Goal: Task Accomplishment & Management: Manage account settings

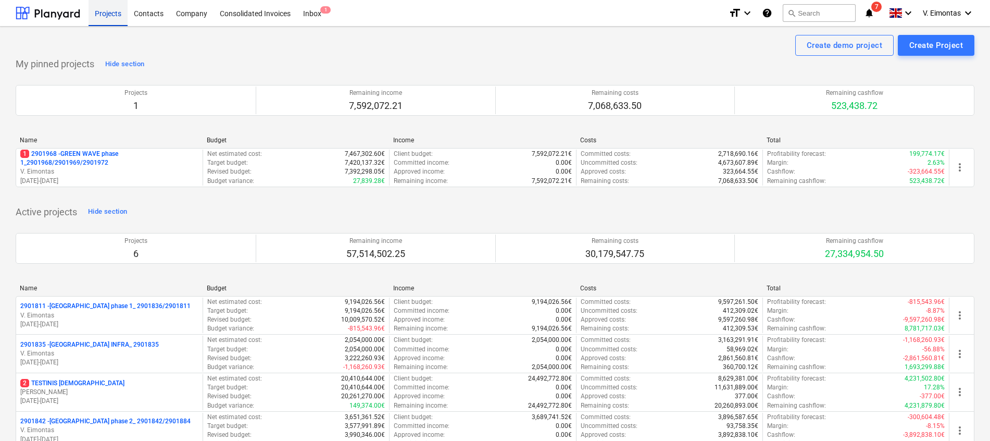
click at [115, 9] on div "Projects" at bounding box center [108, 12] width 39 height 27
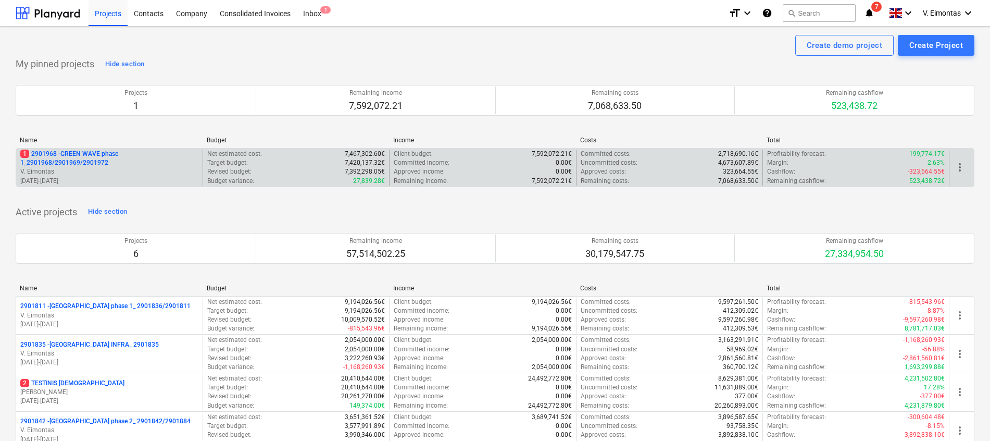
click at [76, 162] on p "1 2901968 - GREEN WAVE phase 1_2901968/2901969/2901972" at bounding box center [109, 158] width 178 height 18
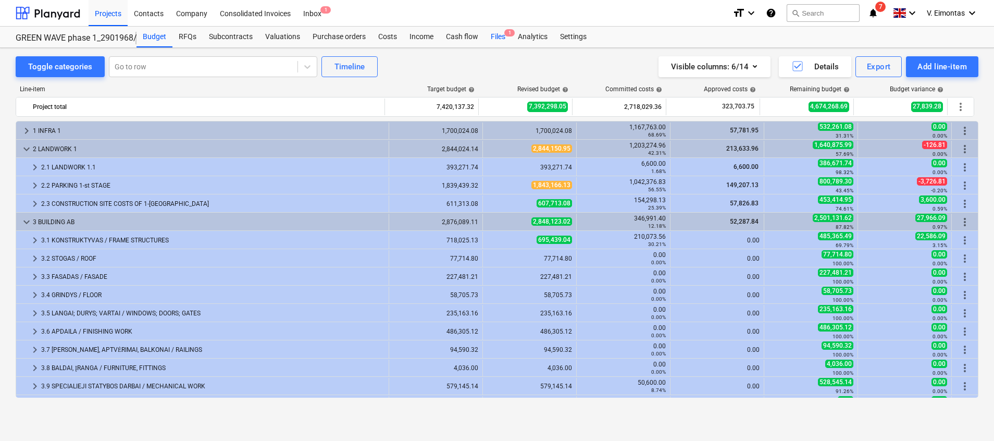
click at [498, 36] on div "Files 1" at bounding box center [497, 37] width 27 height 21
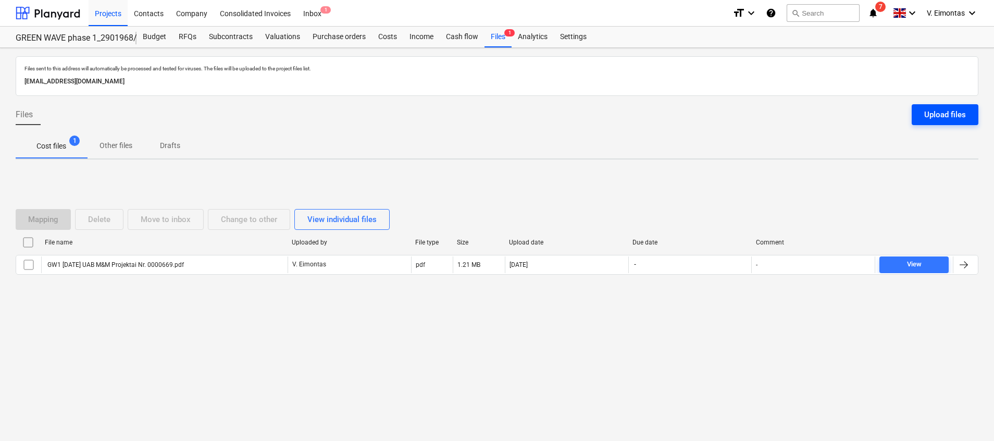
click at [958, 105] on button "Upload files" at bounding box center [944, 114] width 67 height 21
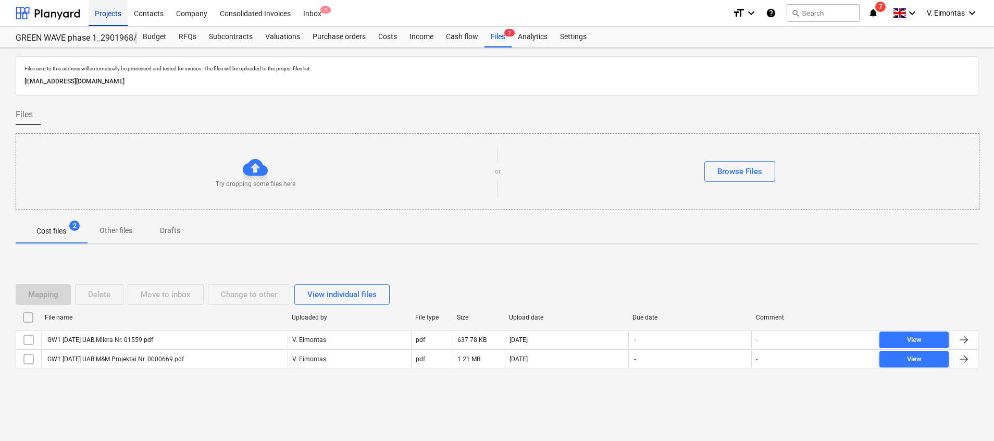
click at [111, 19] on div "Projects" at bounding box center [108, 12] width 39 height 27
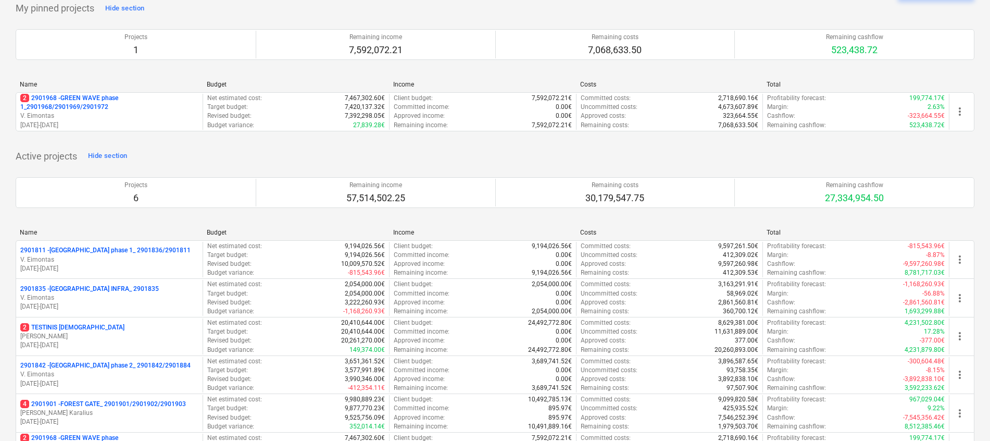
scroll to position [78, 0]
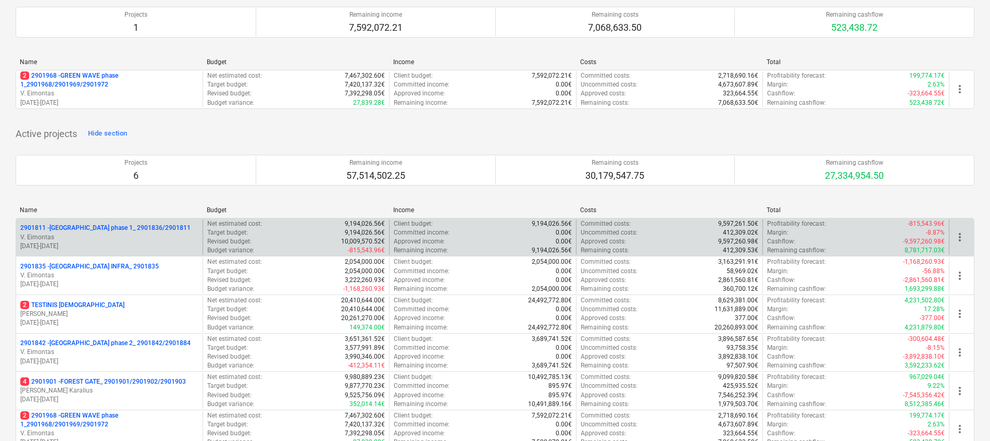
click at [93, 224] on p "2901811 - [GEOGRAPHIC_DATA] phase 1_ 2901836/2901811" at bounding box center [105, 227] width 170 height 9
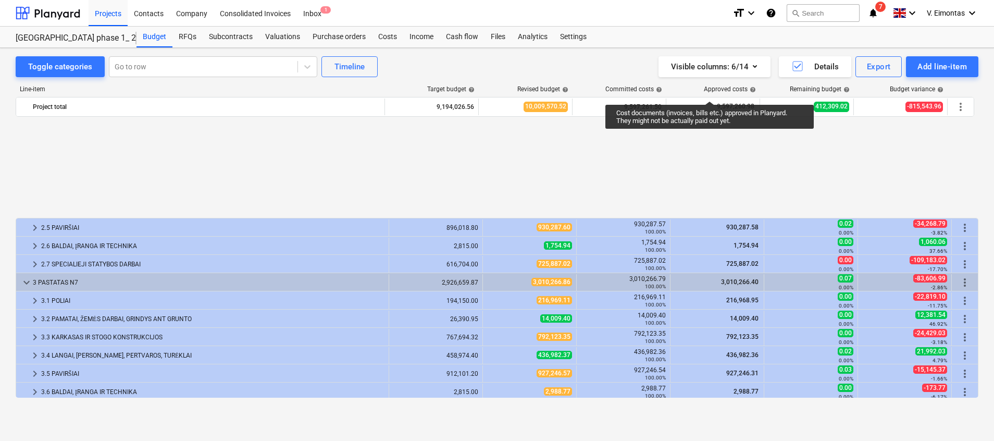
scroll to position [143, 0]
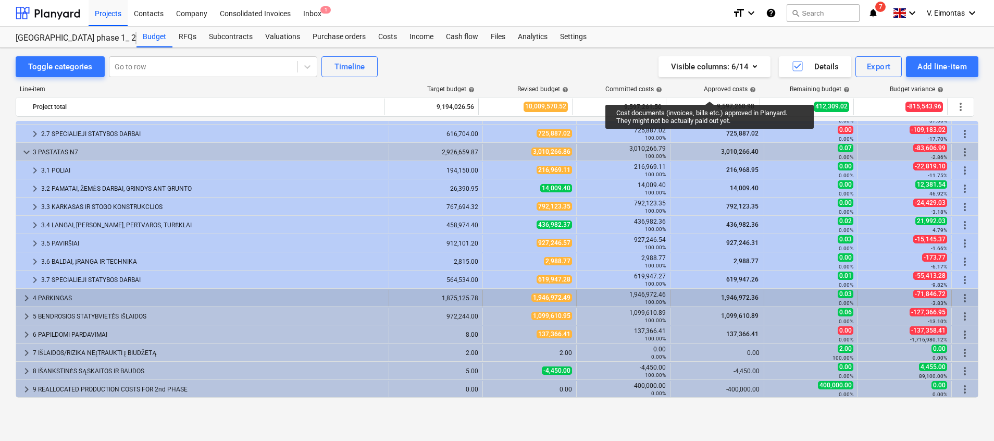
click at [92, 295] on div "4 PARKINGAS" at bounding box center [208, 298] width 351 height 17
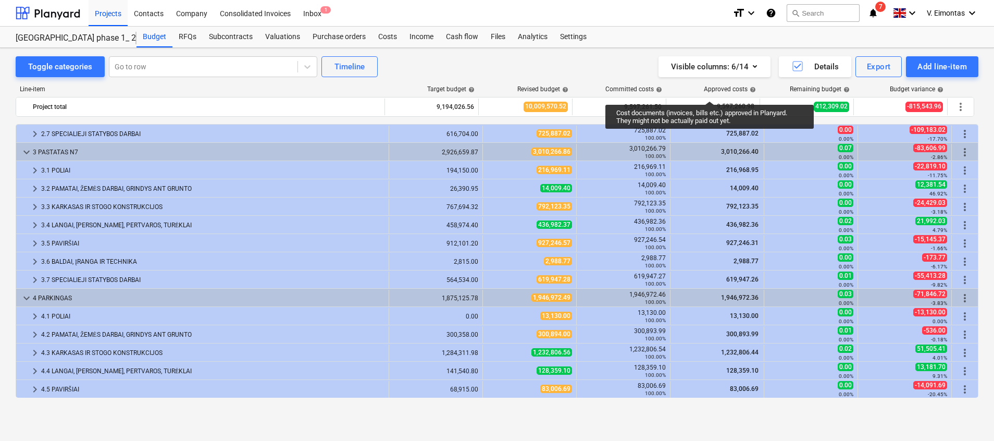
scroll to position [221, 0]
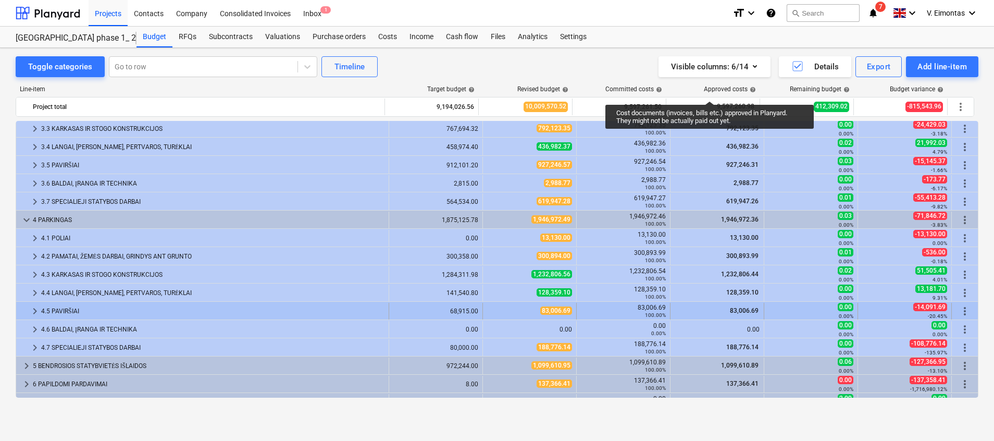
click at [89, 310] on div "4.5 PAVIRŠIAI" at bounding box center [212, 311] width 343 height 17
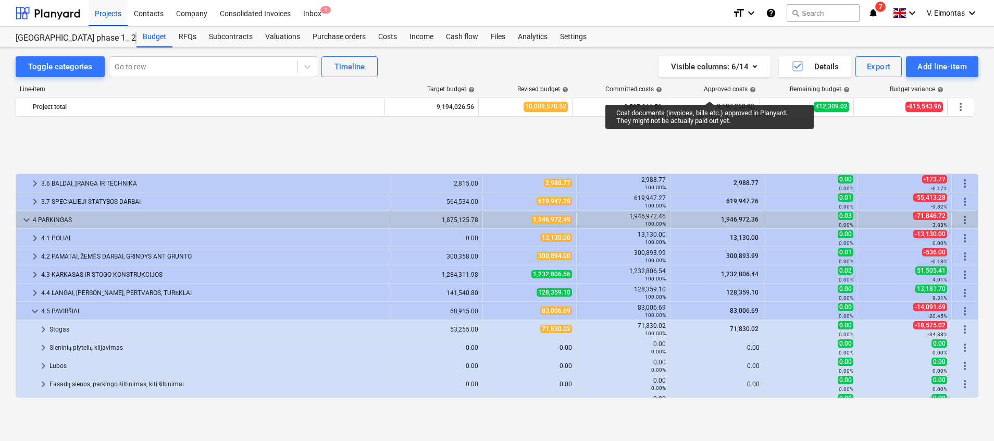
scroll to position [299, 0]
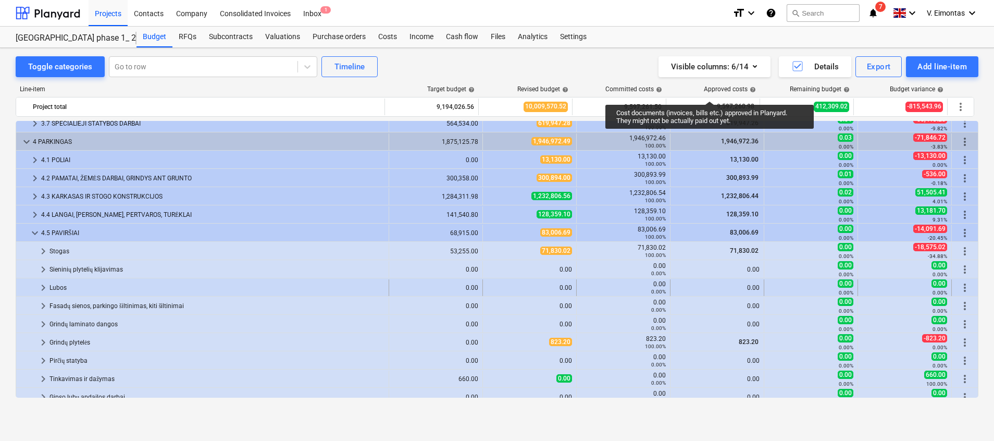
click at [62, 290] on div "Lubos" at bounding box center [216, 287] width 335 height 17
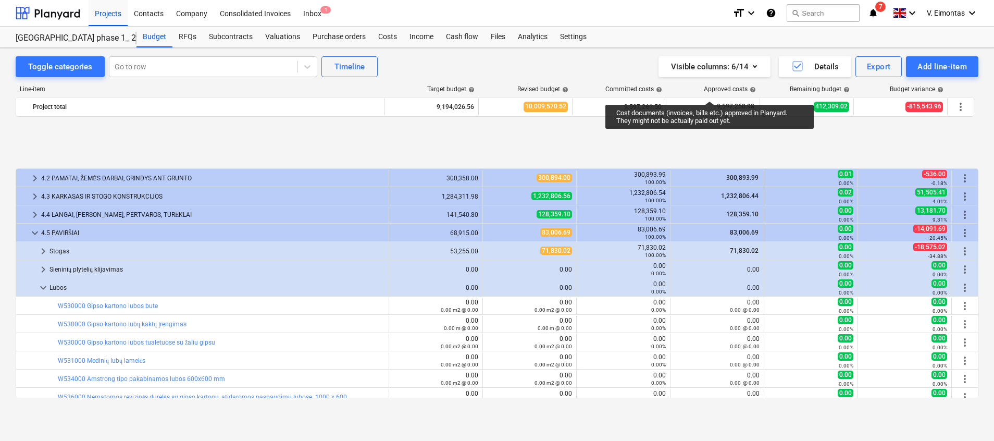
scroll to position [377, 0]
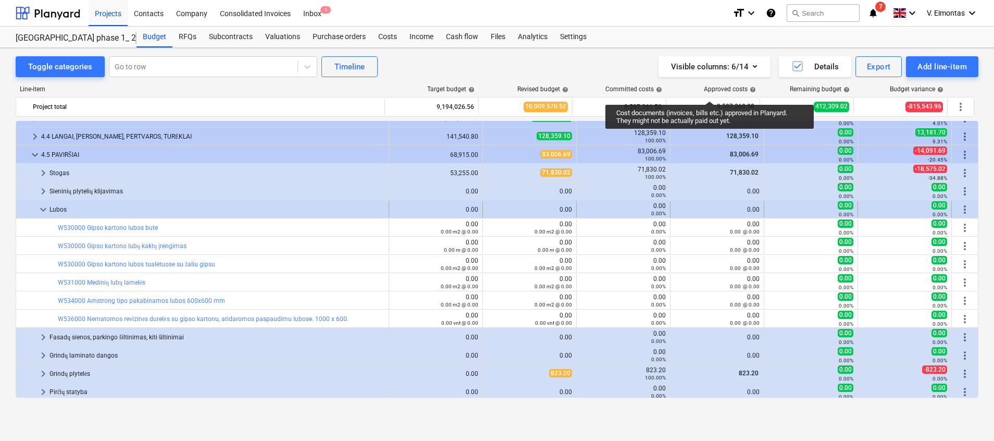
click at [59, 206] on div "Lubos" at bounding box center [216, 209] width 335 height 17
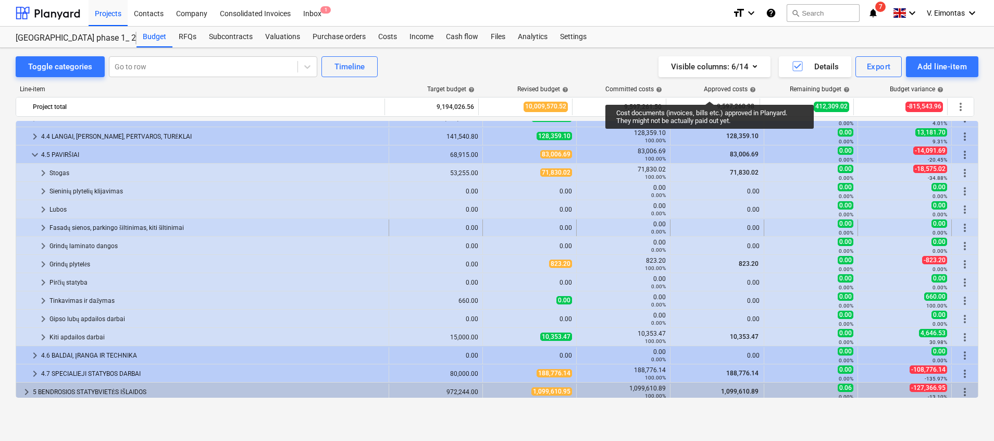
click at [92, 229] on div "Fasadų sienos, parkingo šiltinimas, kiti šiltinimai" at bounding box center [216, 227] width 335 height 17
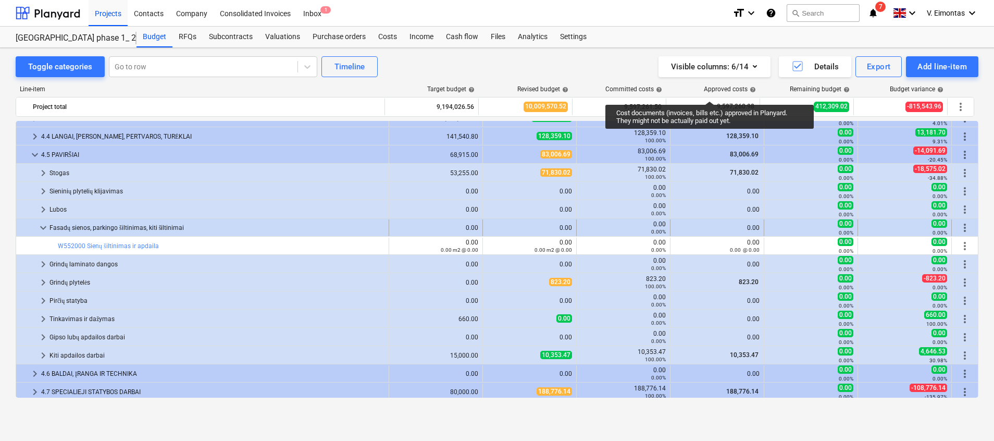
click at [66, 224] on div "Fasadų sienos, parkingo šiltinimas, kiti šiltinimai" at bounding box center [216, 227] width 335 height 17
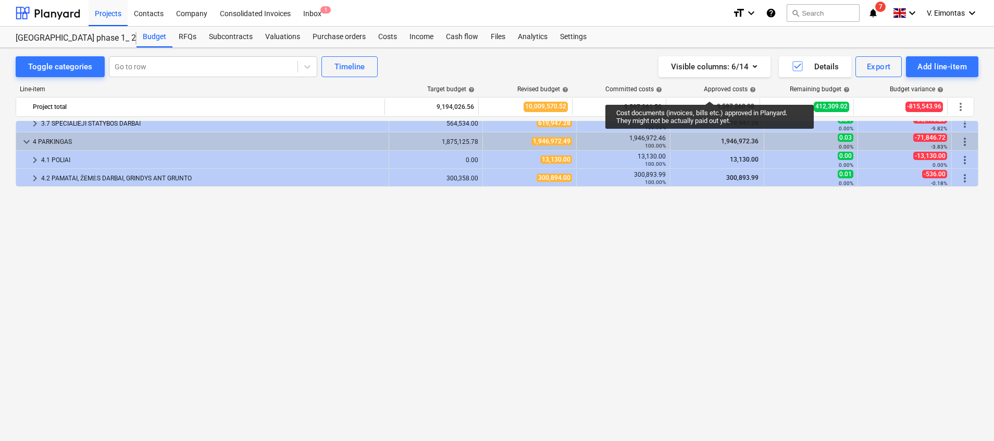
scroll to position [65, 0]
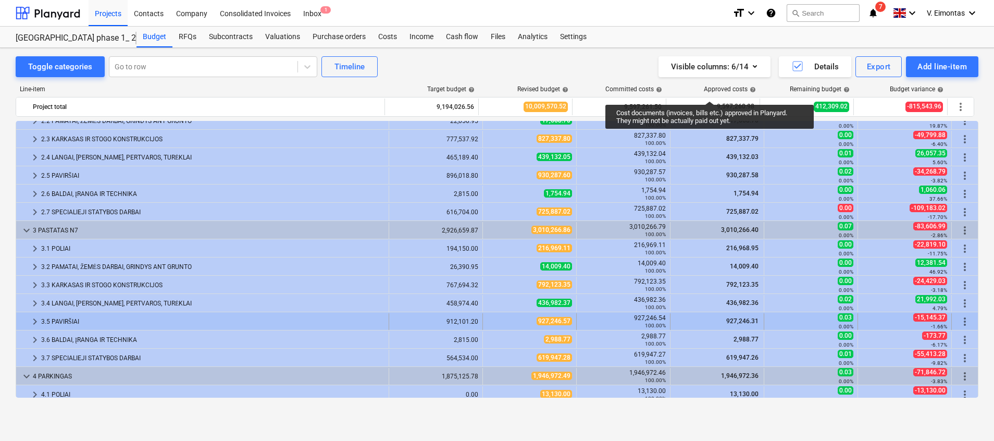
click at [67, 319] on div "3.5 PAVIRŠIAI" at bounding box center [212, 321] width 343 height 17
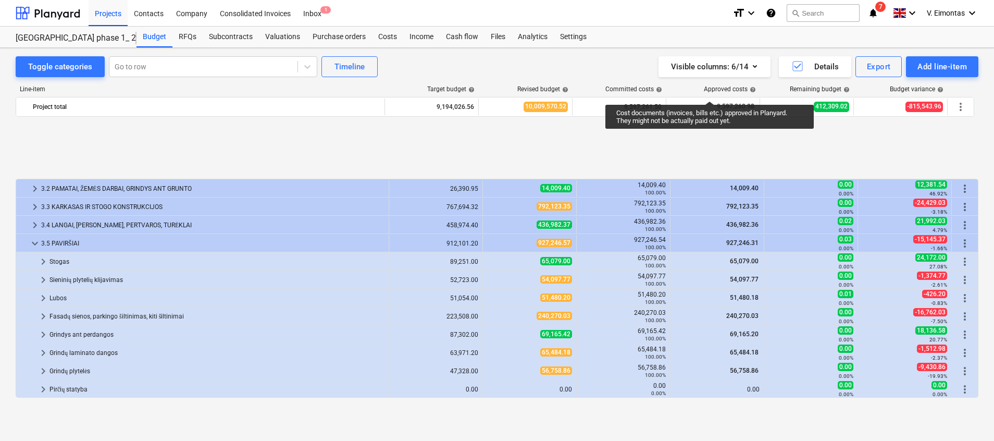
scroll to position [221, 0]
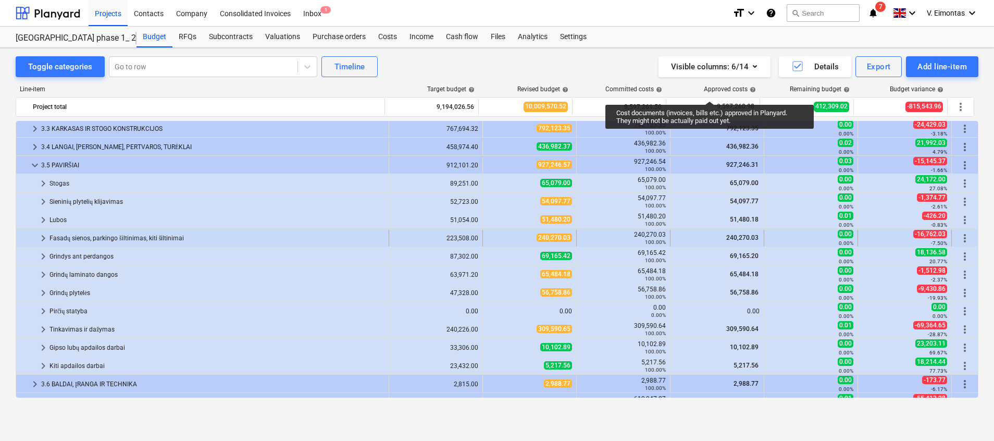
click at [99, 233] on div "Fasadų sienos, parkingo šiltinimas, kiti šiltinimai" at bounding box center [216, 238] width 335 height 17
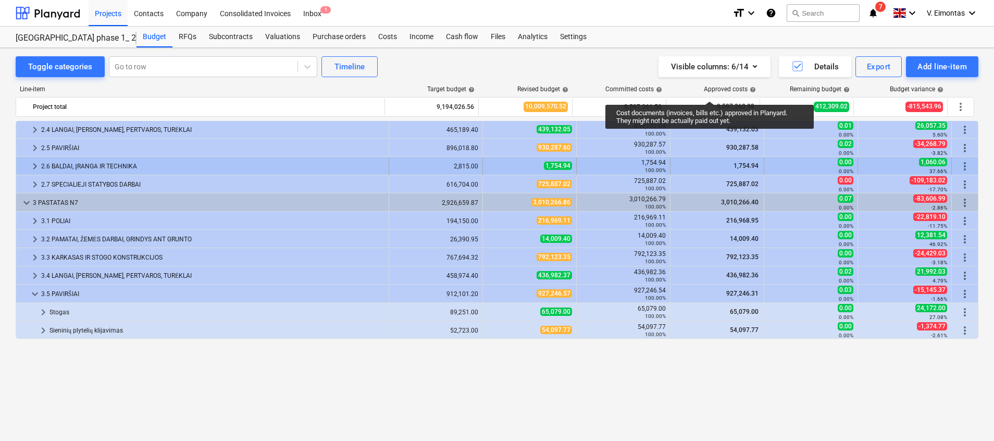
scroll to position [0, 0]
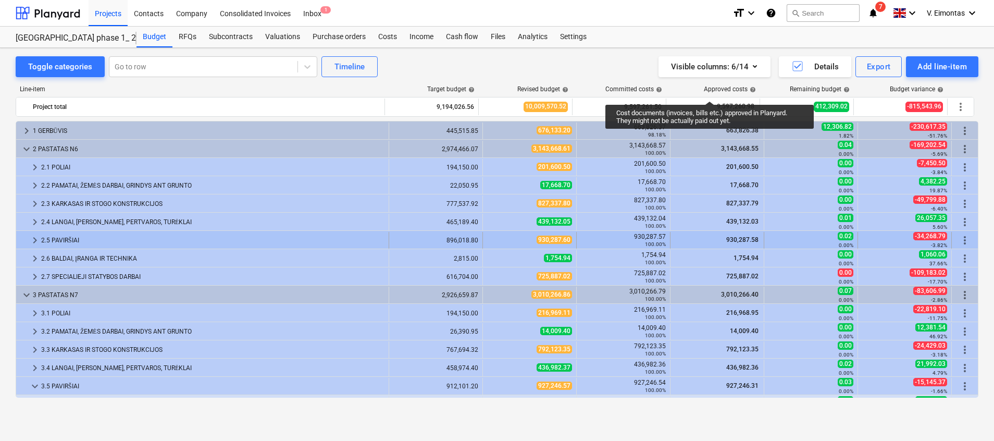
click at [69, 235] on div "2.5 PAVIRŠIAI" at bounding box center [212, 240] width 343 height 17
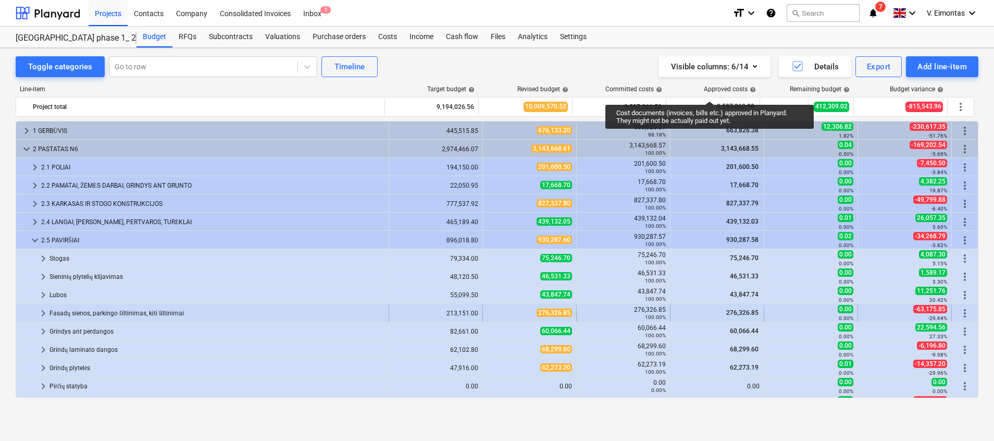
click at [69, 309] on div "Fasadų sienos, parkingo šiltinimas, kiti šiltinimai" at bounding box center [216, 313] width 335 height 17
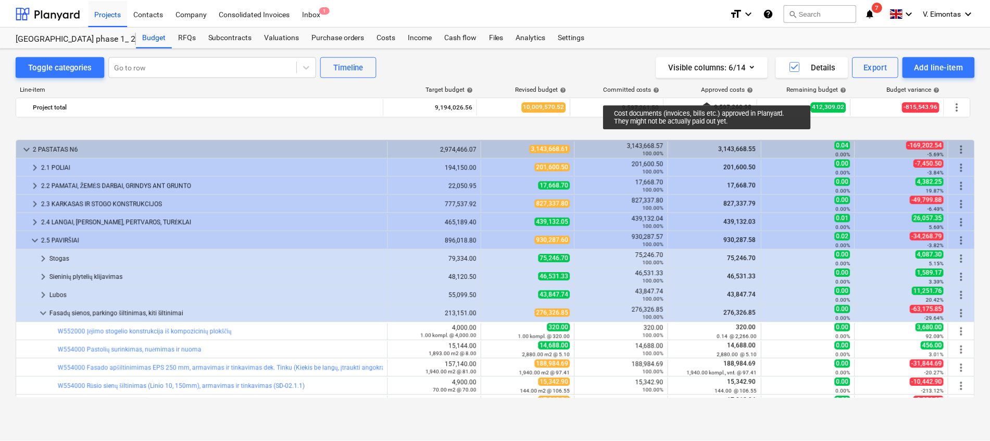
scroll to position [78, 0]
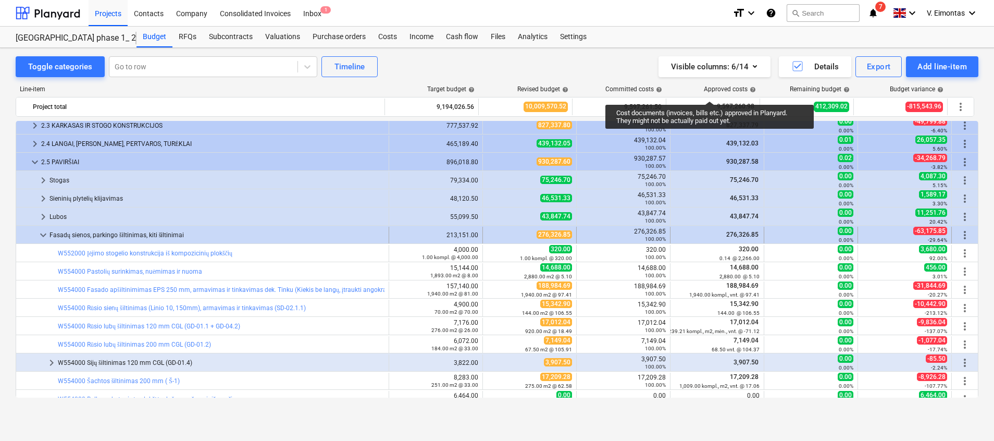
click at [93, 236] on div "Fasadų sienos, parkingo šiltinimas, kiti šiltinimai" at bounding box center [216, 235] width 335 height 17
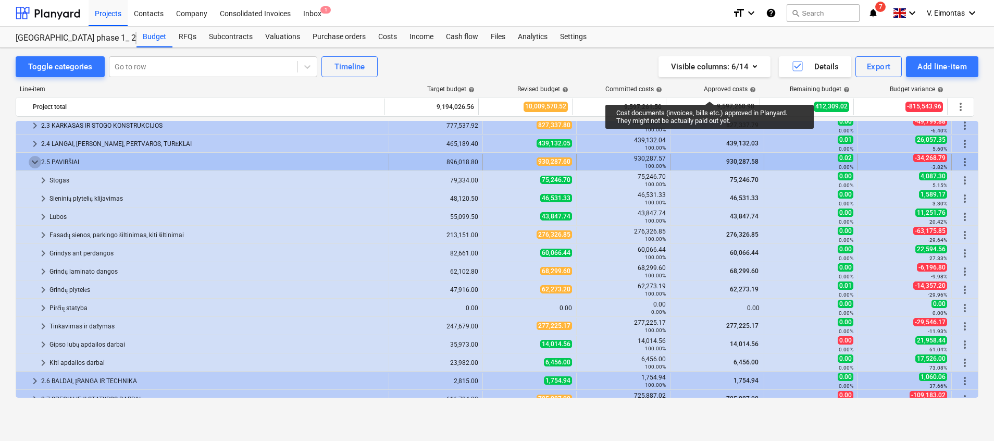
click at [35, 162] on span "keyboard_arrow_down" at bounding box center [35, 162] width 12 height 12
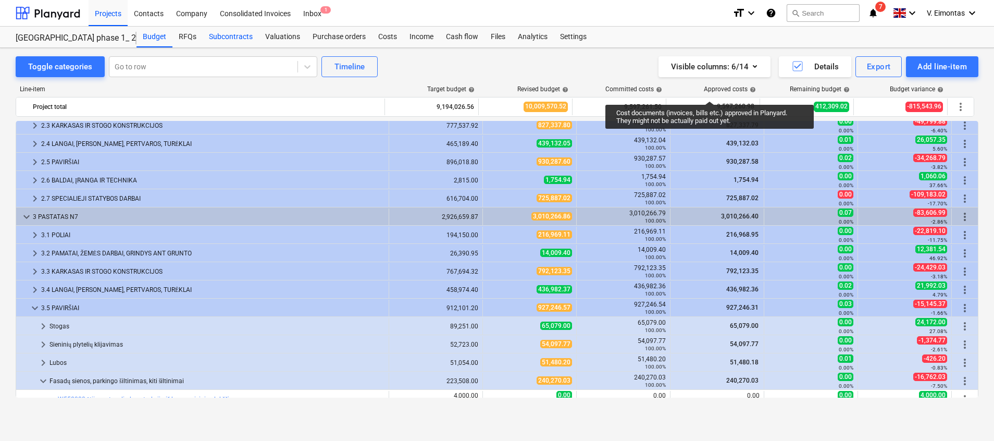
click at [229, 40] on div "Subcontracts" at bounding box center [231, 37] width 56 height 21
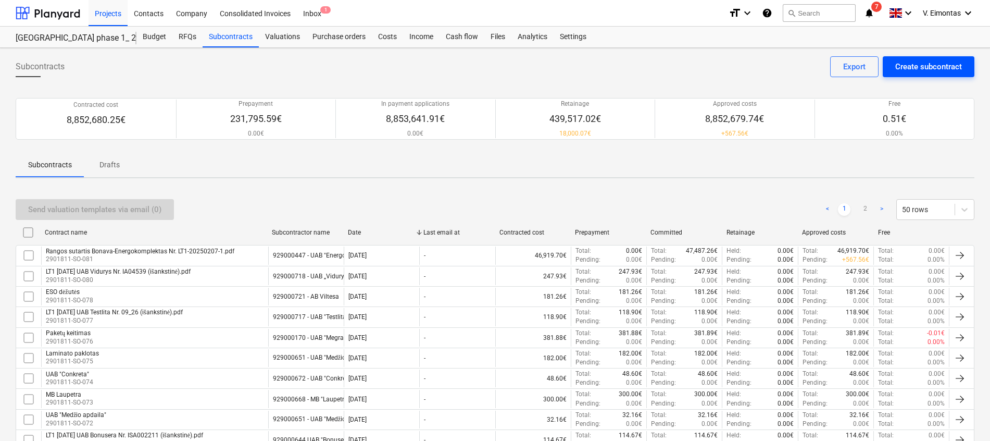
click at [937, 65] on div "Create subcontract" at bounding box center [928, 67] width 67 height 14
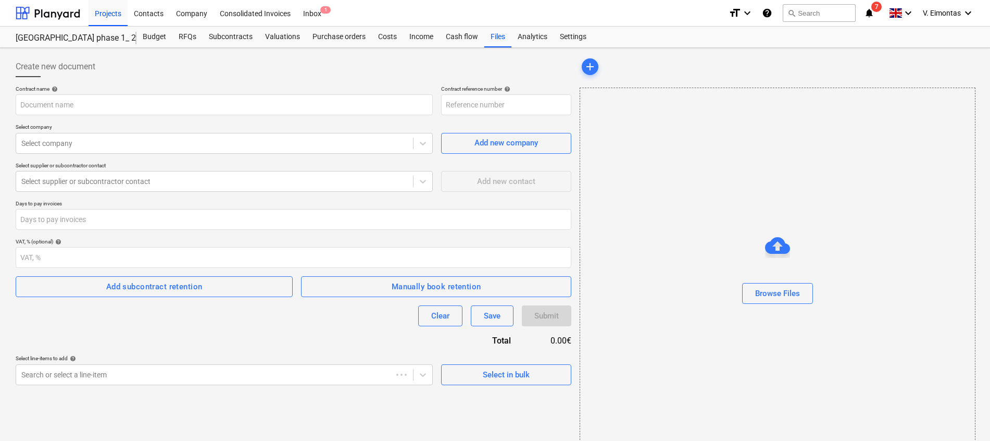
type input "2901811-SO-082"
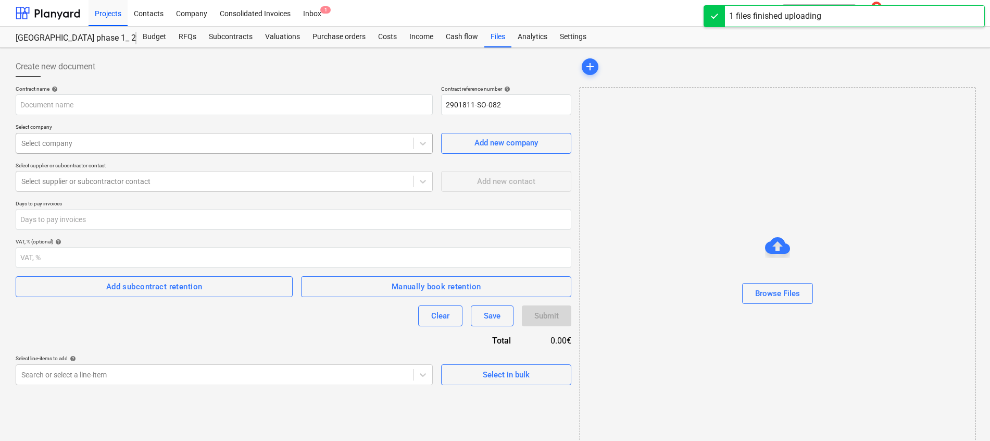
type input "Bonava-StatybaPlius CGL Nr. LT1-20250728-1.pdf"
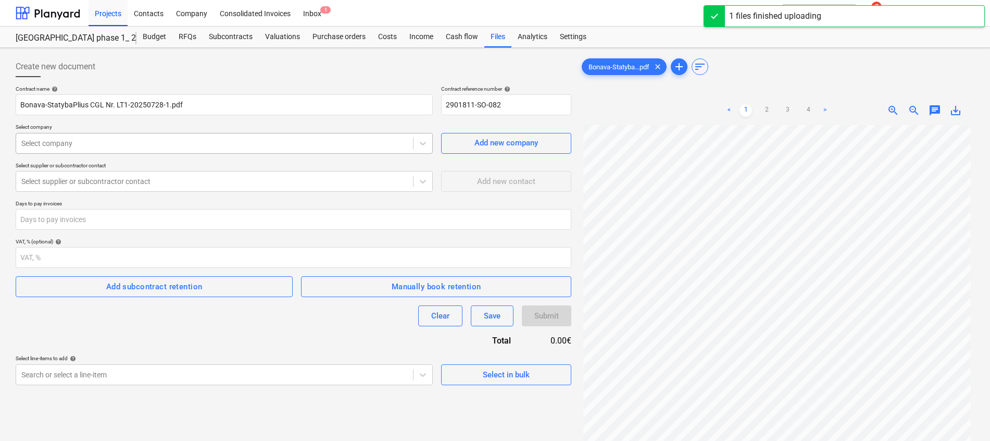
click at [239, 145] on div at bounding box center [214, 143] width 386 height 10
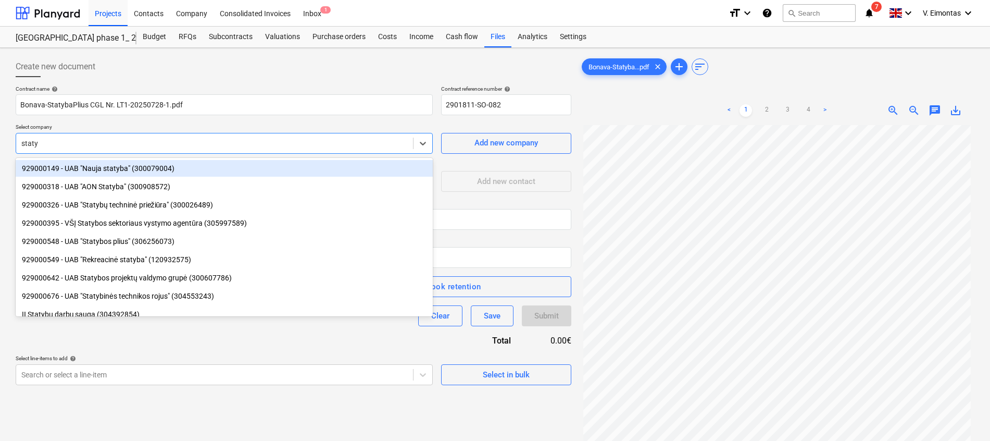
type input "statyb"
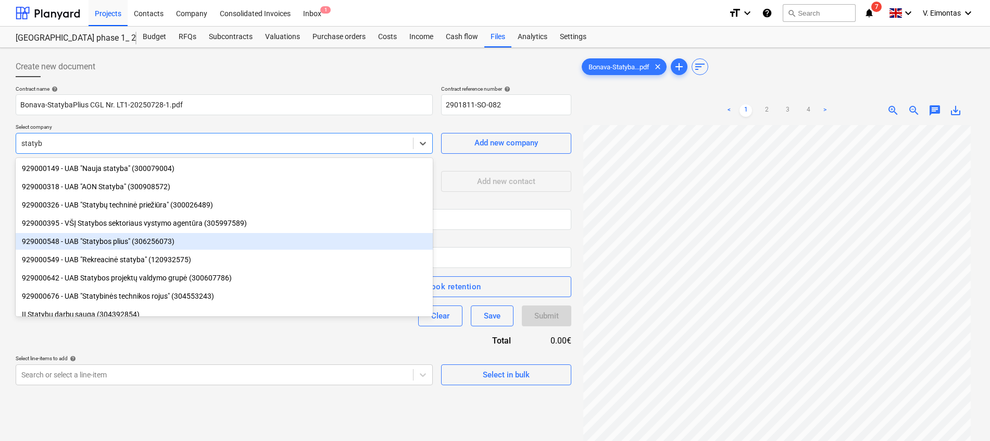
click at [149, 240] on div "929000548 - UAB "Statybos plius" (306256073)" at bounding box center [224, 241] width 417 height 17
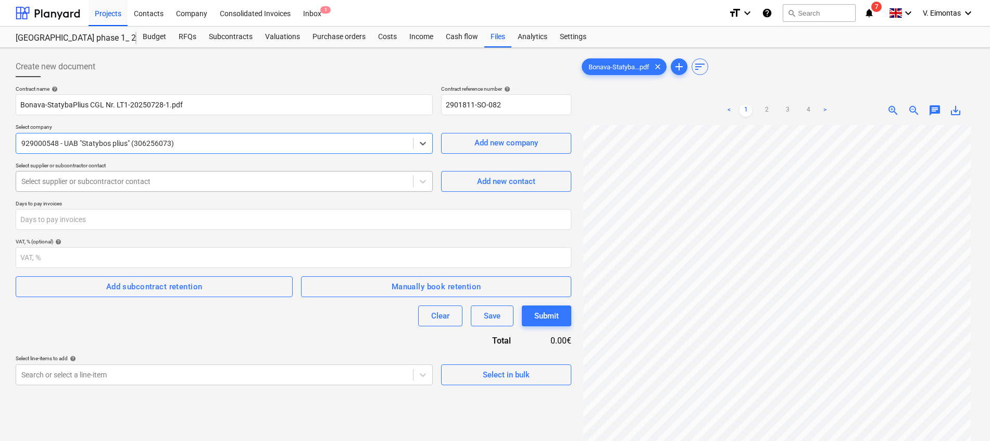
click at [104, 185] on div at bounding box center [214, 181] width 386 height 10
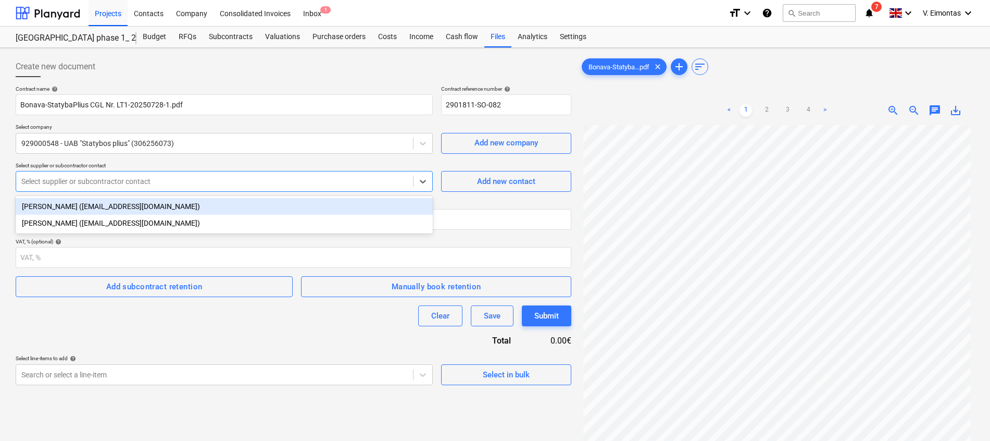
click at [112, 201] on div "[PERSON_NAME] ([EMAIL_ADDRESS][DOMAIN_NAME])" at bounding box center [224, 206] width 417 height 17
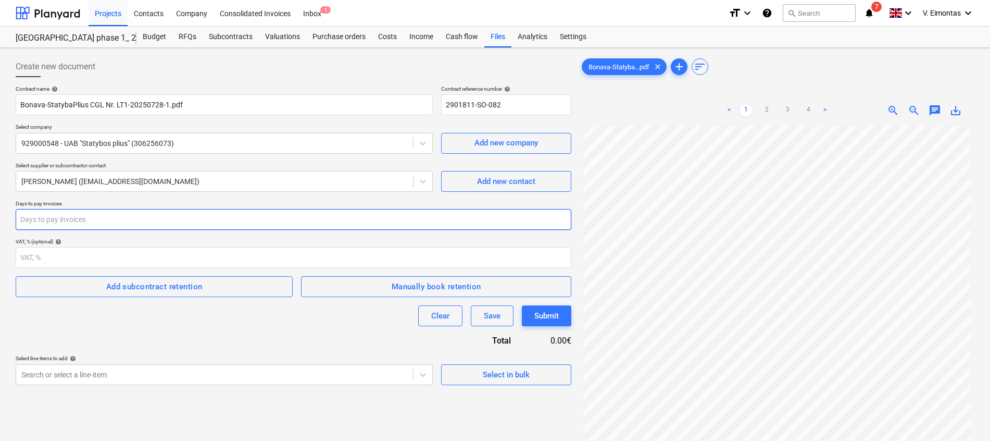
click at [170, 223] on input "number" at bounding box center [294, 219] width 556 height 21
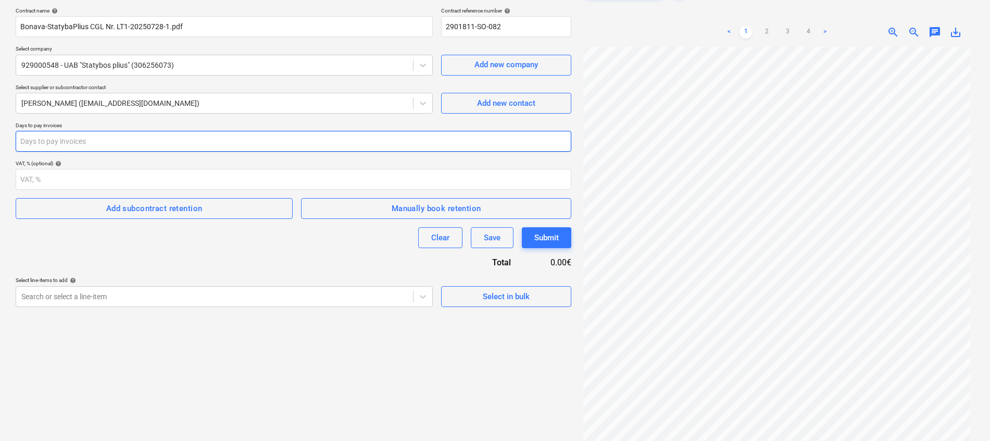
scroll to position [104, 0]
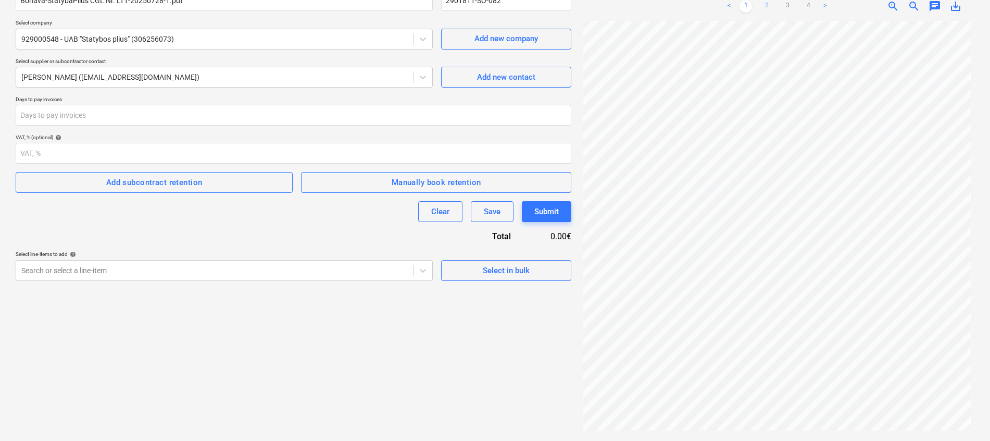
click at [768, 6] on link "2" at bounding box center [766, 6] width 12 height 12
click at [106, 119] on input "number" at bounding box center [294, 115] width 556 height 21
click at [111, 122] on input "number" at bounding box center [294, 115] width 556 height 21
type input "30"
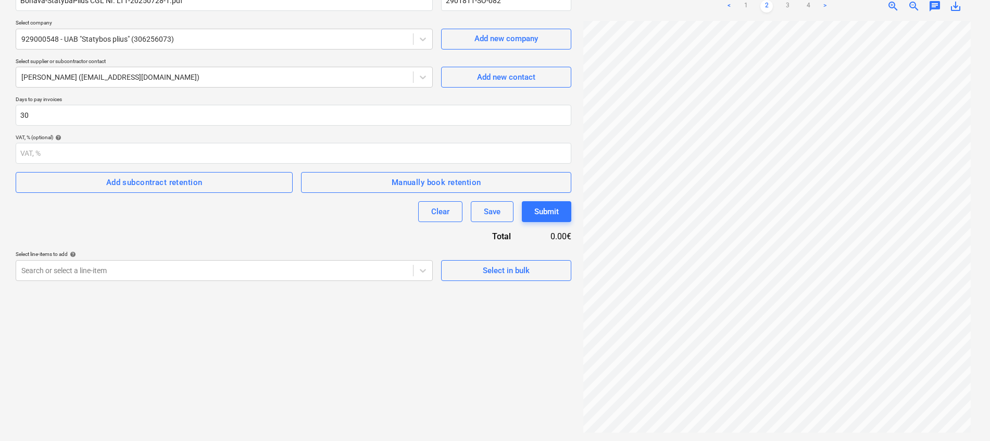
click at [137, 307] on div "Create new document Contract name help Bonava-StatybaPlius CGL Nr. LT1-20250728…" at bounding box center [293, 192] width 564 height 488
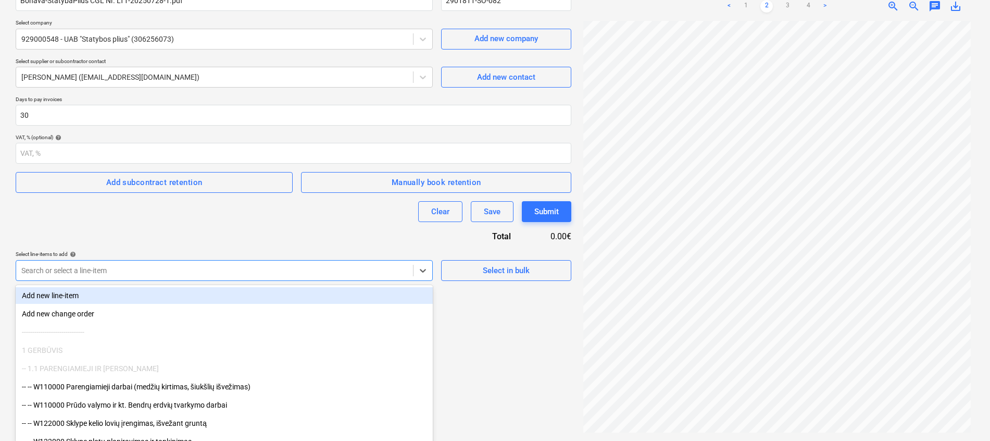
scroll to position [107, 0]
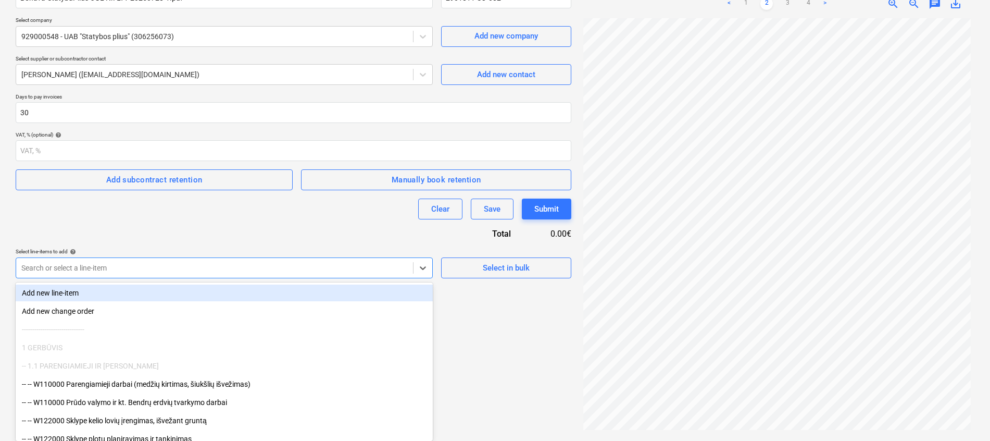
click at [129, 267] on div at bounding box center [214, 267] width 386 height 10
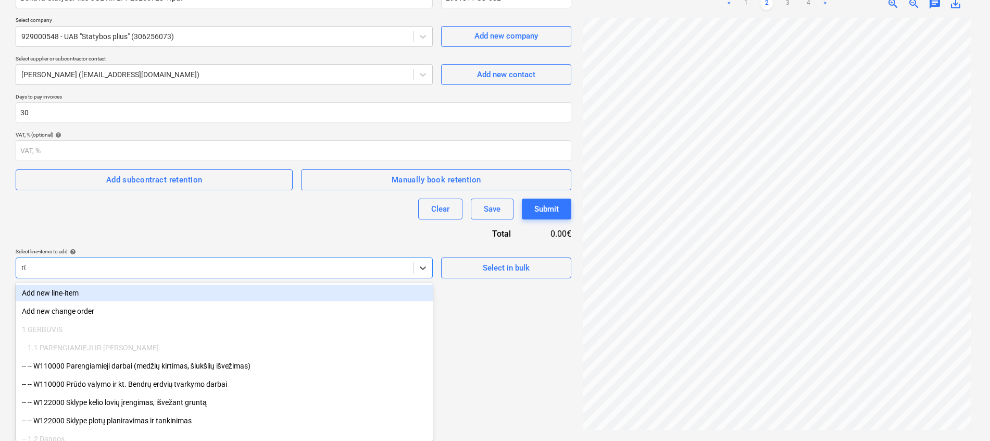
scroll to position [105, 0]
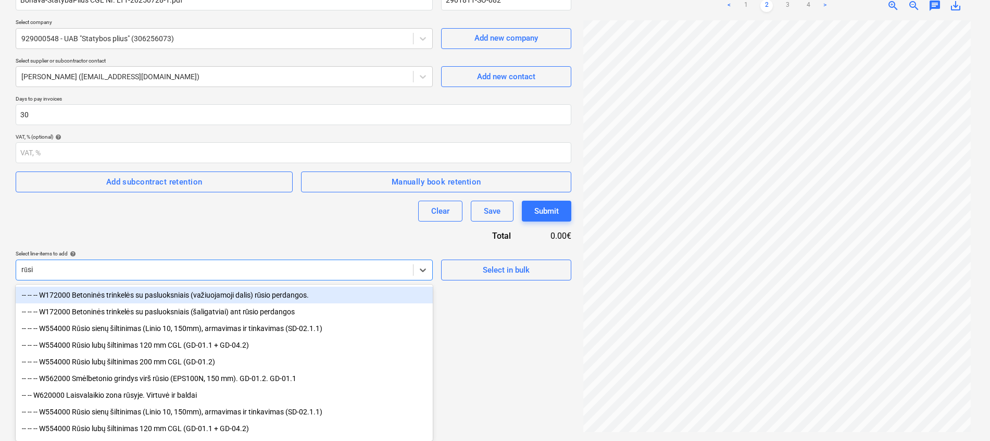
type input "rūsio"
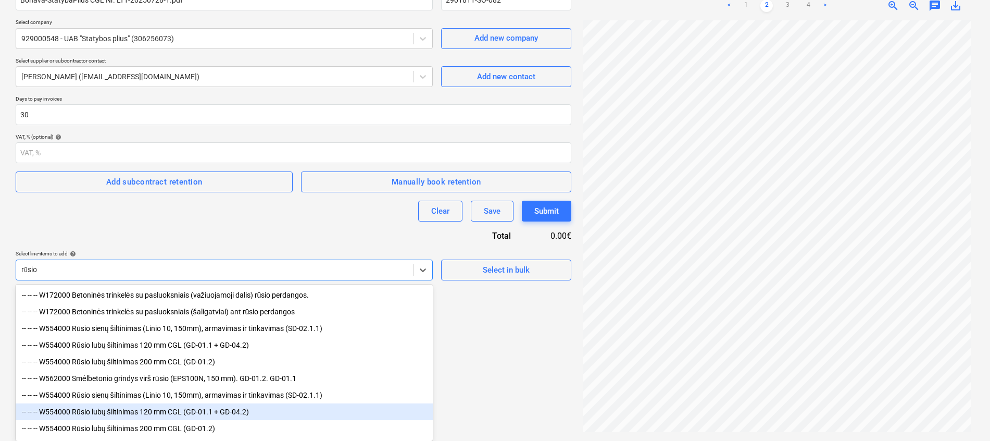
click at [198, 414] on div "-- -- -- W554000 Rūsio lubų šiltinimas 120 mm CGL (GD-01.1 + GD-04.2)" at bounding box center [224, 411] width 417 height 17
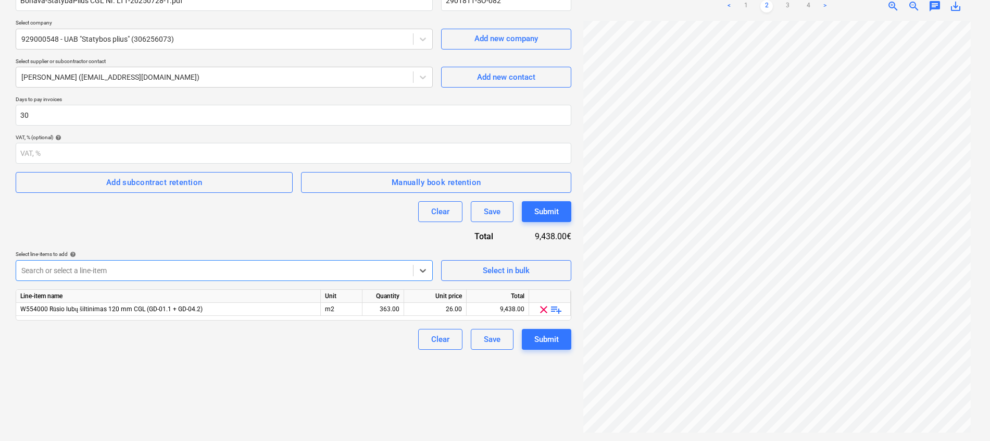
scroll to position [104, 0]
click at [373, 311] on div "363.00" at bounding box center [383, 309] width 33 height 13
type input "ė"
type input "40"
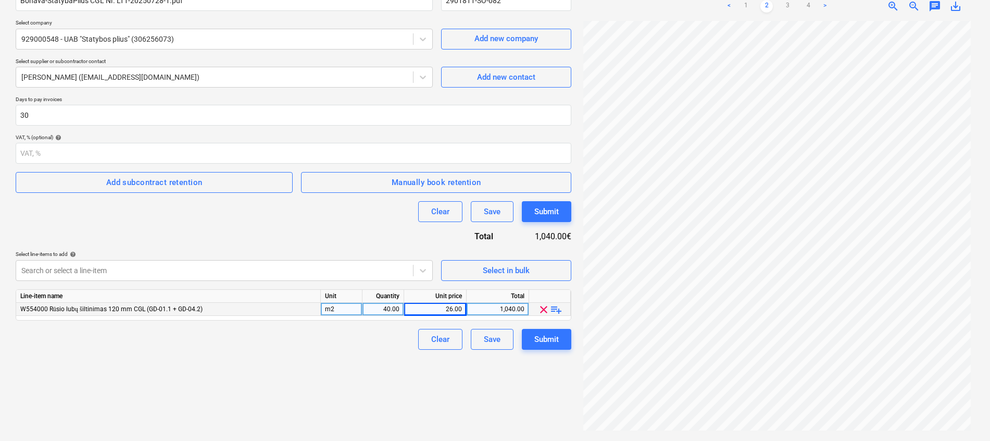
click at [805, 14] on div "< 1 2 3 4 >" at bounding box center [777, 6] width 126 height 29
click at [808, 5] on link "4" at bounding box center [808, 6] width 12 height 12
click at [788, 9] on link "3" at bounding box center [787, 6] width 12 height 12
click at [811, 2] on link "4" at bounding box center [808, 6] width 12 height 12
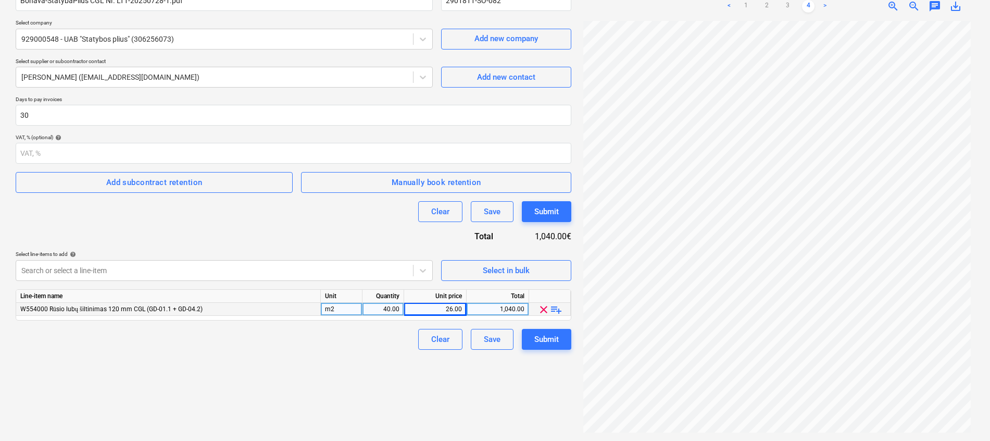
click at [491, 310] on div "1,040.00" at bounding box center [498, 309] width 54 height 13
type input "3200"
click at [347, 380] on div "Create new document Contract name help Bonava-StatybaPlius CGL Nr. LT1-20250728…" at bounding box center [293, 192] width 564 height 488
click at [532, 338] on button "Submit" at bounding box center [546, 339] width 49 height 21
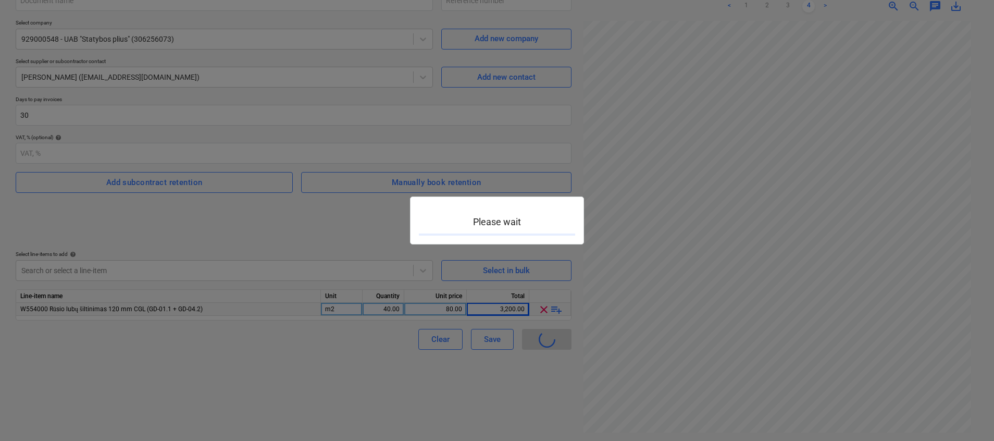
type input "2901811-SO-082"
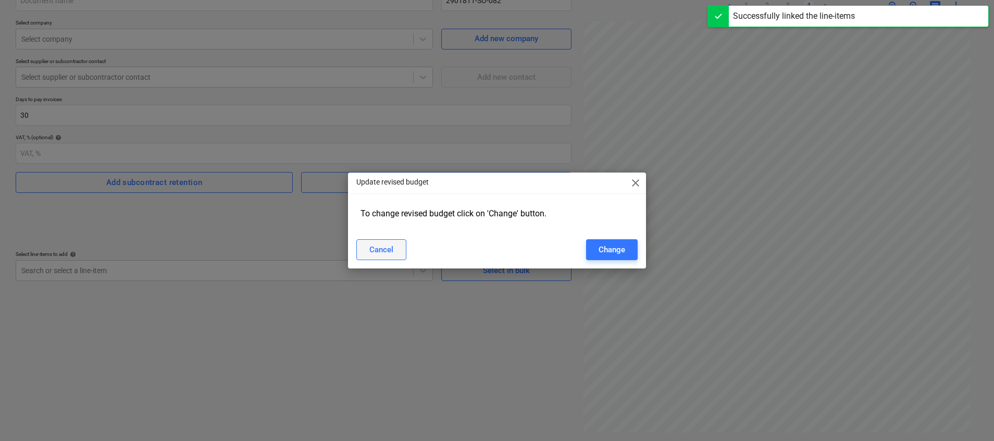
click at [394, 250] on button "Cancel" at bounding box center [381, 249] width 50 height 21
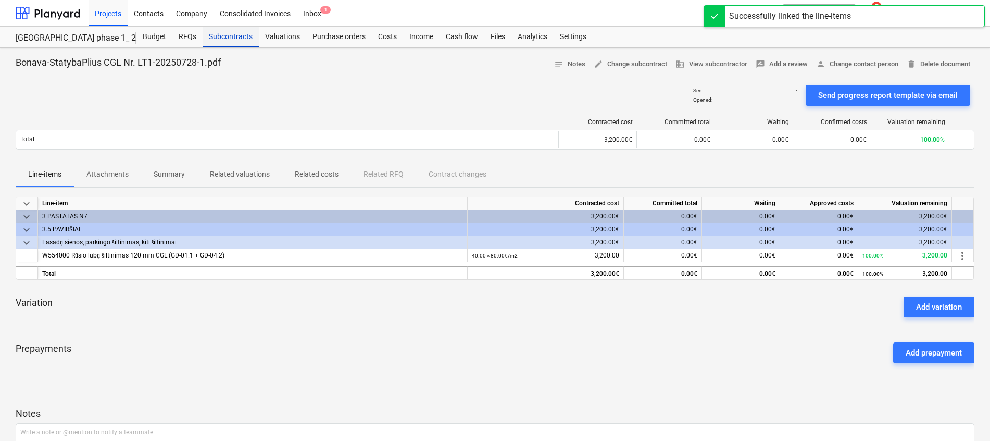
click at [234, 33] on div "Subcontracts" at bounding box center [231, 37] width 56 height 21
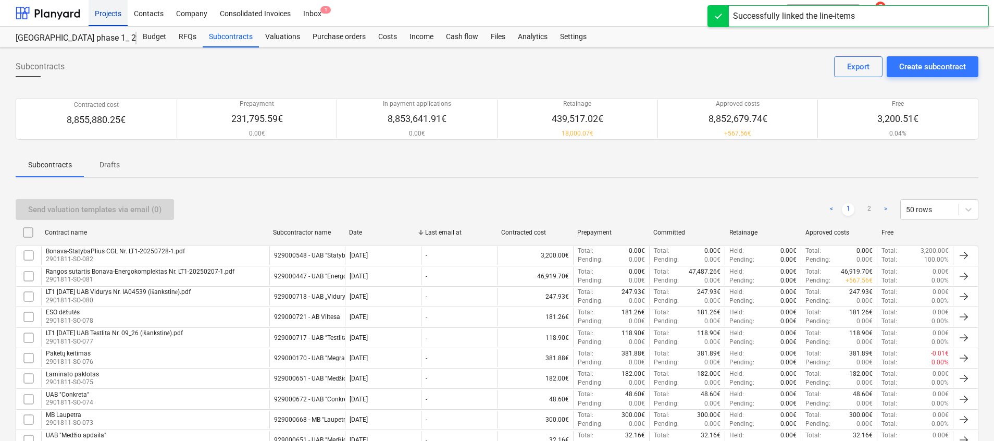
click at [110, 12] on div "Projects" at bounding box center [108, 12] width 39 height 27
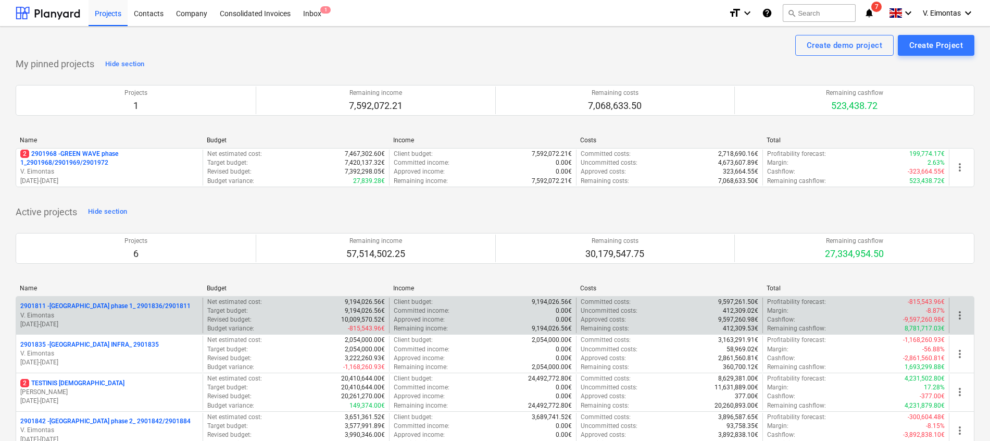
click at [96, 301] on p "2901811 - [GEOGRAPHIC_DATA] phase 1_ 2901836/2901811" at bounding box center [105, 305] width 170 height 9
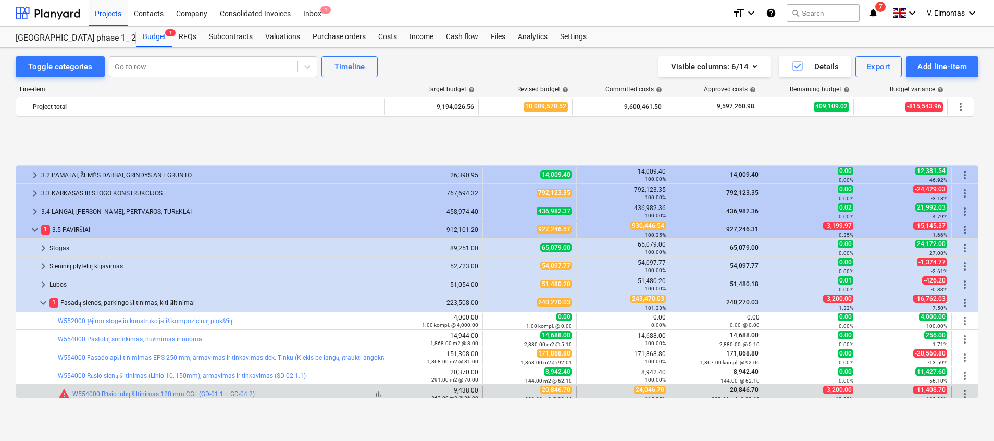
scroll to position [234, 0]
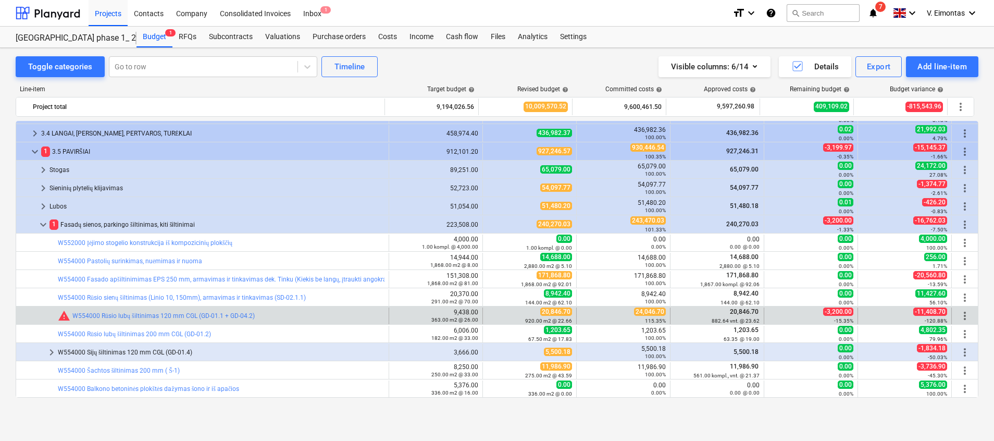
click at [959, 313] on span "more_vert" at bounding box center [964, 315] width 12 height 12
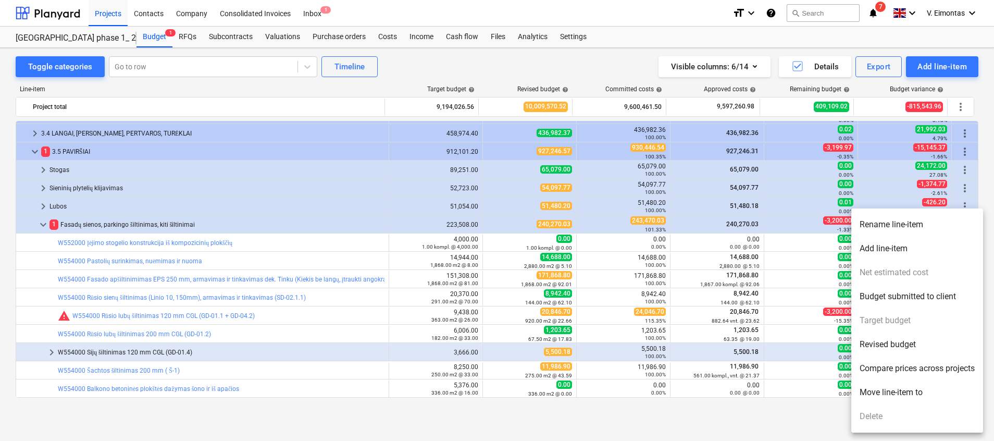
click at [889, 342] on li "Revised budget" at bounding box center [917, 344] width 132 height 24
type textarea "x"
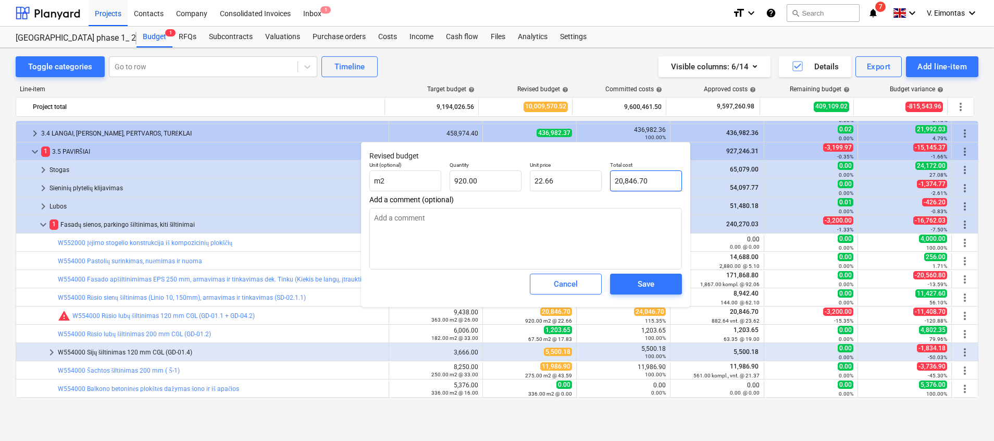
type input "20846.7"
drag, startPoint x: 657, startPoint y: 179, endPoint x: 630, endPoint y: 177, distance: 27.2
click at [630, 177] on input "20846.7" at bounding box center [646, 180] width 72 height 21
click at [642, 179] on input "20846.7" at bounding box center [646, 180] width 72 height 21
drag, startPoint x: 655, startPoint y: 180, endPoint x: 614, endPoint y: 174, distance: 40.9
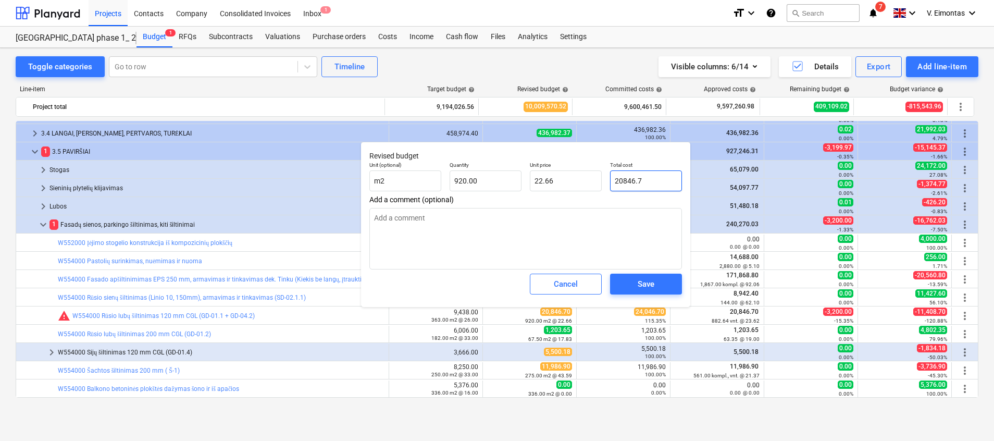
click at [614, 174] on input "20846.7" at bounding box center [646, 180] width 72 height 21
type textarea "x"
type input "2"
type input "0.00"
type textarea "x"
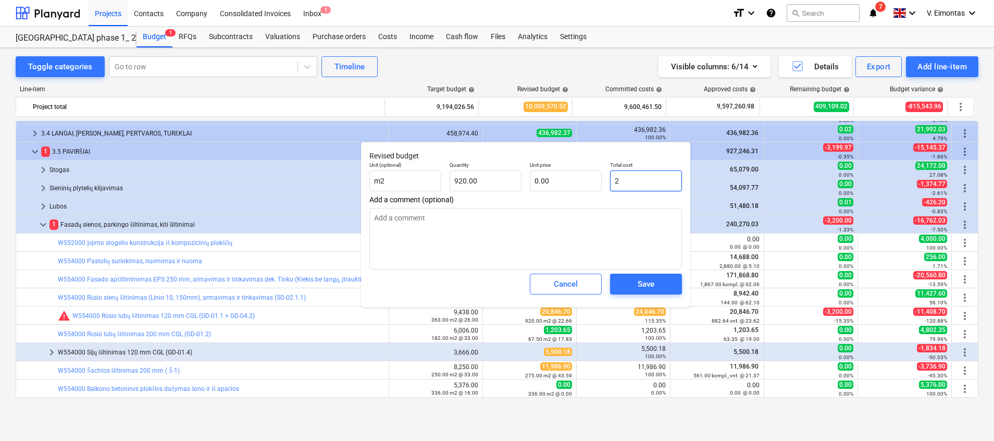
type input "24"
type input "0.03"
type textarea "x"
type input "240"
type input "0.26"
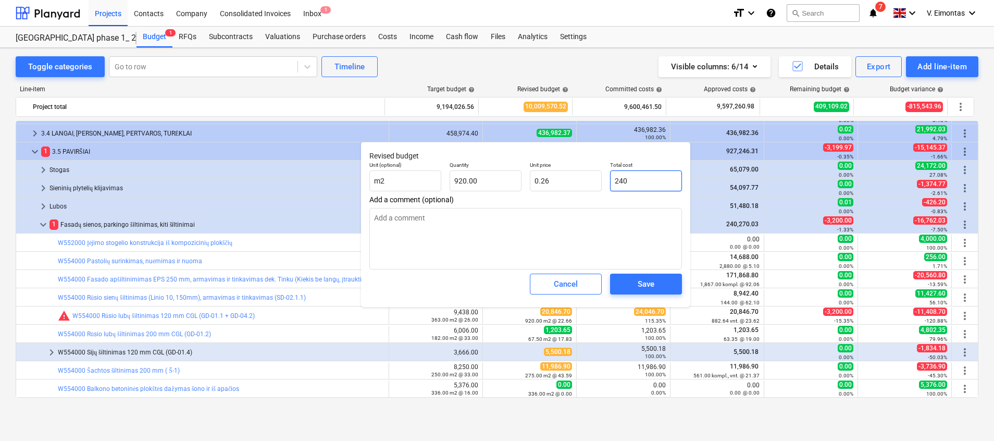
type textarea "x"
type input "2404"
type input "2.61"
type textarea "x"
type input "24046"
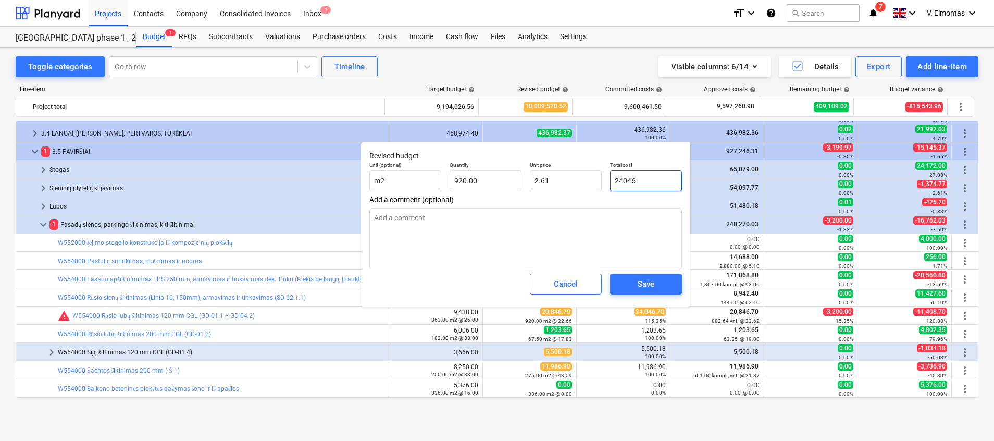
type input "26.14"
type textarea "x"
type input "24046."
type textarea "x"
type input "24046.7"
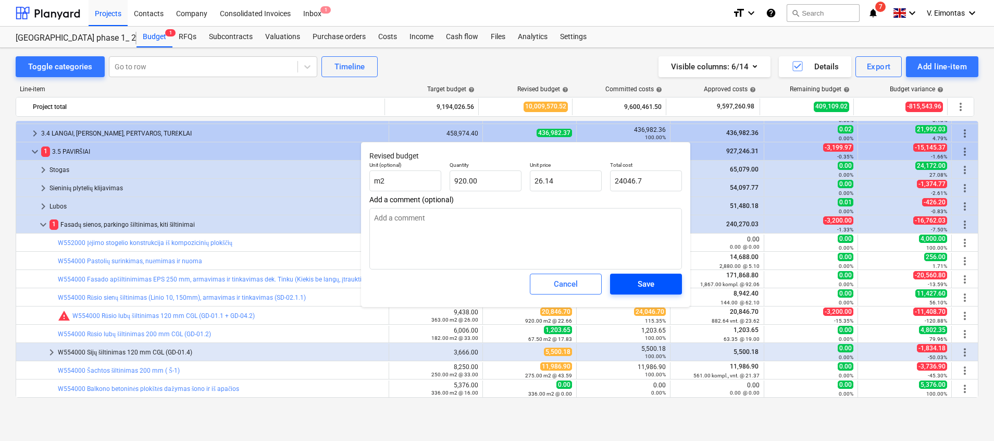
type textarea "x"
type input "24,046.70"
click at [655, 280] on span "Save" at bounding box center [645, 284] width 47 height 14
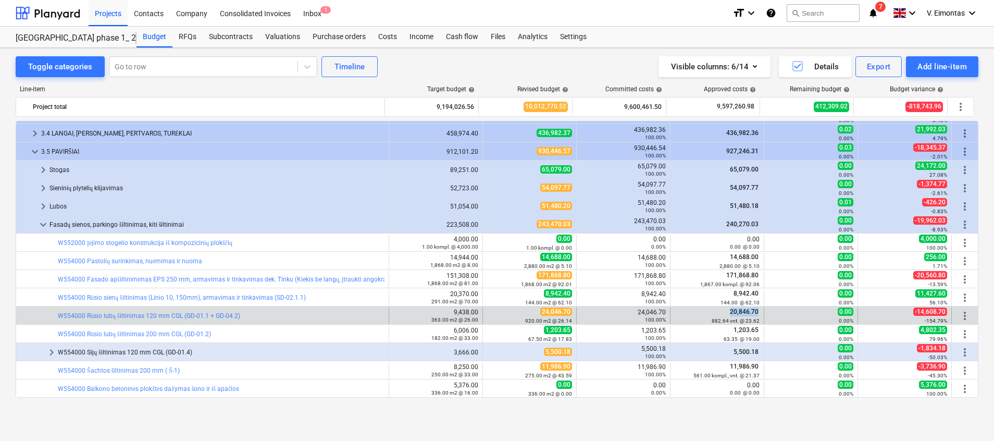
drag, startPoint x: 757, startPoint y: 310, endPoint x: 726, endPoint y: 308, distance: 30.8
click at [726, 308] on div "20,846.70 882.64 vnt. @ 23.62" at bounding box center [717, 315] width 94 height 17
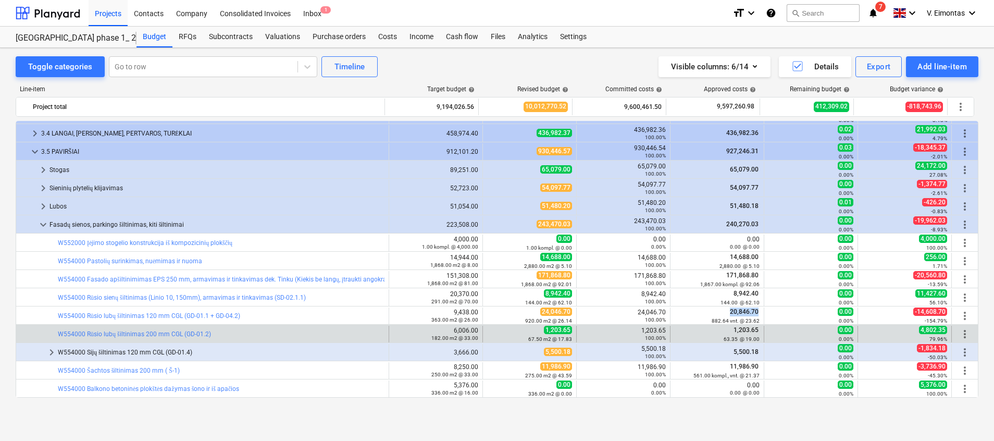
copy span "20,846.70"
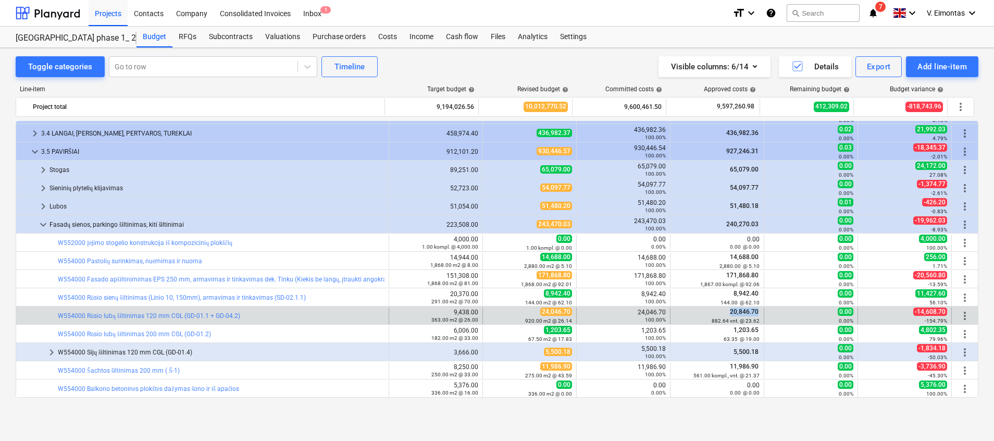
click at [960, 312] on span "more_vert" at bounding box center [964, 315] width 12 height 12
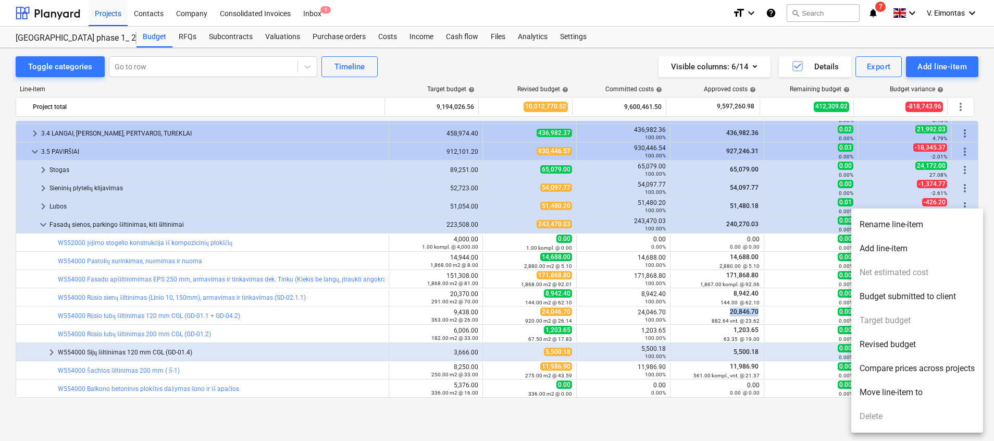
click at [906, 343] on li "Revised budget" at bounding box center [917, 344] width 132 height 24
type textarea "x"
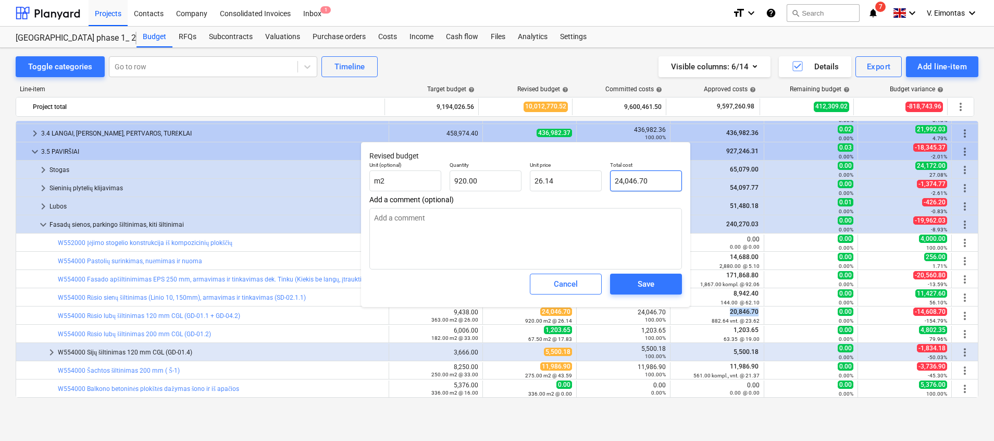
type input "24046.7"
drag, startPoint x: 604, startPoint y: 179, endPoint x: 597, endPoint y: 179, distance: 6.2
click at [597, 179] on div "Unit (optional) m2 Quantity 920.00 Unit price 26.14 Total cost 24046.7" at bounding box center [525, 176] width 321 height 38
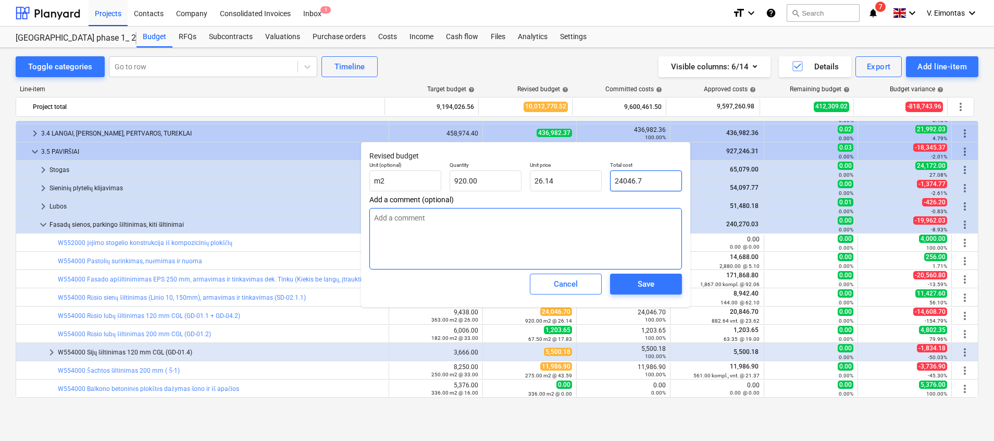
paste input "0,846.70"
type textarea "x"
type input "20,846.70"
type input "22.66"
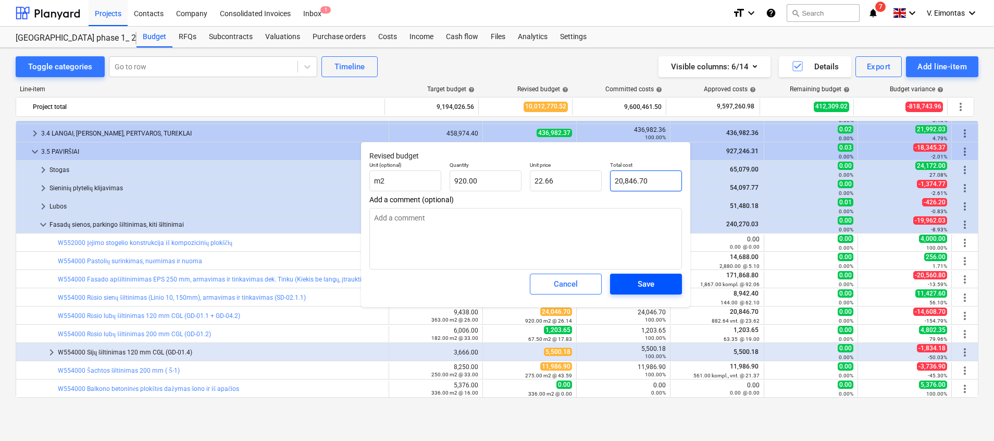
type input "20,846.70"
click at [636, 283] on span "Save" at bounding box center [645, 284] width 47 height 14
type textarea "x"
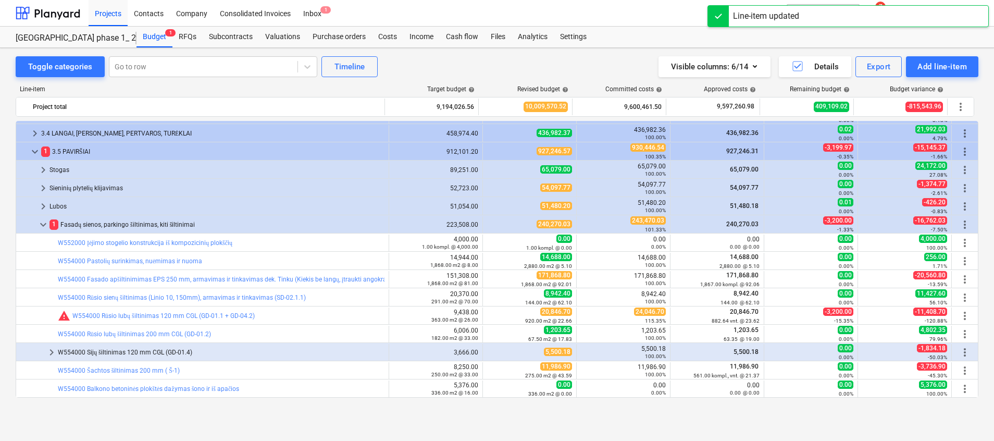
click at [714, 12] on div at bounding box center [718, 16] width 21 height 21
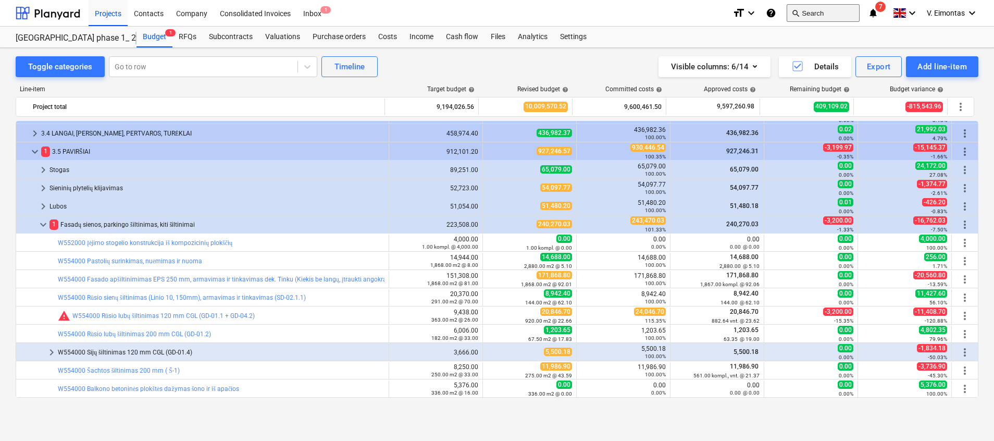
click at [811, 7] on button "search Search" at bounding box center [822, 13] width 73 height 18
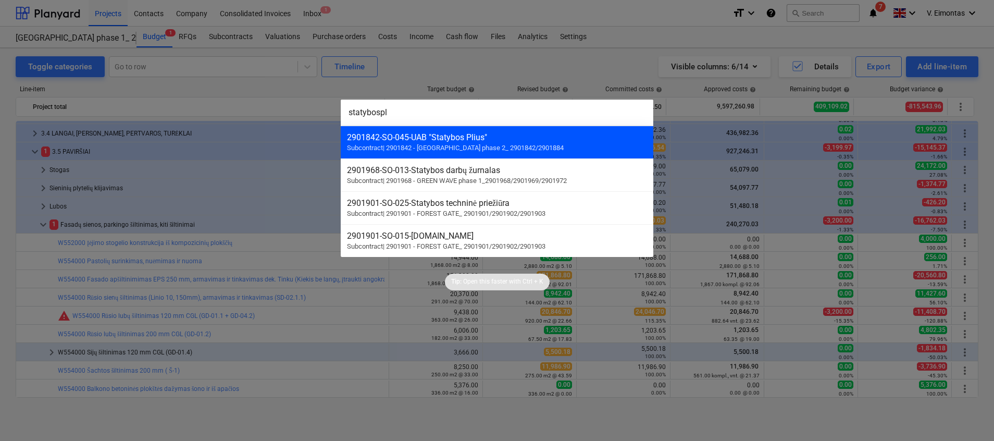
type input "statybospl"
click at [484, 145] on span "Subcontract | 2901842 - [GEOGRAPHIC_DATA] phase 2_ 2901842/2901884" at bounding box center [455, 148] width 217 height 8
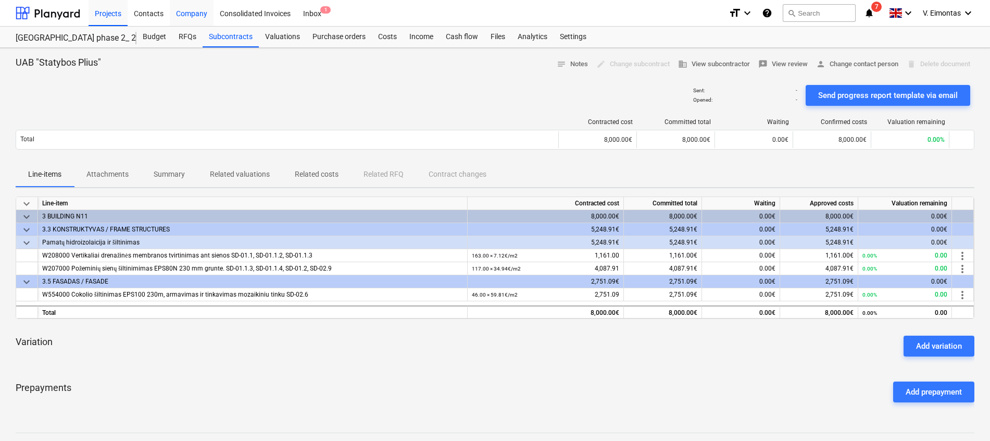
drag, startPoint x: 98, startPoint y: 16, endPoint x: 183, endPoint y: 21, distance: 84.5
click at [99, 16] on div "Projects" at bounding box center [108, 12] width 39 height 27
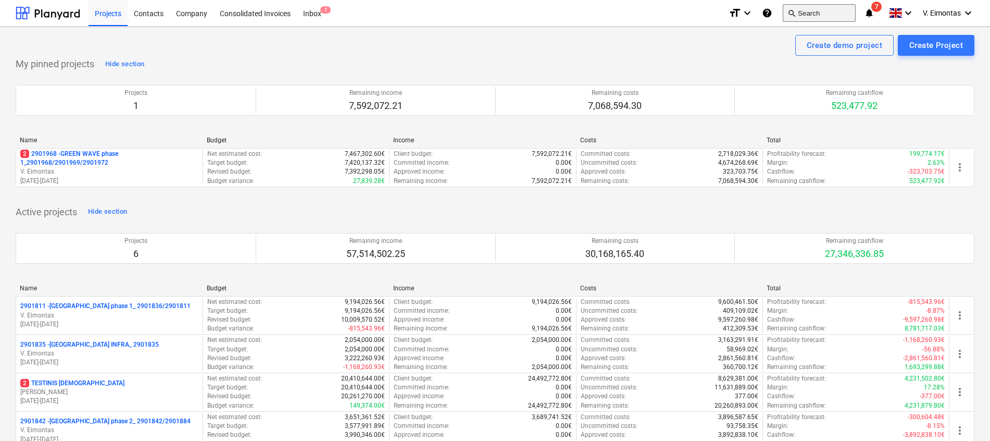
click at [796, 9] on button "search Search" at bounding box center [819, 13] width 73 height 18
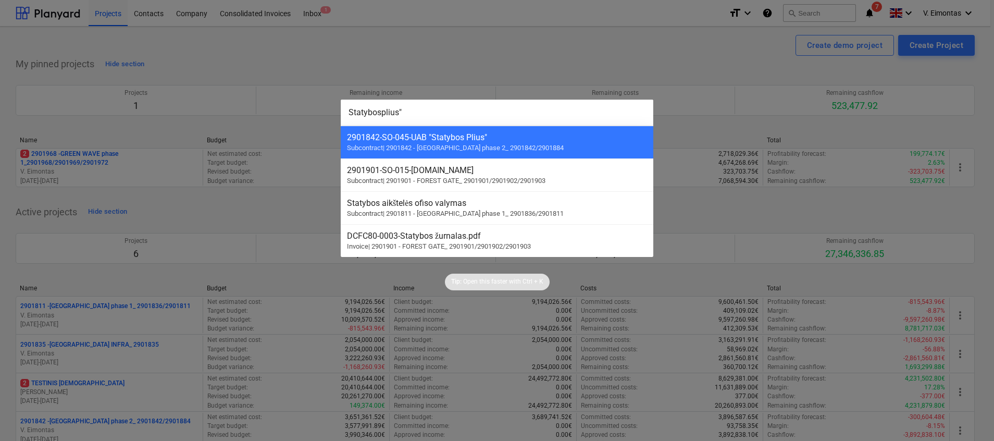
click at [345, 115] on input "Statybosplius"" at bounding box center [497, 112] width 312 height 26
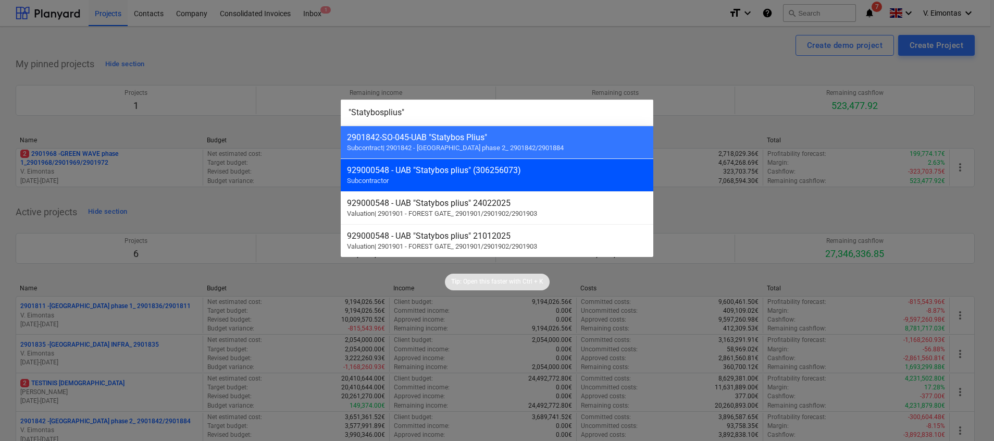
type input ""Statybosplius""
click at [414, 180] on div "929000548 - UAB "Statybos plius" (306256073) Subcontractor" at bounding box center [497, 174] width 312 height 33
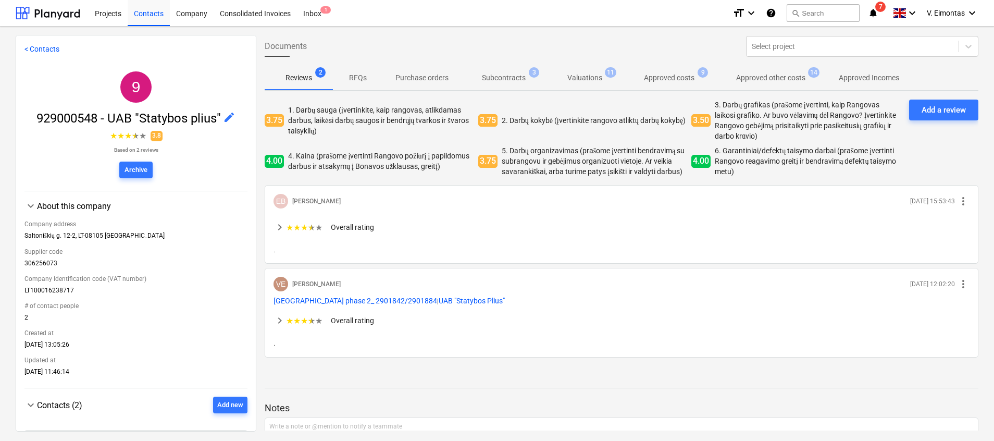
click at [523, 80] on p "Subcontracts" at bounding box center [504, 77] width 44 height 11
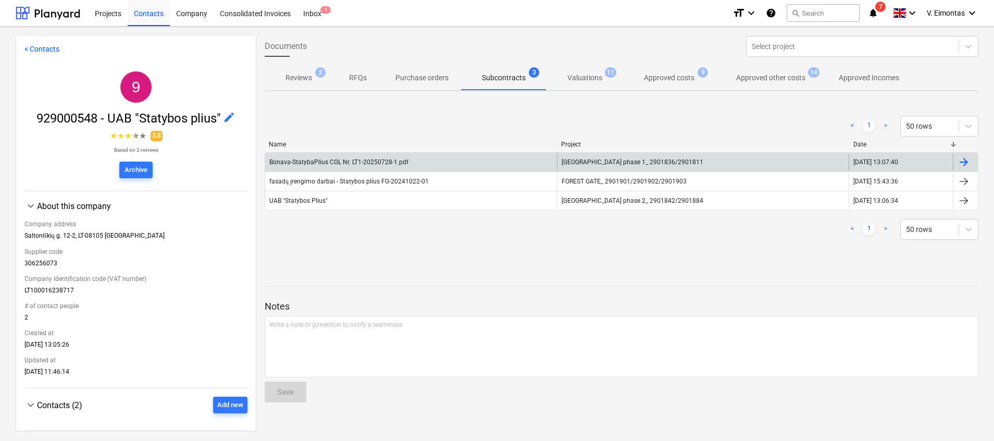
click at [545, 160] on div "Bonava-StatybaPlius CGL Nr. LT1-20250728-1.pdf" at bounding box center [411, 162] width 292 height 17
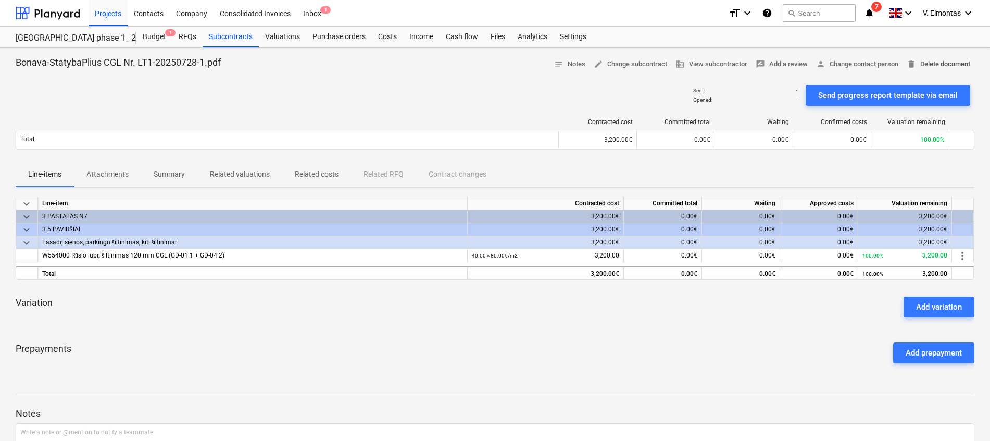
click at [916, 61] on span "delete Delete document" at bounding box center [939, 64] width 64 height 12
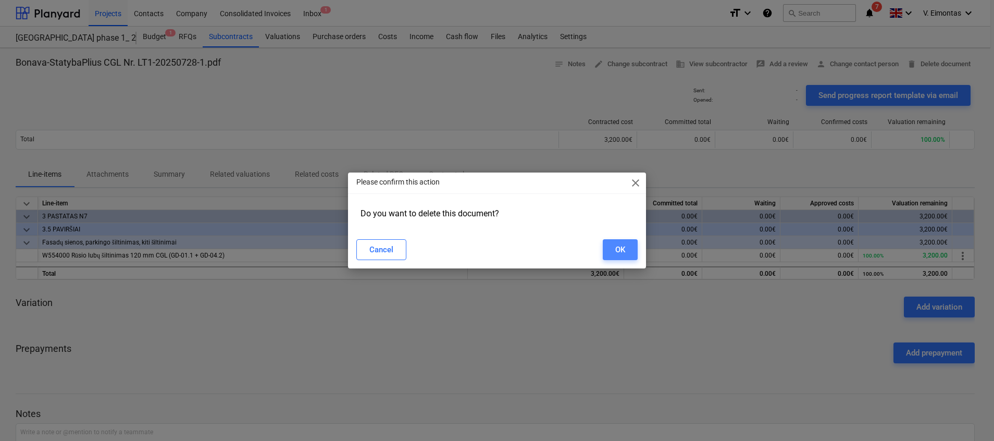
click at [611, 248] on button "OK" at bounding box center [619, 249] width 35 height 21
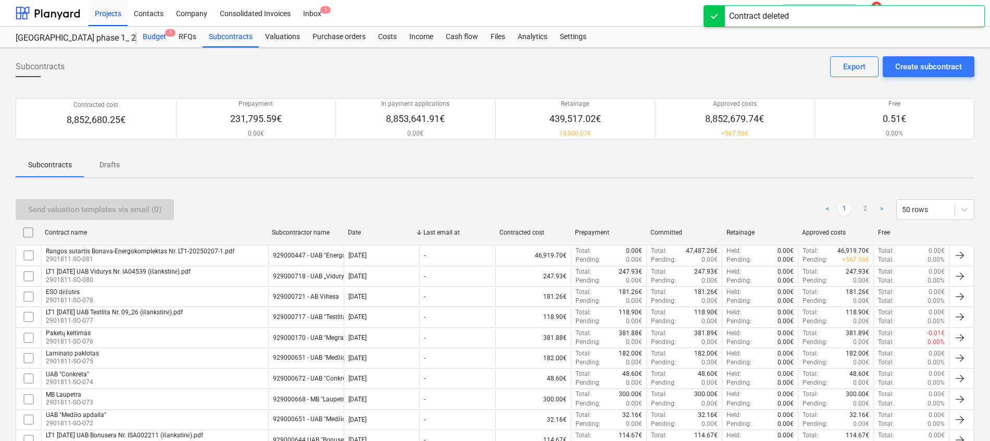
click at [158, 39] on div "Budget 1" at bounding box center [154, 37] width 36 height 21
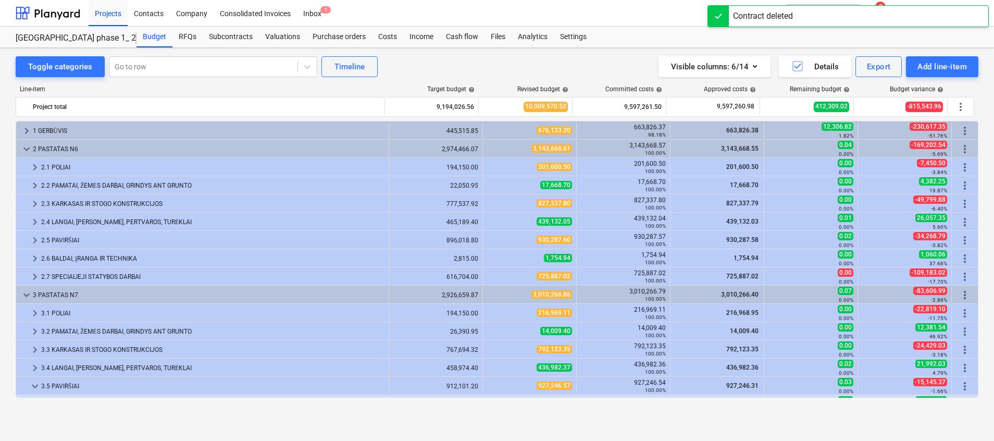
scroll to position [234, 0]
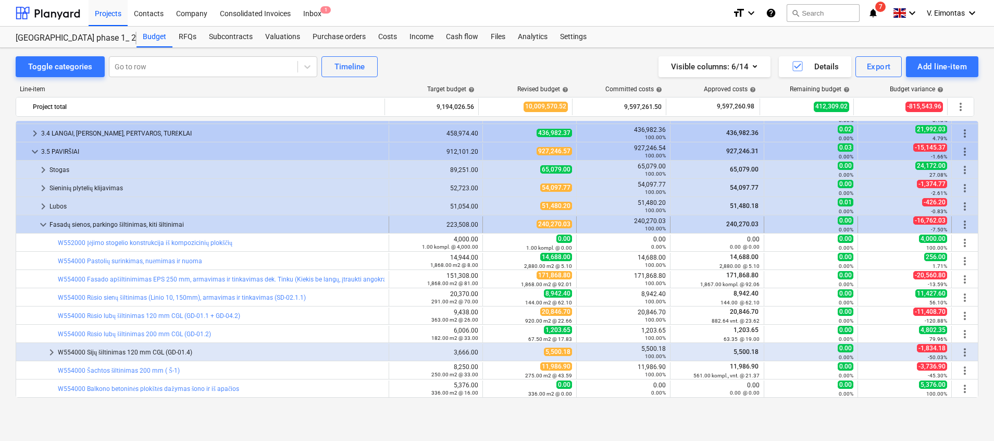
click at [959, 220] on span "more_vert" at bounding box center [964, 224] width 12 height 12
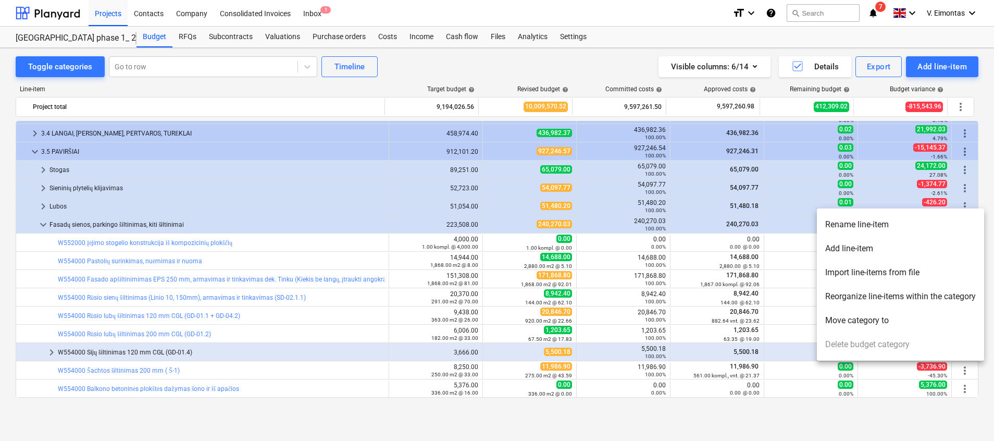
click at [868, 243] on li "Add line-item" at bounding box center [899, 248] width 167 height 24
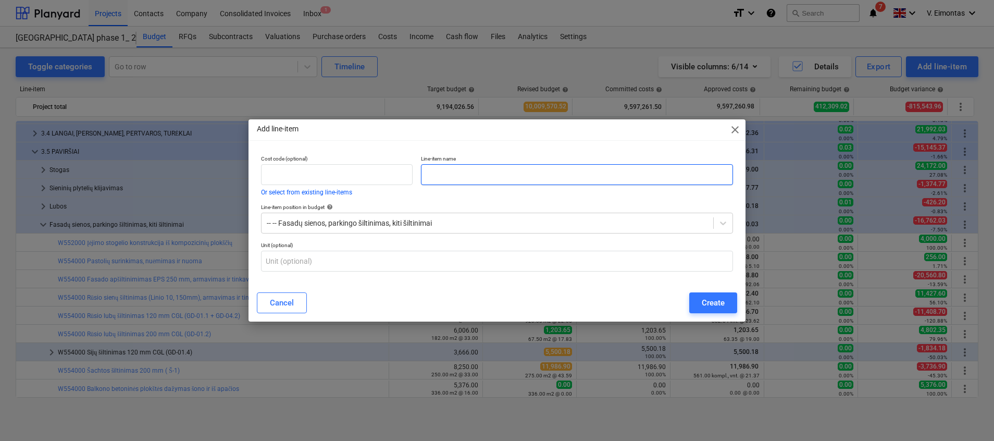
click at [546, 178] on input "text" at bounding box center [577, 174] width 312 height 21
type input "Parkingo įvažiavimo papildomas lubų"
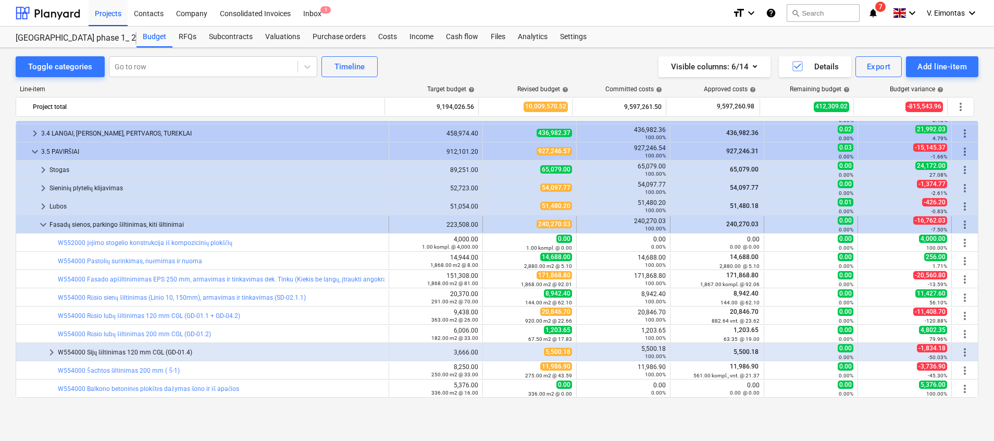
click at [43, 223] on span "keyboard_arrow_down" at bounding box center [43, 224] width 12 height 12
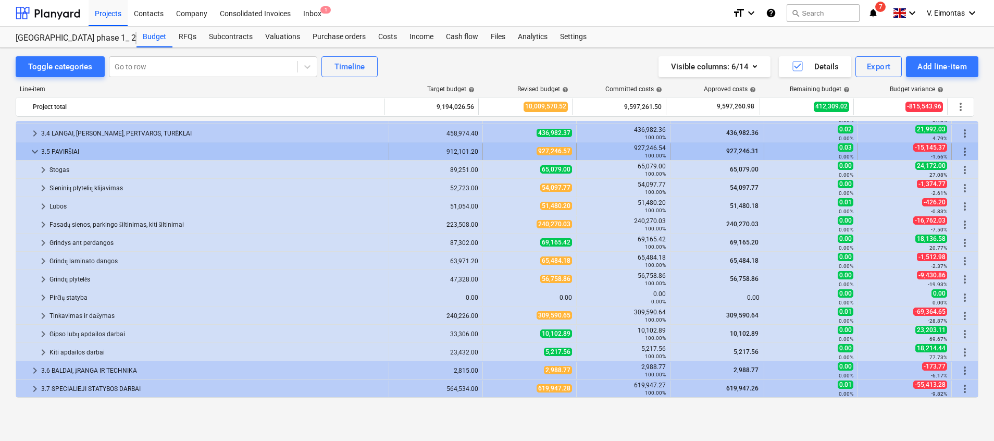
click at [32, 148] on span "keyboard_arrow_down" at bounding box center [35, 151] width 12 height 12
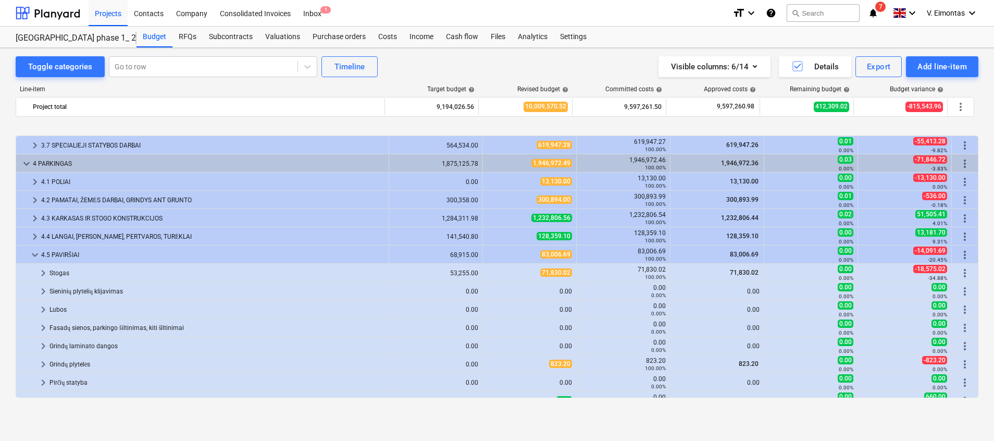
scroll to position [312, 0]
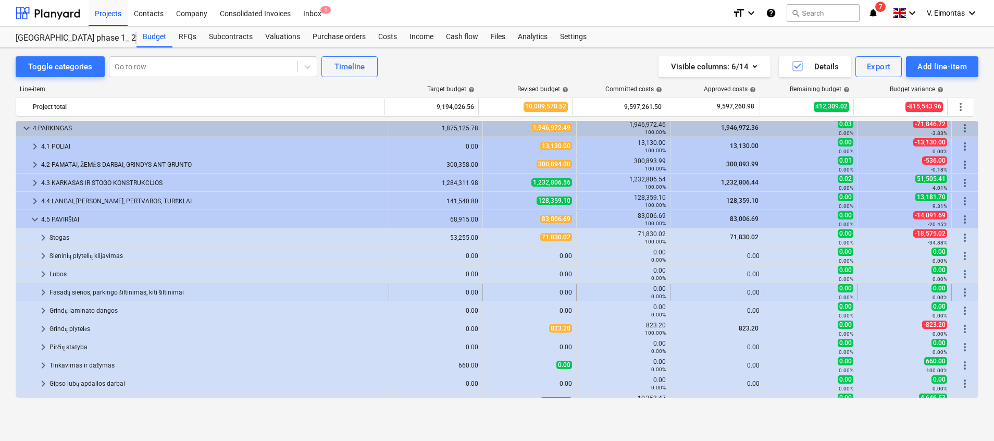
click at [89, 290] on div "Fasadų sienos, parkingo šiltinimas, kiti šiltinimai" at bounding box center [216, 292] width 335 height 17
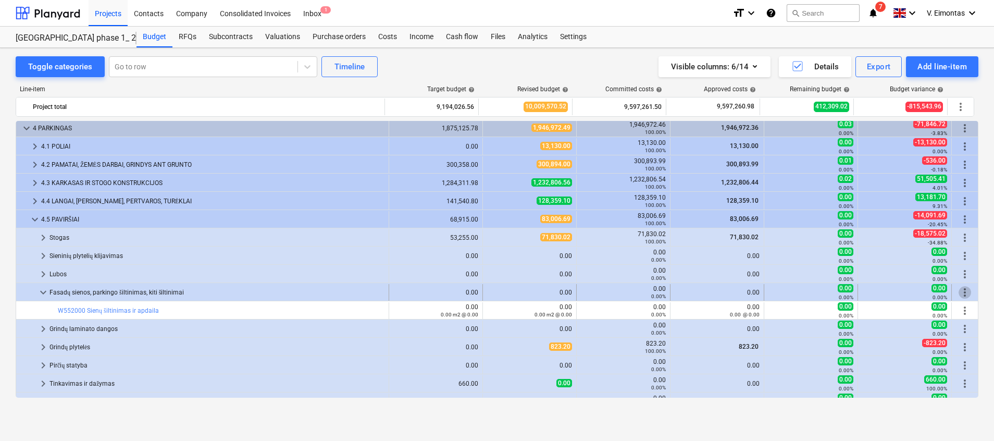
click at [961, 292] on span "more_vert" at bounding box center [964, 292] width 12 height 12
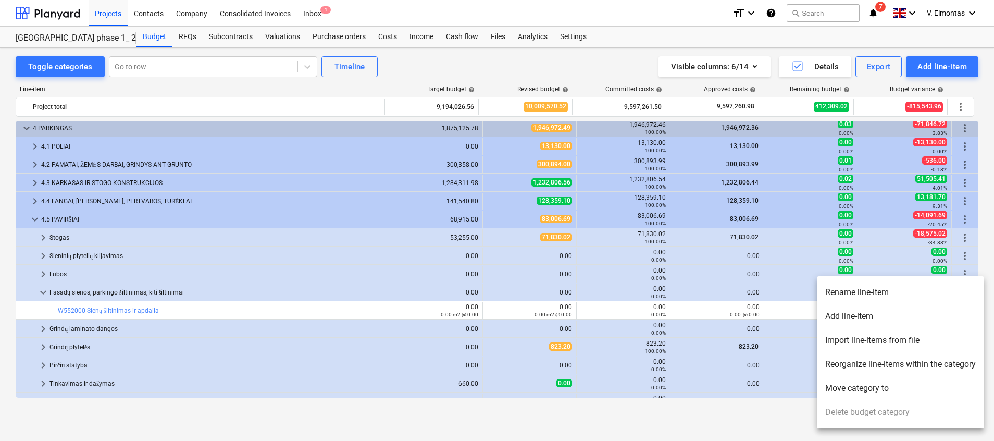
click at [852, 315] on li "Add line-item" at bounding box center [899, 316] width 167 height 24
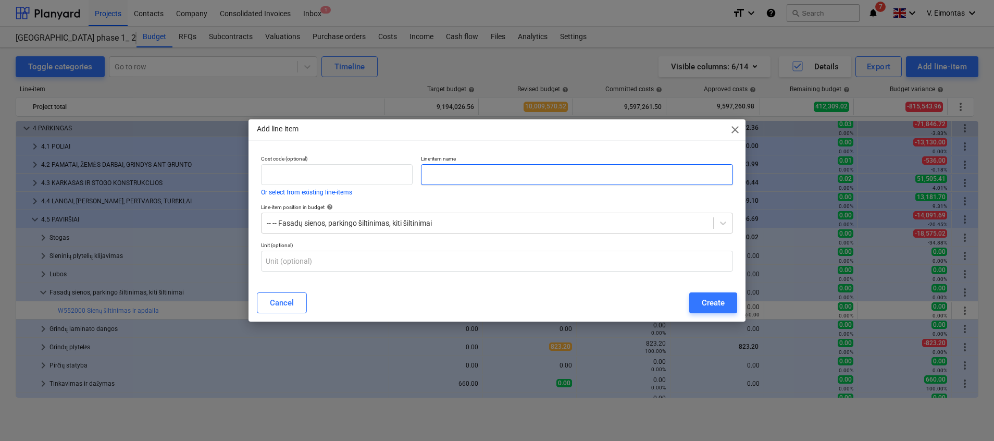
click at [516, 181] on input "text" at bounding box center [577, 174] width 312 height 21
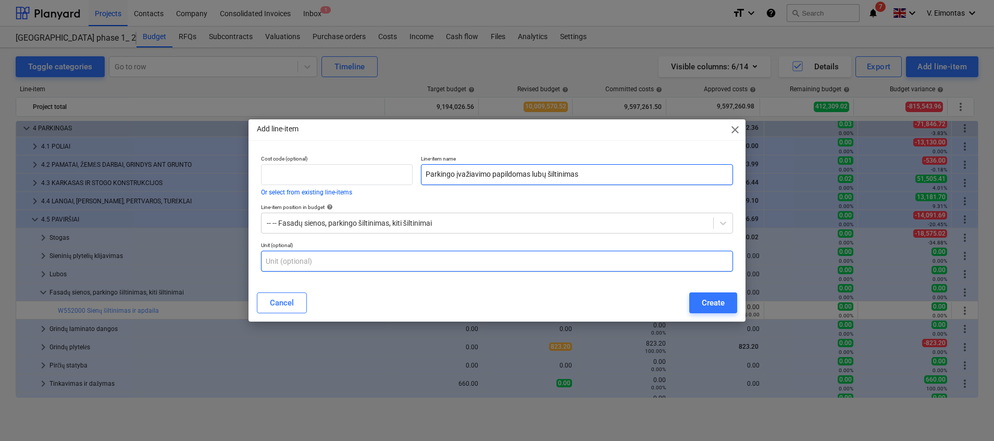
type input "Parkingo įvažiavimo papildomas lubų šiltinimas"
click at [388, 264] on input "text" at bounding box center [497, 260] width 472 height 21
type input "m2"
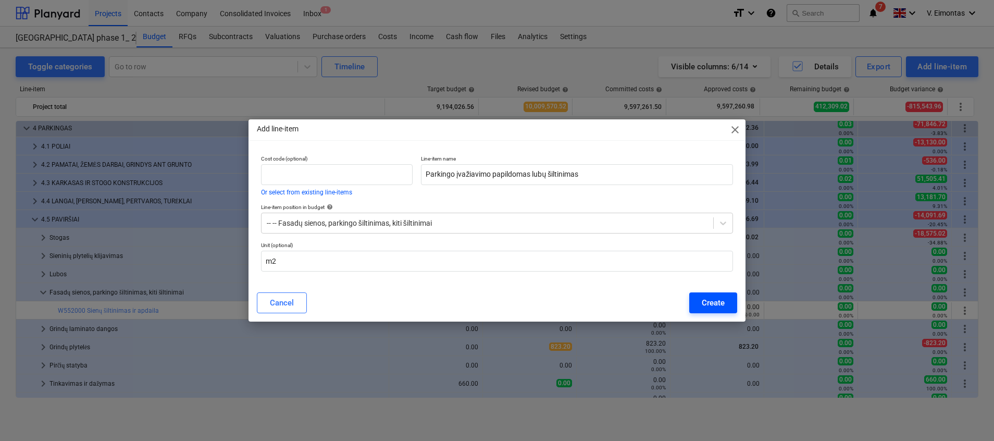
click at [695, 297] on button "Create" at bounding box center [713, 302] width 48 height 21
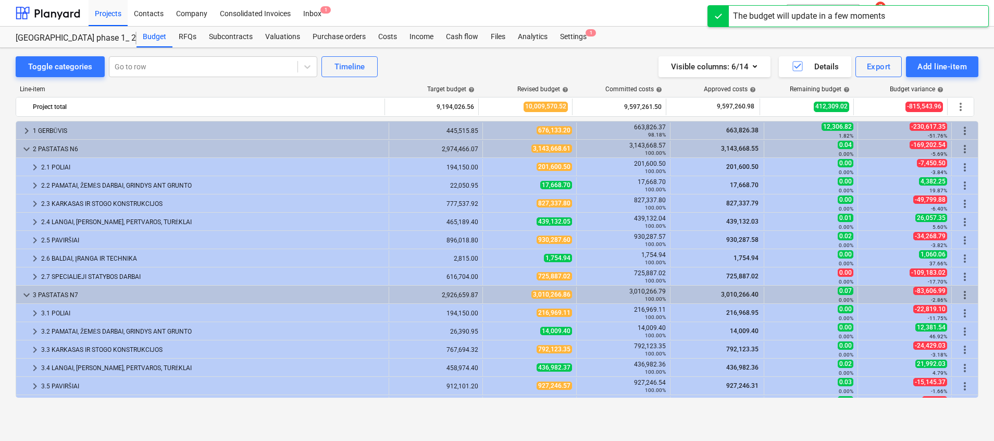
scroll to position [312, 0]
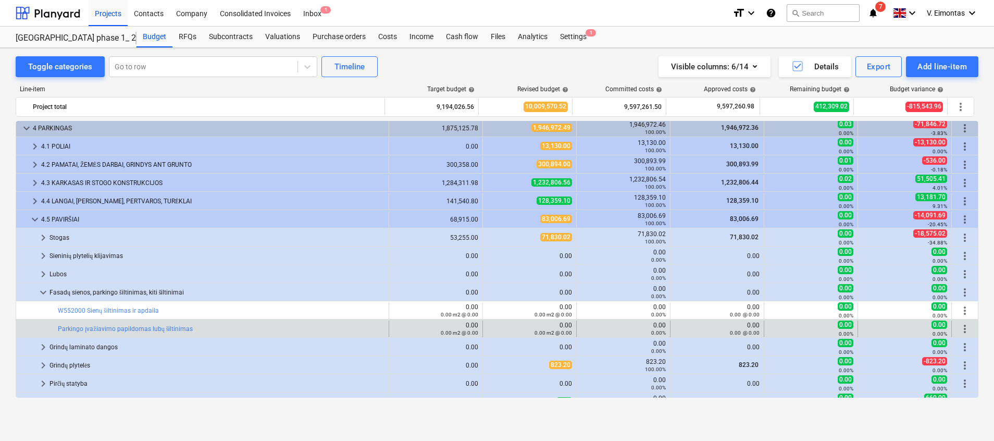
click at [960, 324] on span "more_vert" at bounding box center [964, 328] width 12 height 12
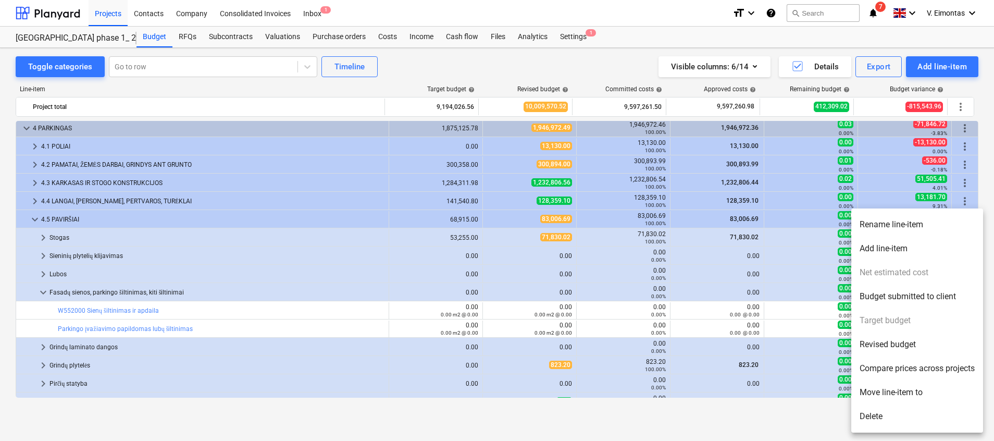
click at [914, 344] on li "Revised budget" at bounding box center [917, 344] width 132 height 24
type textarea "x"
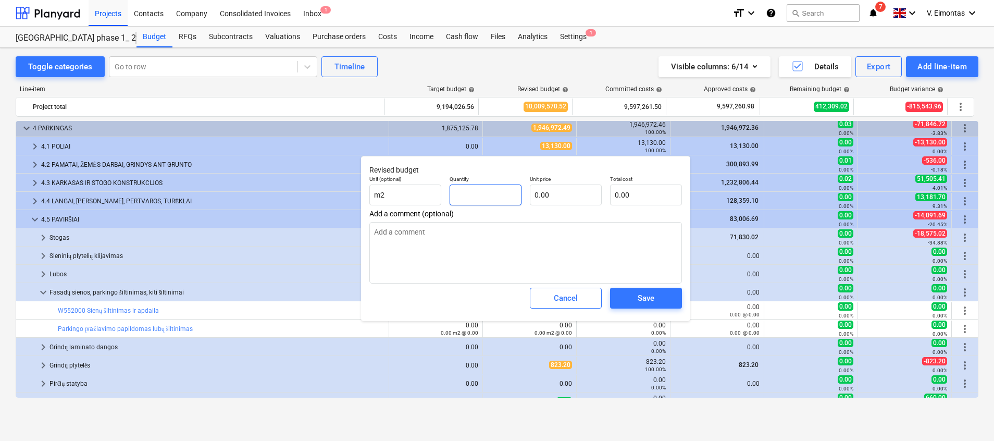
click at [509, 194] on input "text" at bounding box center [485, 194] width 72 height 21
type textarea "x"
type input "4"
type textarea "x"
type input "40"
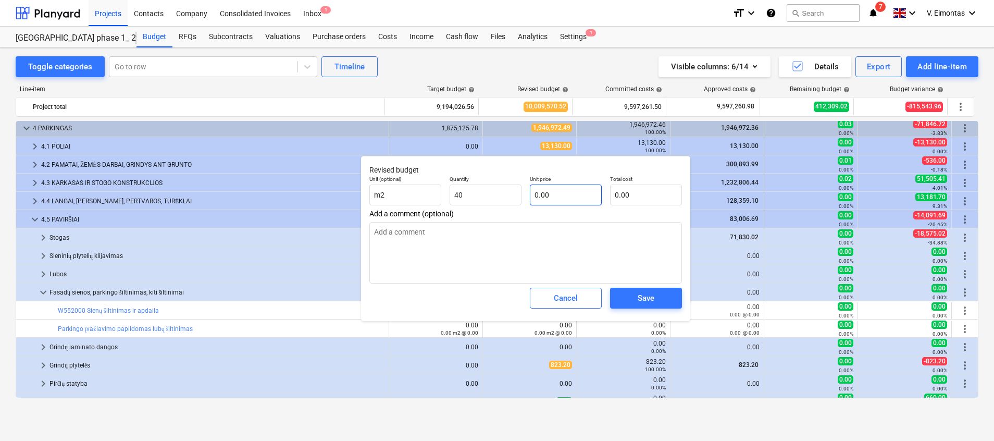
type textarea "x"
type input "40.00"
type textarea "x"
type input "0.00"
click at [645, 190] on input "text" at bounding box center [646, 194] width 72 height 21
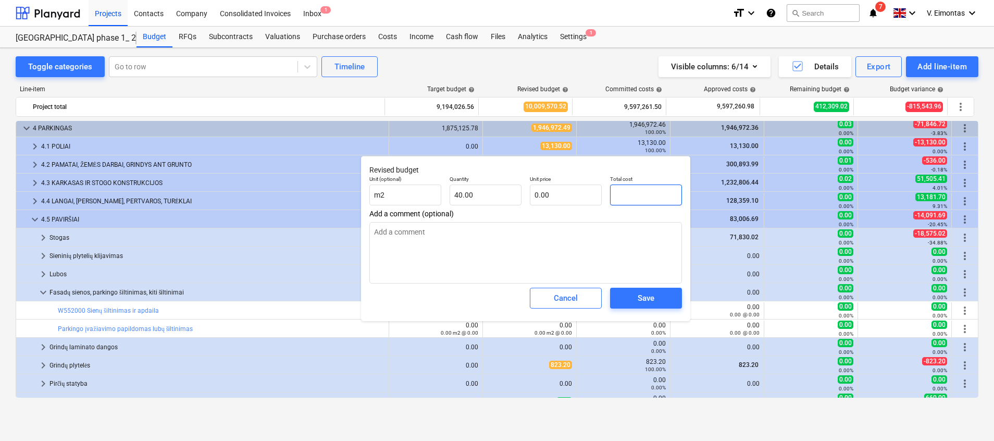
type textarea "x"
type input "3"
type input "0.08"
type textarea "x"
type input "32"
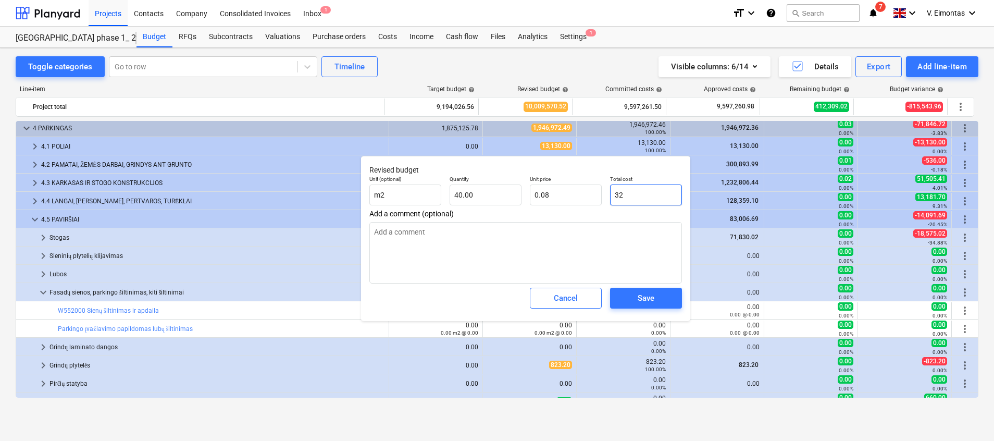
type input "0.80"
type textarea "x"
type input "320"
type input "8.00"
type textarea "x"
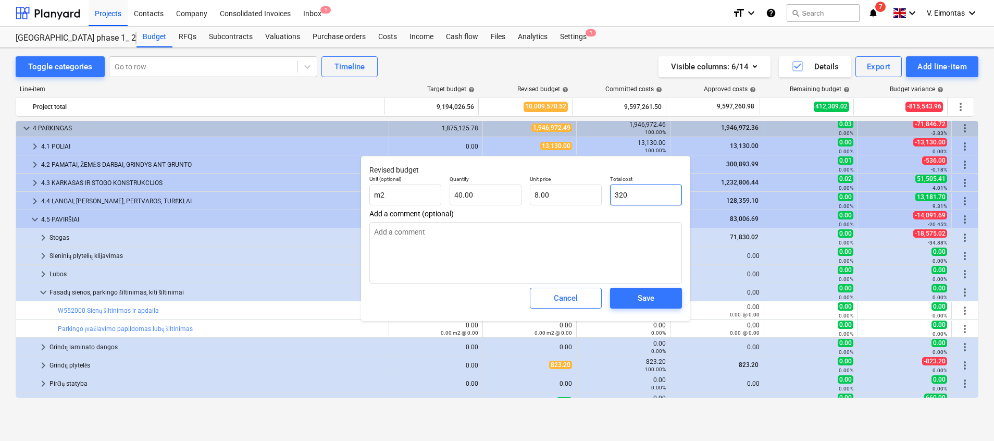
type input "3200"
type input "80.00"
type input "3200"
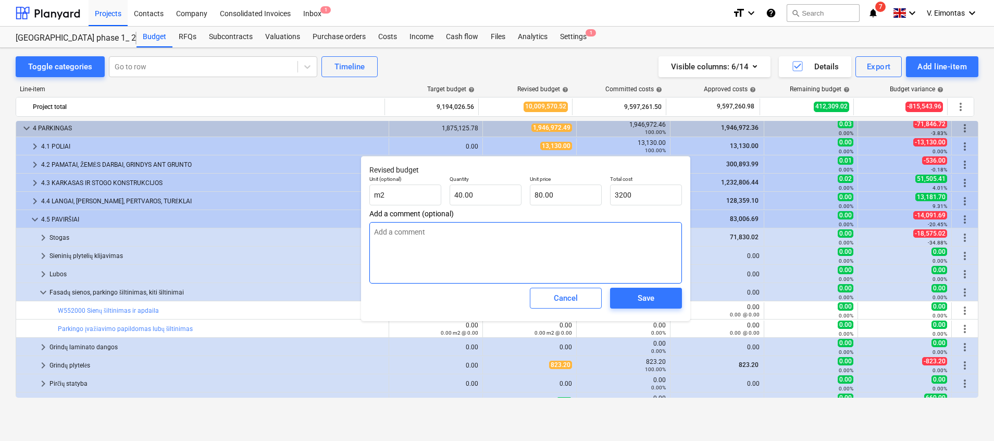
type textarea "x"
type input "3,200.00"
click at [587, 249] on textarea at bounding box center [525, 252] width 312 height 61
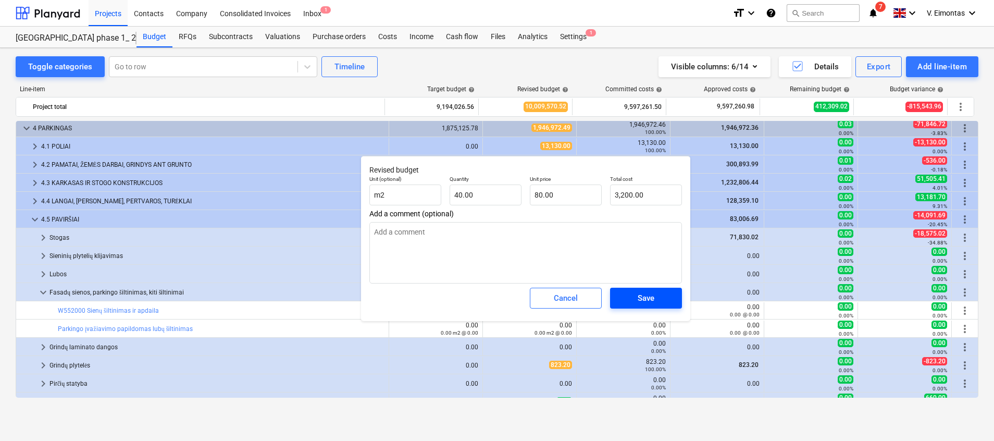
click at [648, 295] on div "Save" at bounding box center [645, 298] width 17 height 14
type textarea "x"
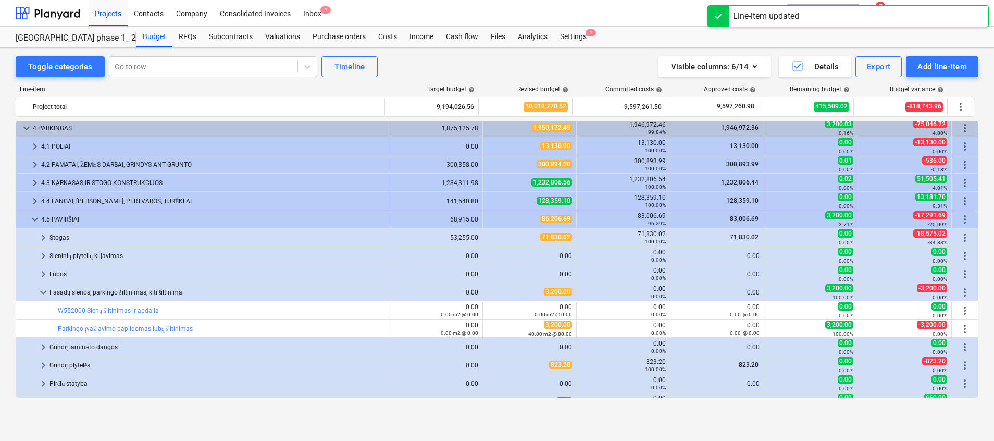
click at [726, 12] on div at bounding box center [718, 16] width 21 height 21
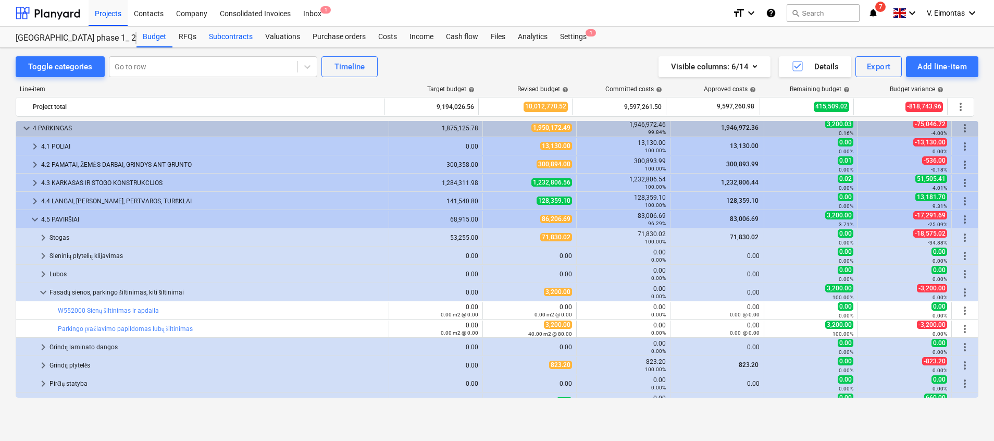
click at [243, 36] on div "Subcontracts" at bounding box center [231, 37] width 56 height 21
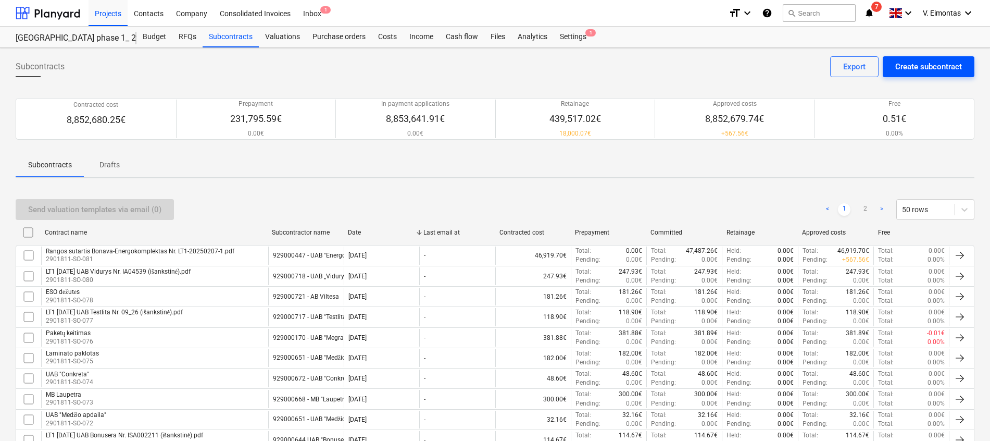
click at [902, 59] on button "Create subcontract" at bounding box center [929, 66] width 92 height 21
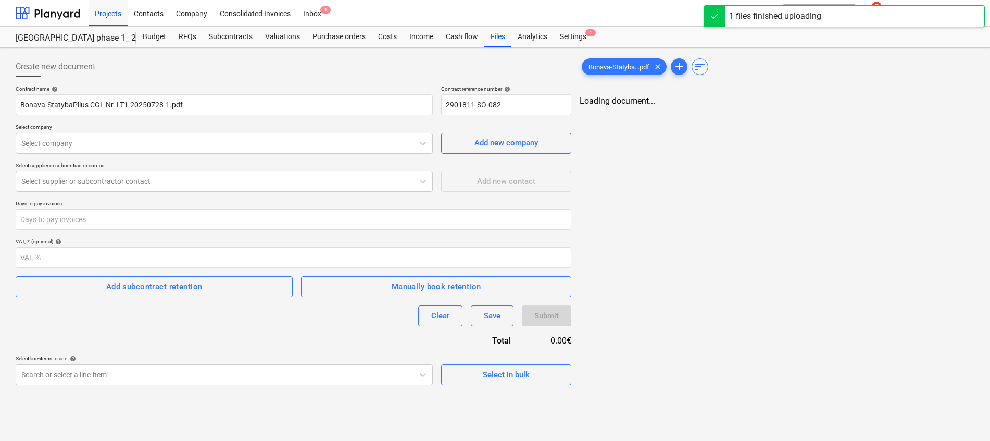
type input "Bonava-StatybaPlius CGL Nr. LT1-20250728-1.pdf"
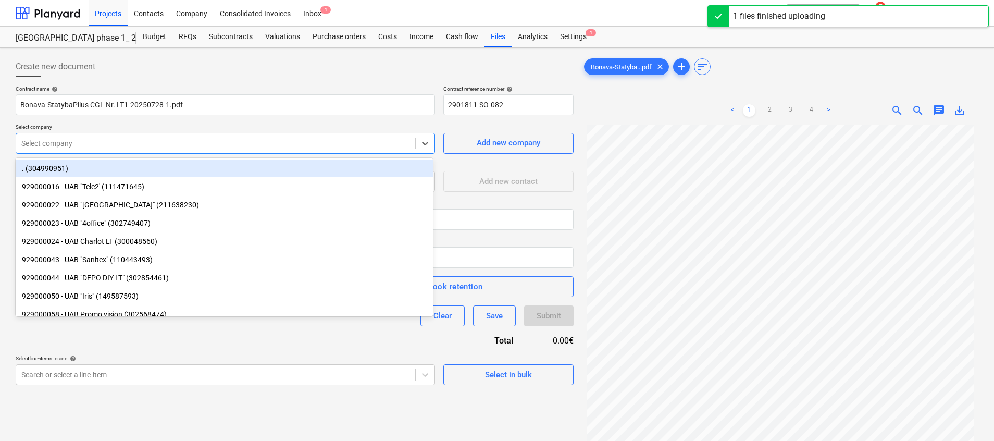
click at [132, 142] on div at bounding box center [215, 143] width 388 height 10
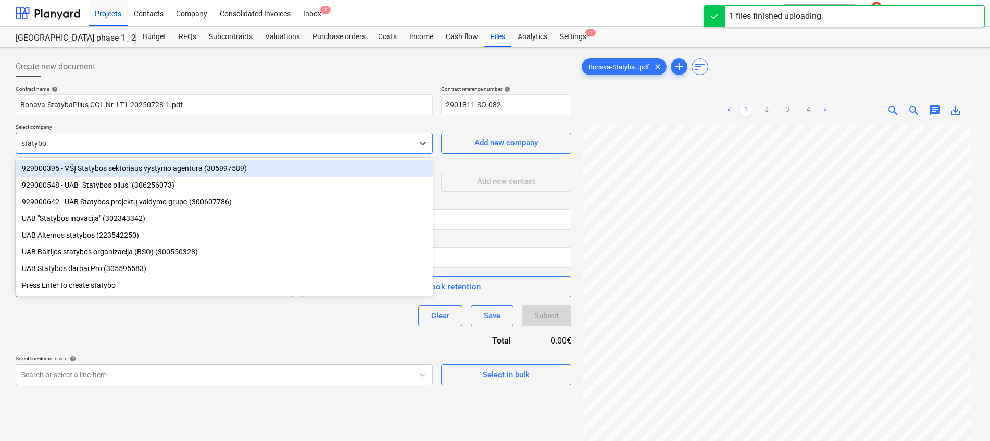
type input "statybos"
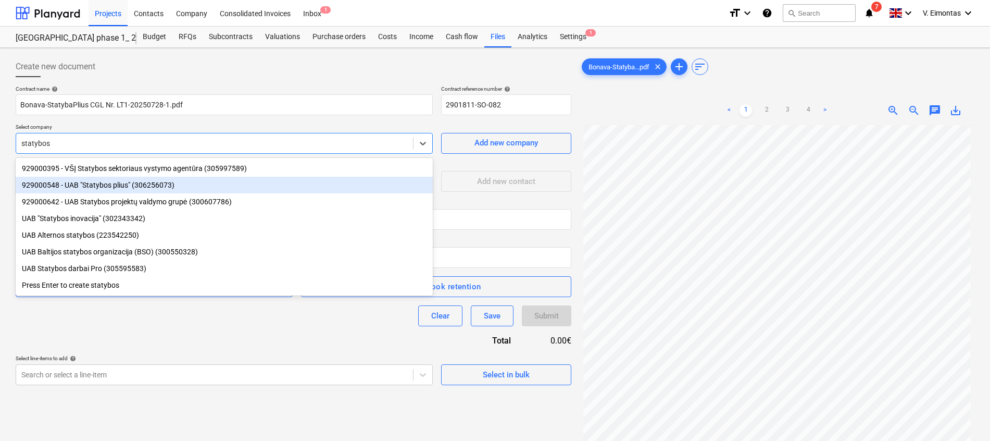
click at [121, 184] on div "929000548 - UAB "Statybos plius" (306256073)" at bounding box center [224, 185] width 417 height 17
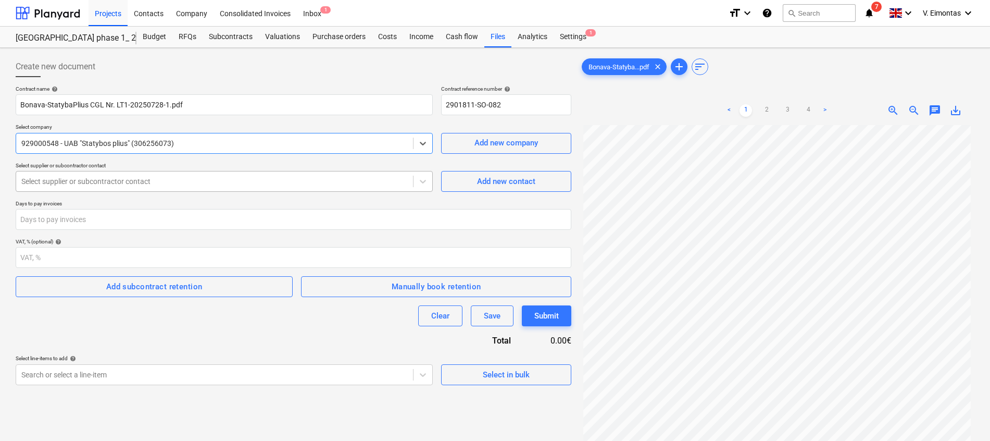
click at [122, 186] on div at bounding box center [214, 181] width 386 height 10
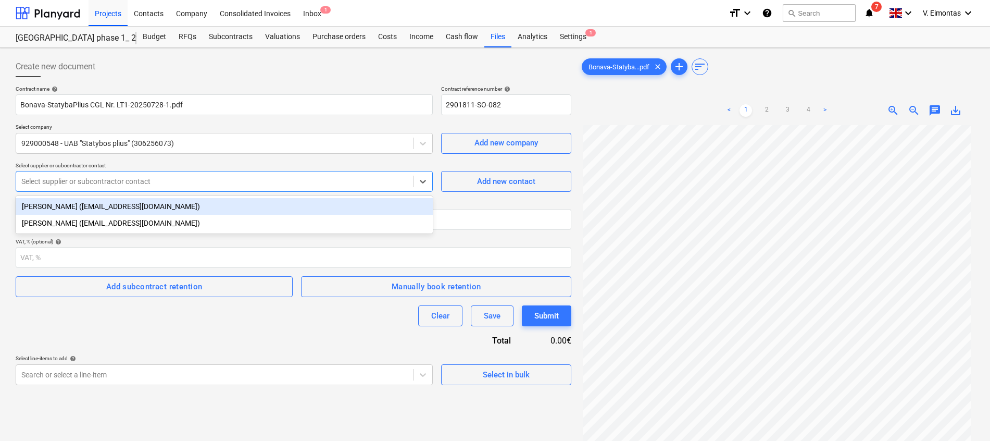
click at [137, 202] on div "[PERSON_NAME] ([EMAIL_ADDRESS][DOMAIN_NAME])" at bounding box center [224, 206] width 417 height 17
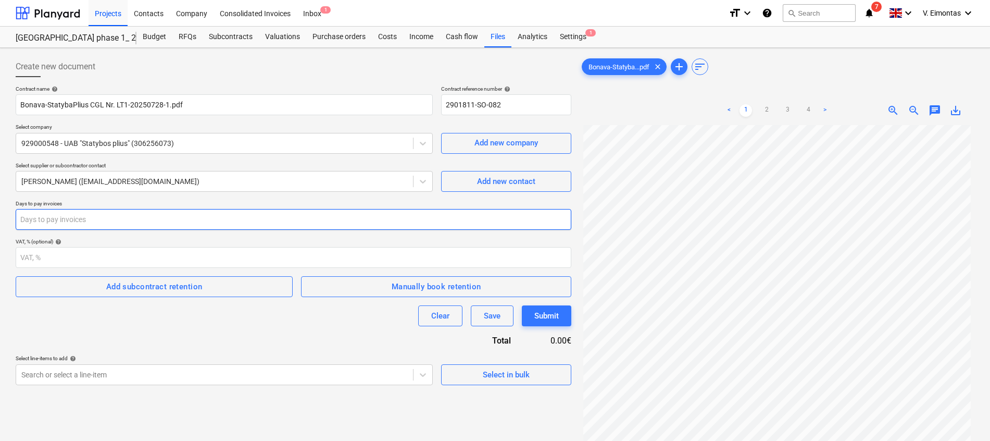
click at [121, 222] on input "number" at bounding box center [294, 219] width 556 height 21
type input "30"
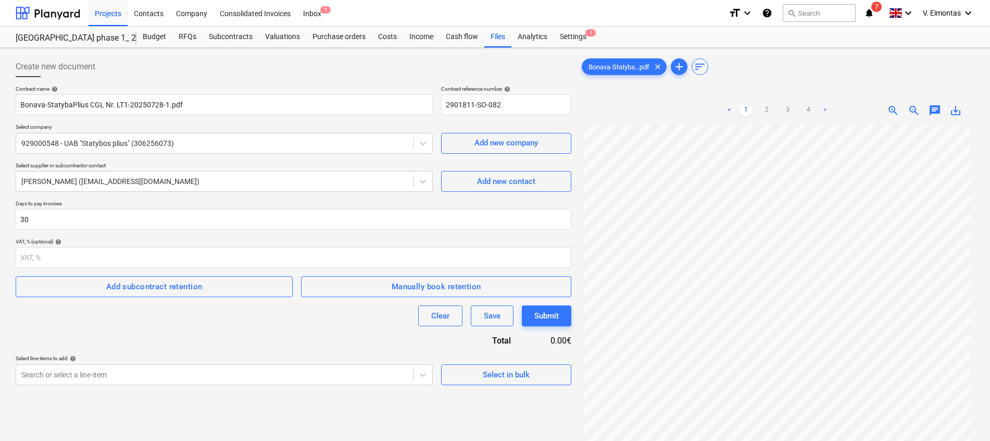
click at [105, 341] on div "Contract name help Bonava-StatybaPlius CGL Nr. LT1-20250728-1.pdf Contract refe…" at bounding box center [294, 234] width 556 height 299
click at [113, 376] on body "Projects Contacts Company Consolidated Invoices Inbox 1 format_size keyboard_ar…" at bounding box center [495, 220] width 990 height 441
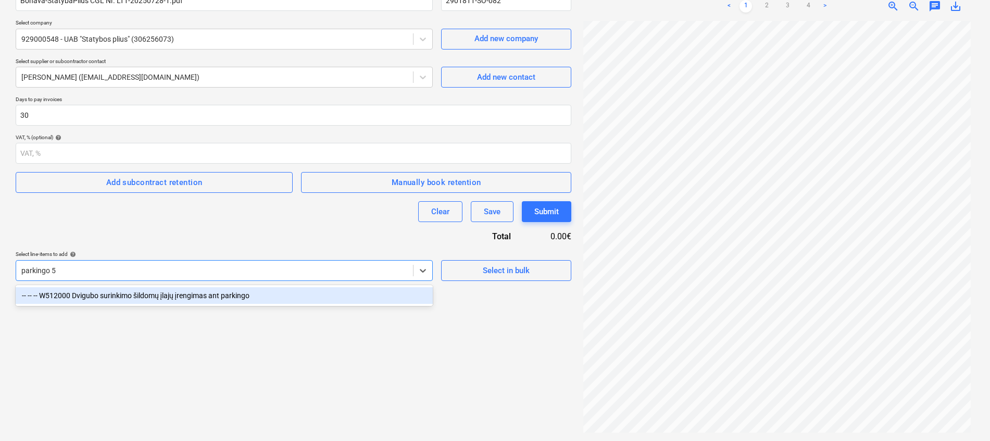
scroll to position [104, 0]
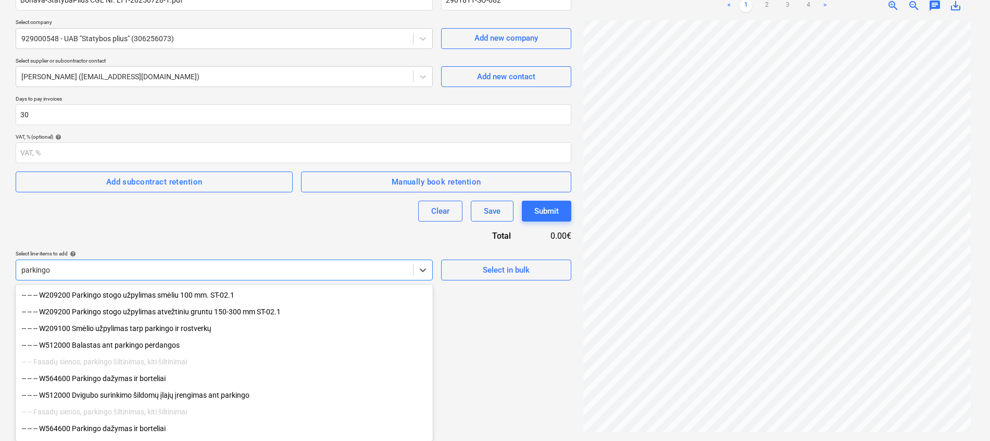
type input "parkingo į"
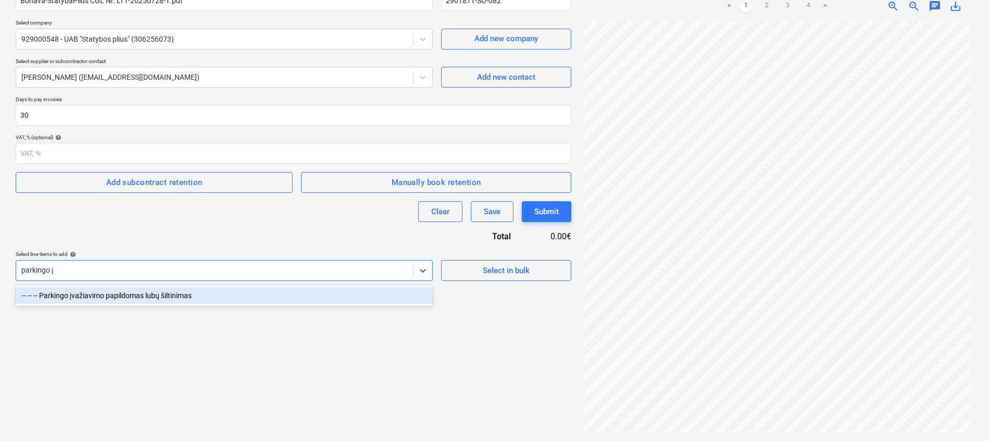
click at [134, 289] on div "-- -- -- Parkingo įvažiavimo papildomas lubų šiltinimas" at bounding box center [224, 295] width 417 height 17
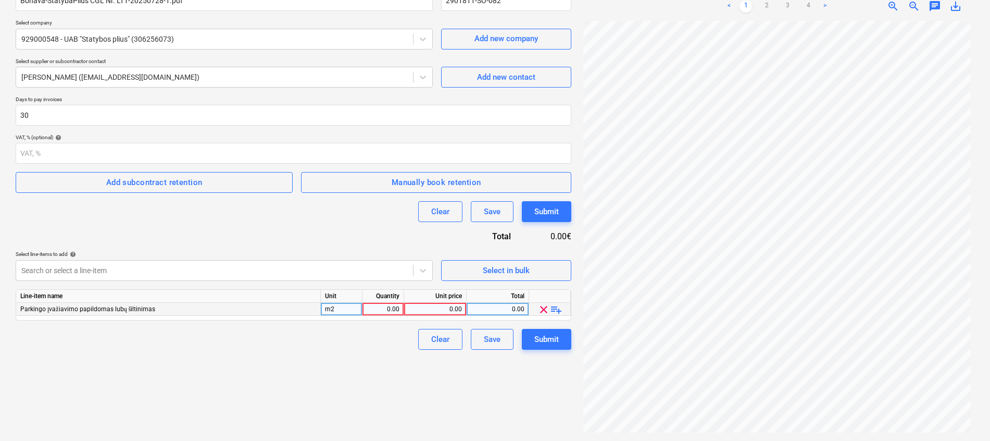
click at [390, 309] on div "0.00" at bounding box center [383, 309] width 33 height 13
type input "ė"
type input "40"
type input "3200"
click at [381, 376] on div "Create new document Contract name help Bonava-StatybaPlius CGL Nr. LT1-20250728…" at bounding box center [293, 192] width 564 height 488
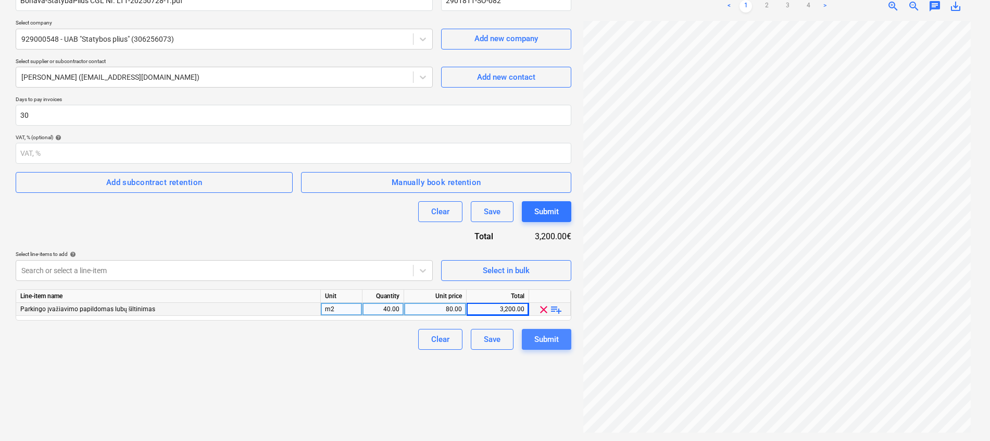
click at [545, 344] on div "Submit" at bounding box center [546, 339] width 24 height 14
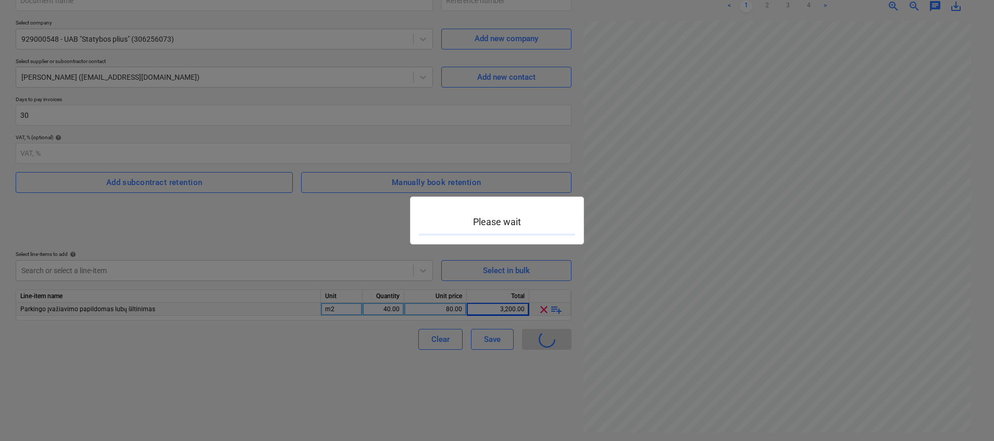
type input "2901811-SO-083"
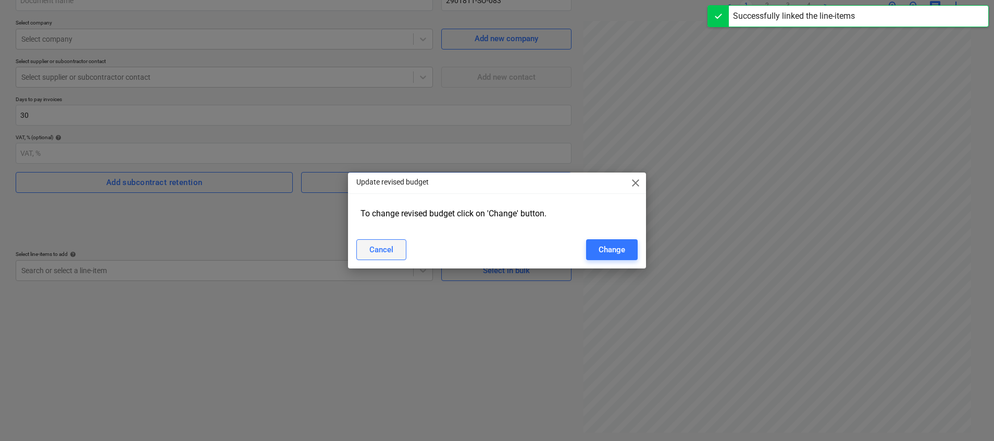
click at [372, 245] on div "Cancel" at bounding box center [381, 250] width 24 height 14
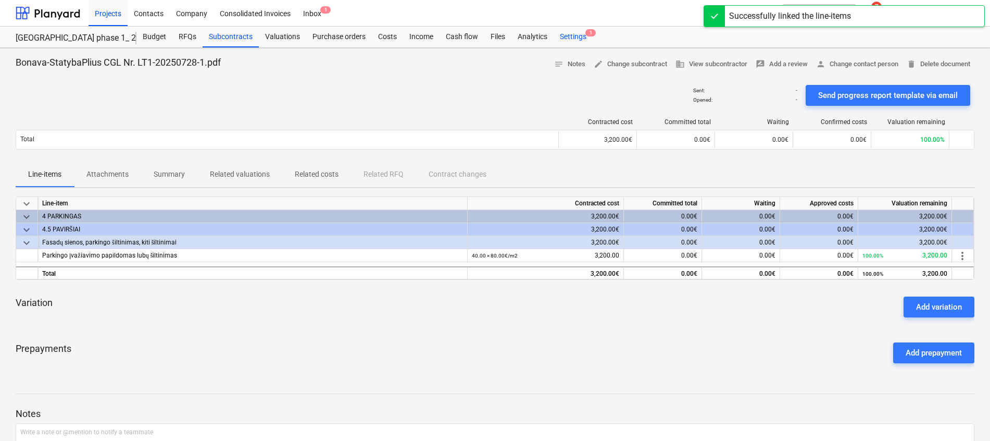
click at [571, 39] on div "Settings 1" at bounding box center [573, 37] width 39 height 21
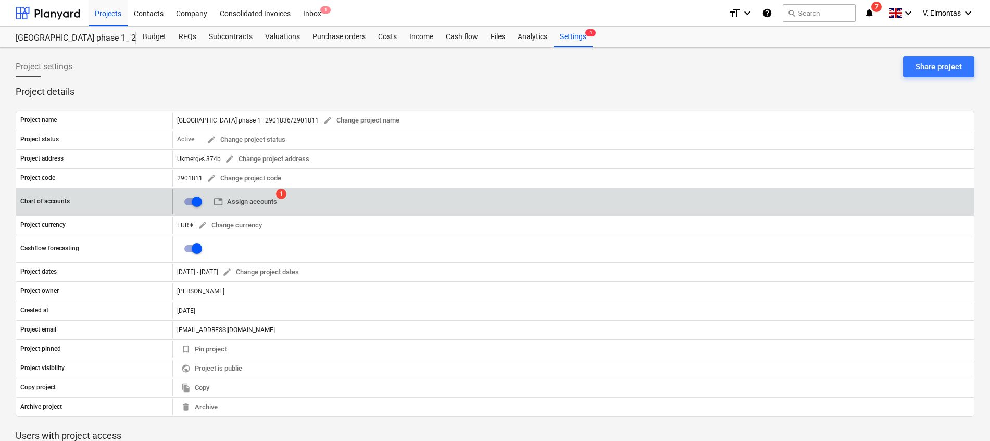
click at [252, 198] on span "table Assign accounts" at bounding box center [245, 202] width 64 height 12
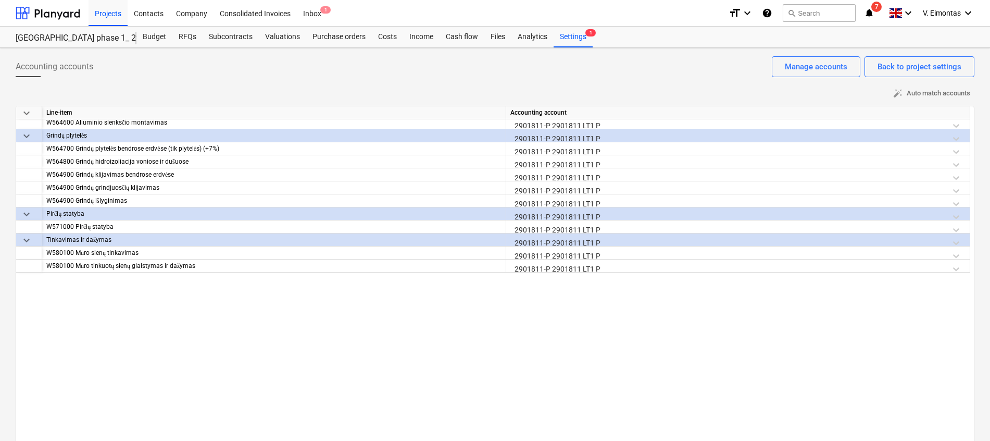
scroll to position [8748, 0]
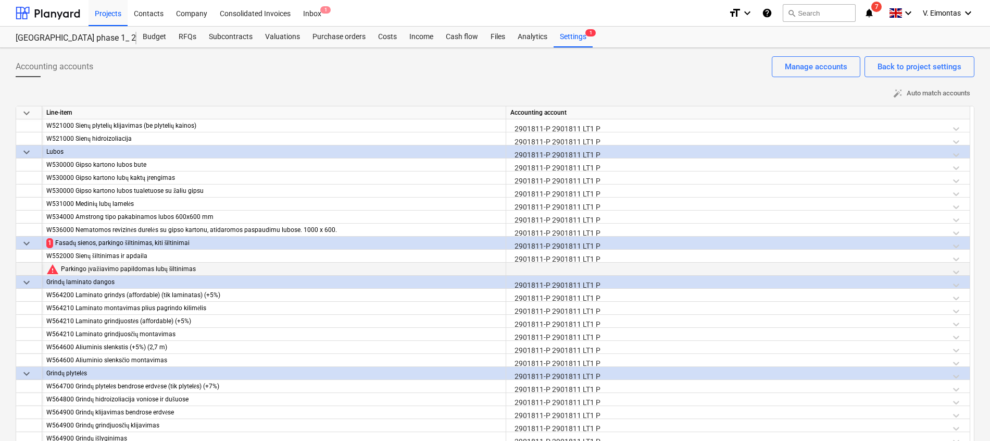
click at [580, 268] on div at bounding box center [737, 271] width 455 height 18
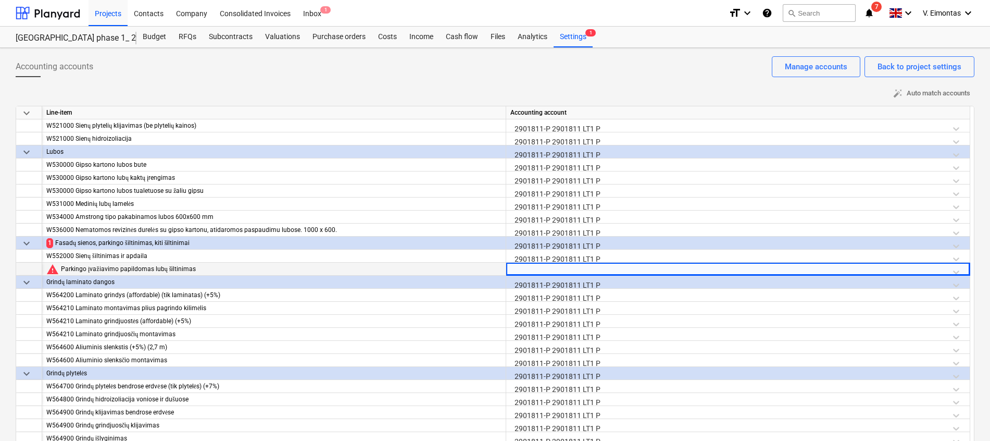
click at [580, 268] on div at bounding box center [737, 271] width 455 height 18
click at [957, 269] on div at bounding box center [737, 271] width 455 height 18
click at [657, 269] on div at bounding box center [737, 271] width 455 height 18
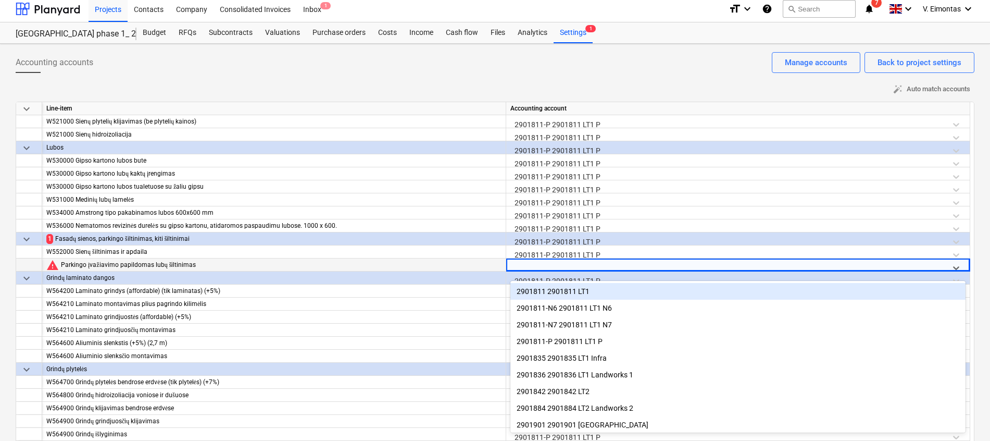
scroll to position [5, 0]
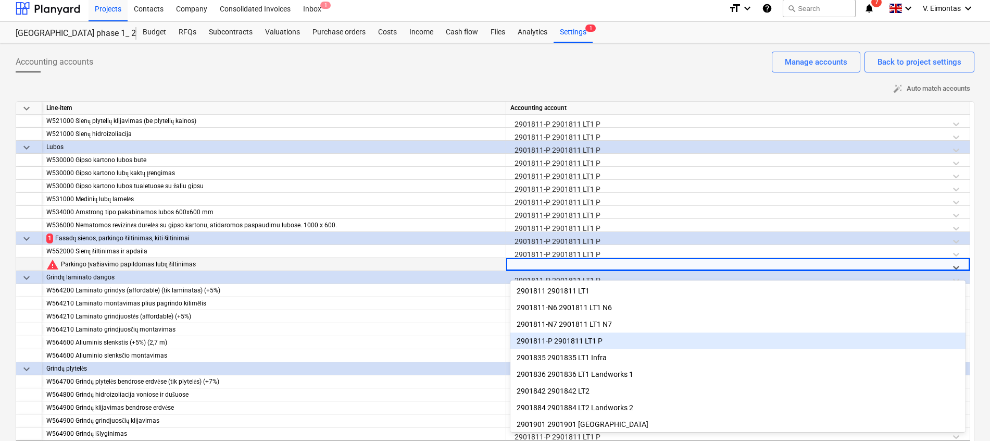
click at [598, 340] on div "2901811-P 2901811 LT1 P" at bounding box center [737, 340] width 455 height 17
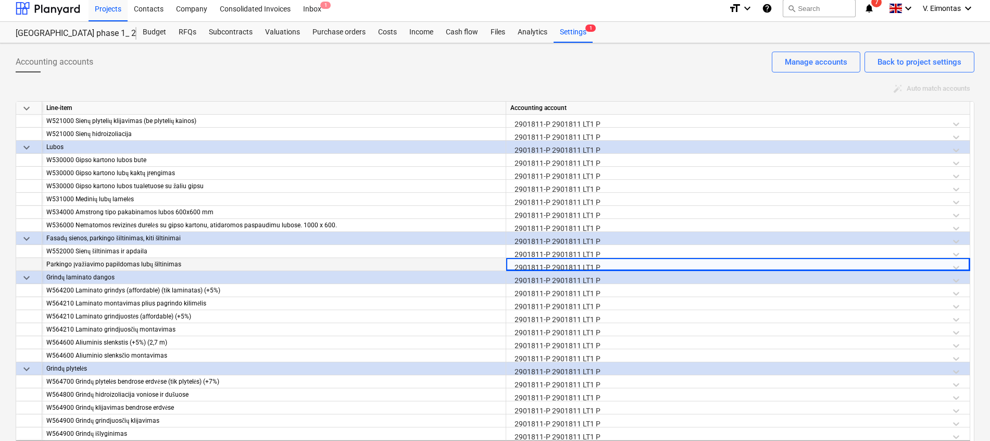
click at [0, 250] on html "Projects Contacts Company Consolidated Invoices Inbox 1 format_size keyboard_ar…" at bounding box center [495, 215] width 990 height 441
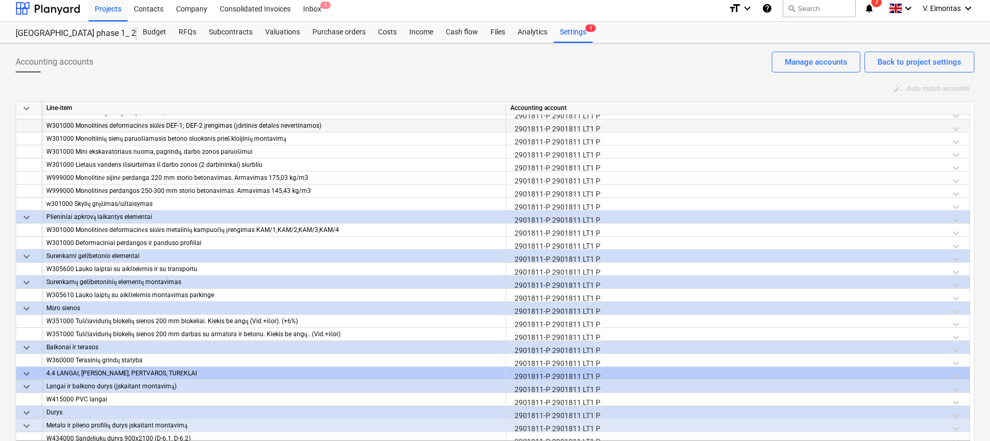
scroll to position [8123, 0]
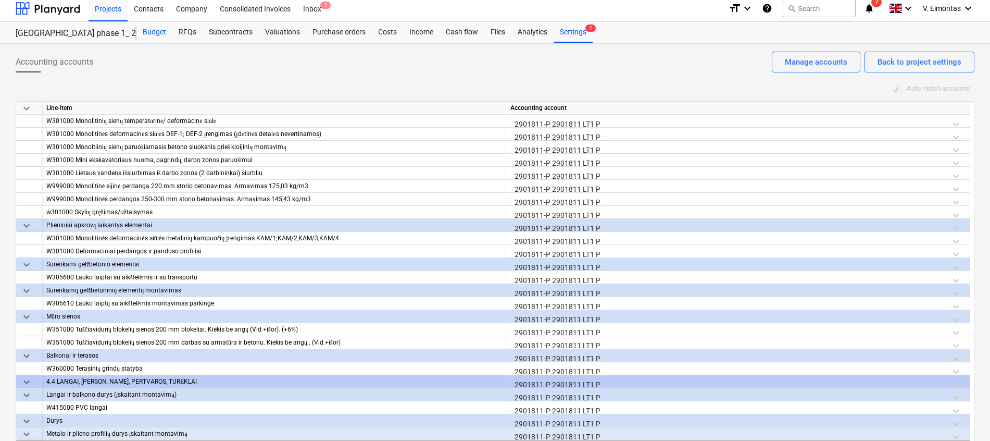
click at [160, 31] on div "Budget" at bounding box center [154, 32] width 36 height 21
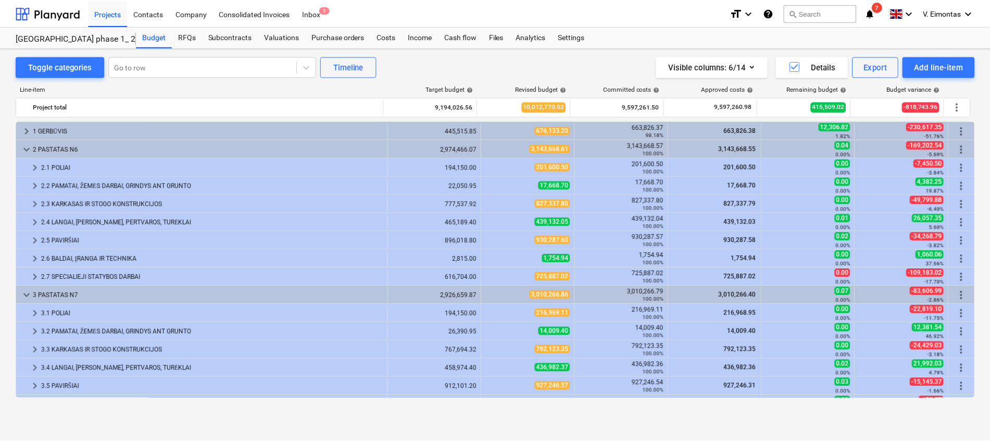
scroll to position [312, 0]
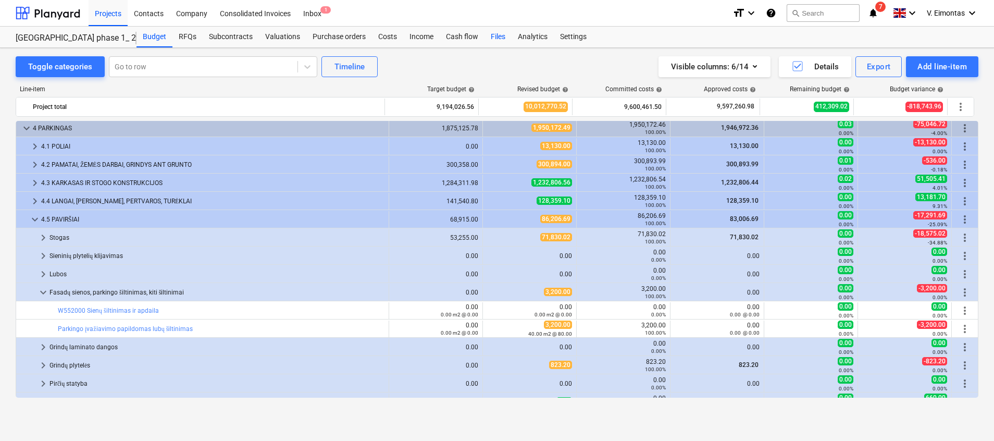
click at [495, 41] on div "Files" at bounding box center [497, 37] width 27 height 21
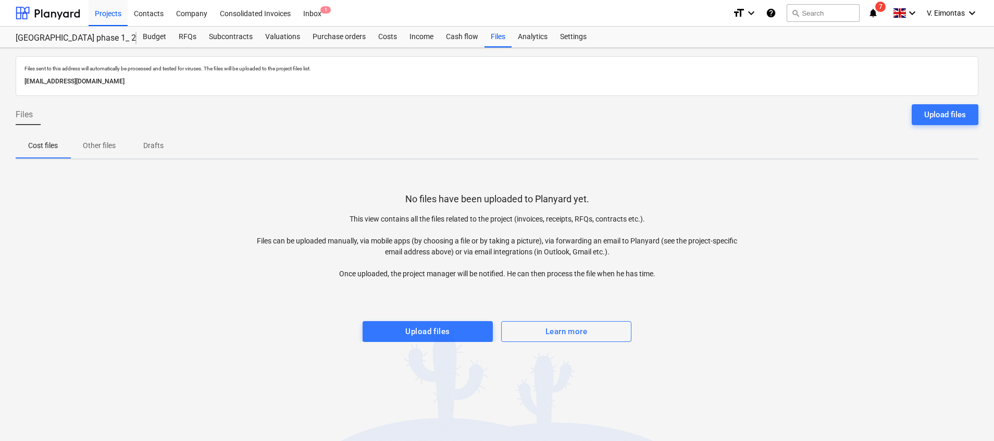
click at [426, 307] on div at bounding box center [497, 310] width 962 height 21
click at [426, 334] on div "Upload files" at bounding box center [427, 331] width 44 height 14
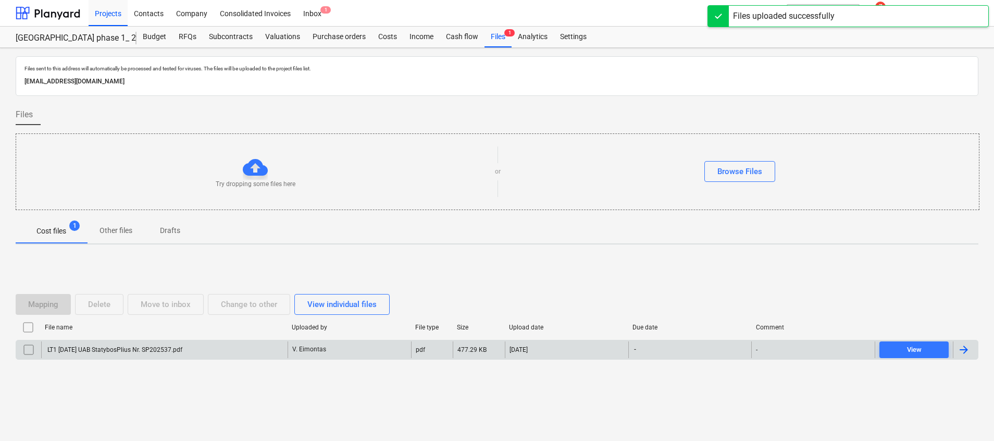
click at [175, 354] on div "LT1 [DATE] UAB StatybosPlius Nr. SP202537.pdf" at bounding box center [164, 349] width 246 height 17
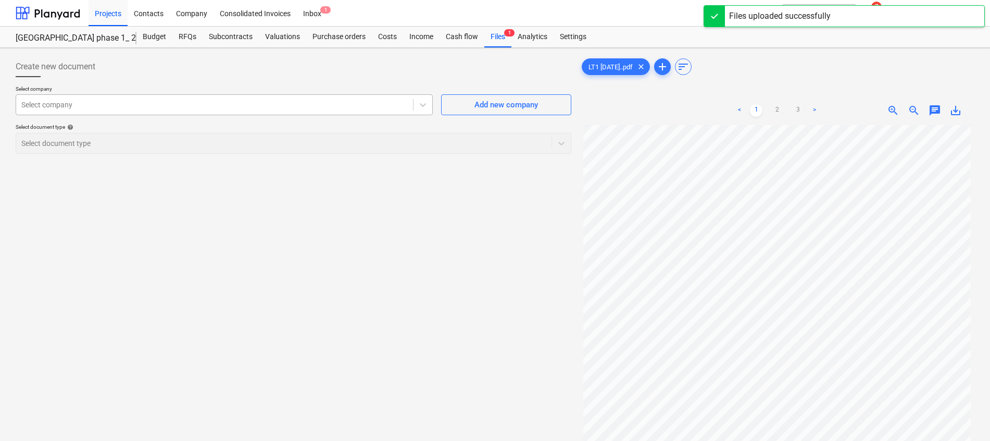
click at [177, 97] on div "Select company" at bounding box center [214, 104] width 397 height 15
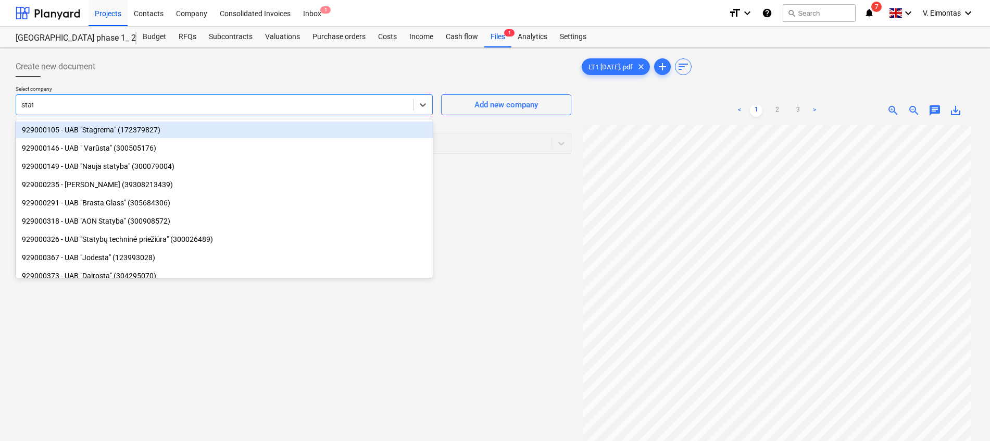
type input "staty"
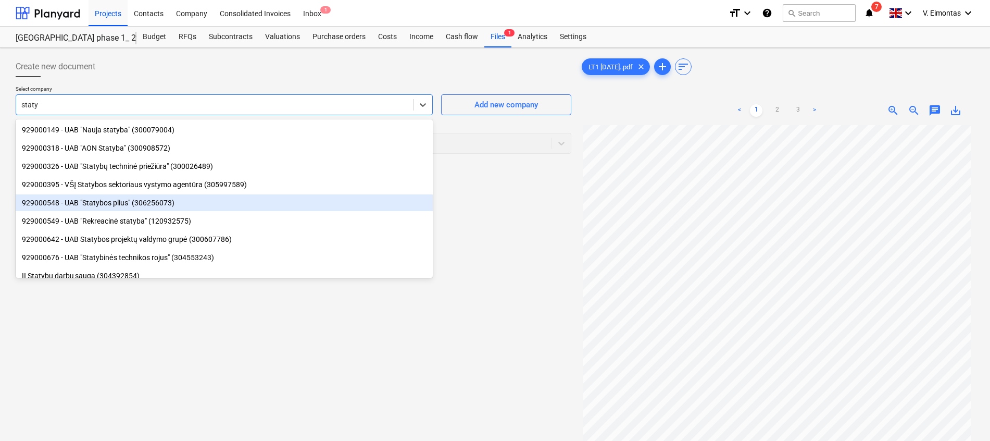
click at [145, 199] on div "929000548 - UAB "Statybos plius" (306256073)" at bounding box center [224, 202] width 417 height 17
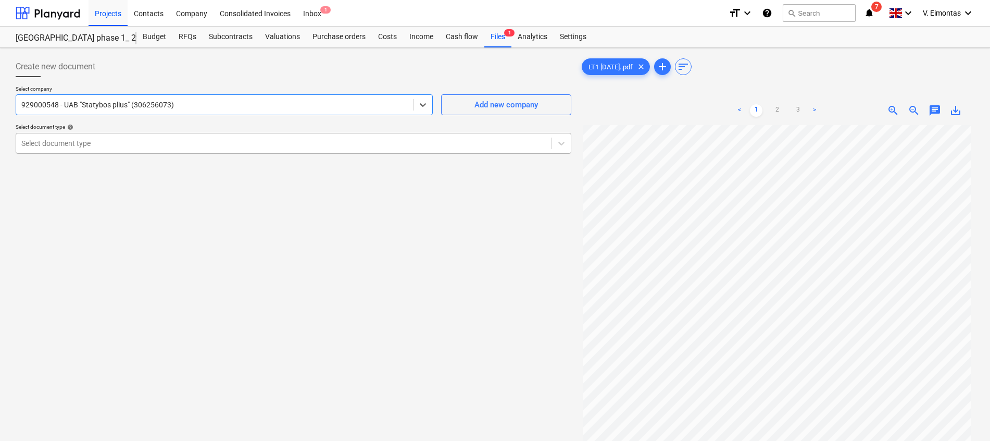
click at [156, 150] on div "Select document type" at bounding box center [283, 143] width 535 height 15
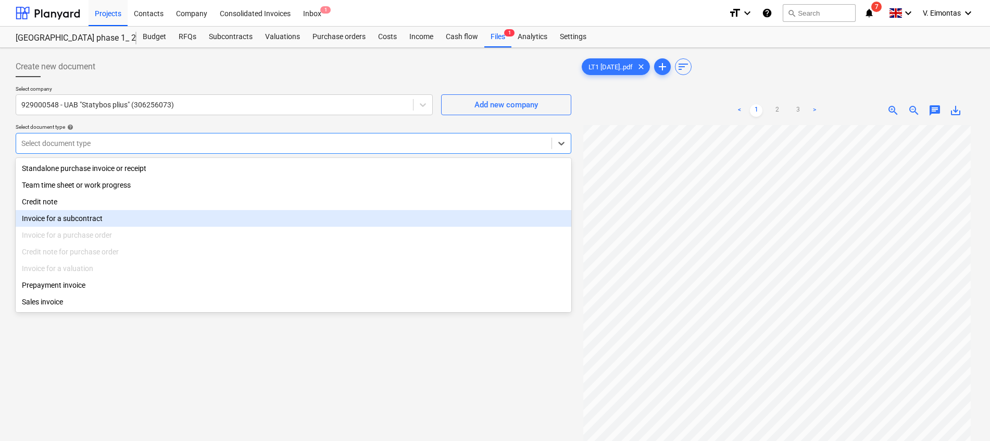
click at [92, 214] on div "Invoice for a subcontract" at bounding box center [294, 218] width 556 height 17
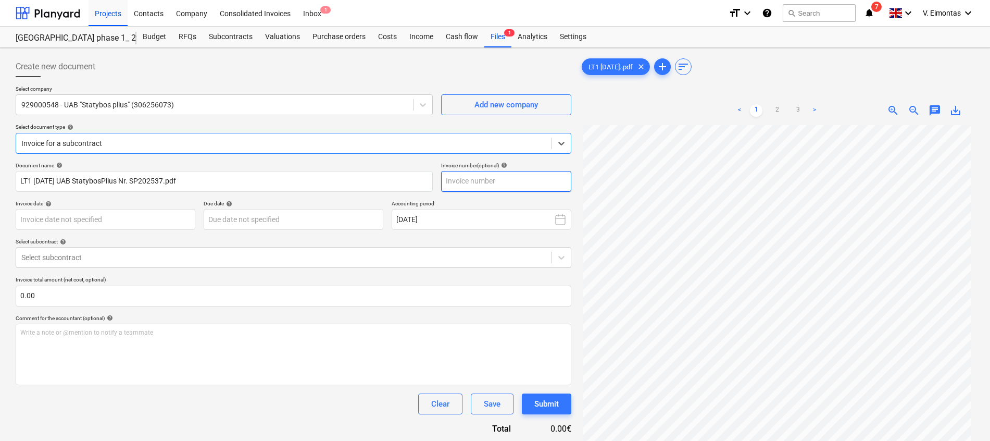
click at [527, 177] on input "text" at bounding box center [506, 181] width 130 height 21
type input "SP202537"
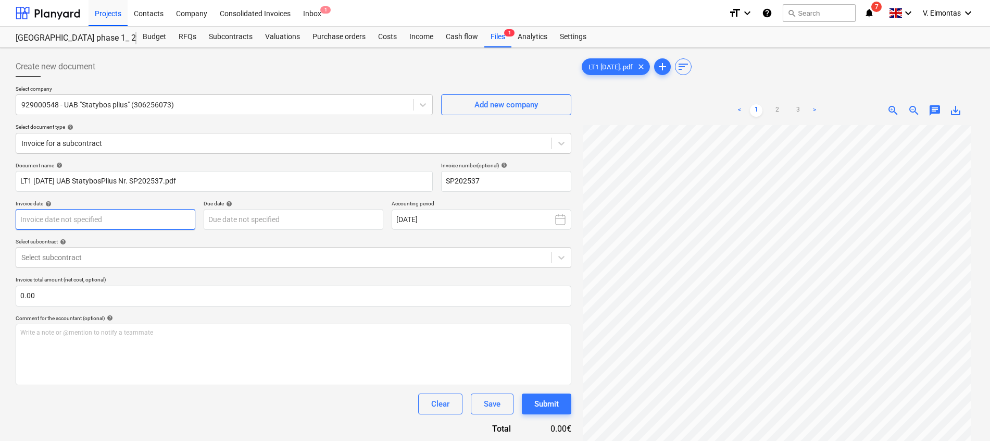
click at [143, 221] on body "Projects Contacts Company Consolidated Invoices Inbox 1 format_size keyboard_ar…" at bounding box center [495, 220] width 990 height 441
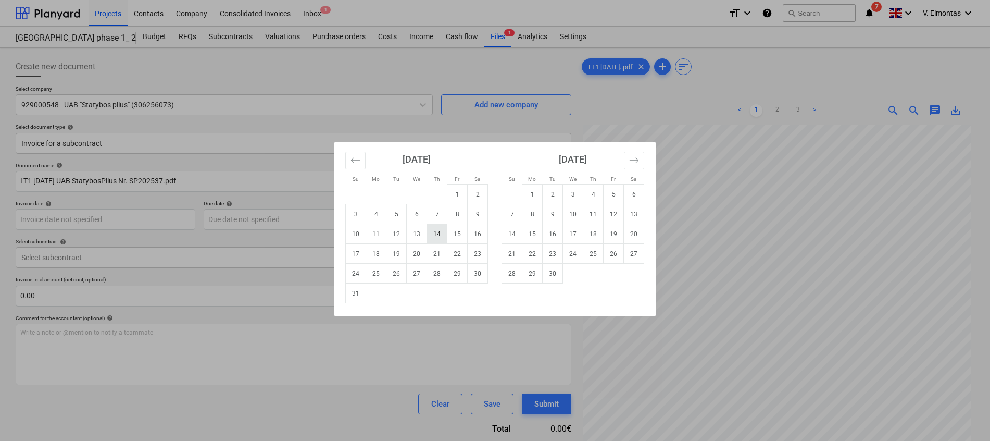
click at [434, 237] on td "14" at bounding box center [437, 234] width 20 height 20
type input "[DATE]"
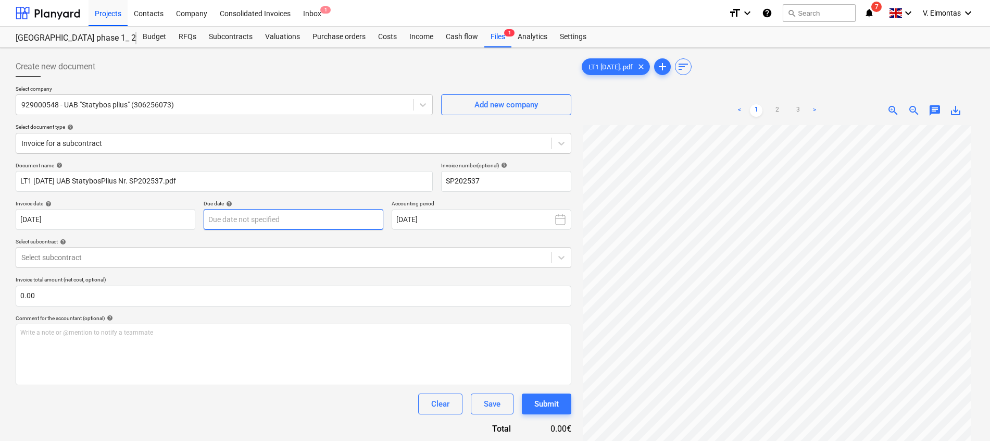
click at [321, 222] on body "Projects Contacts Company Consolidated Invoices Inbox 1 format_size keyboard_ar…" at bounding box center [495, 220] width 990 height 441
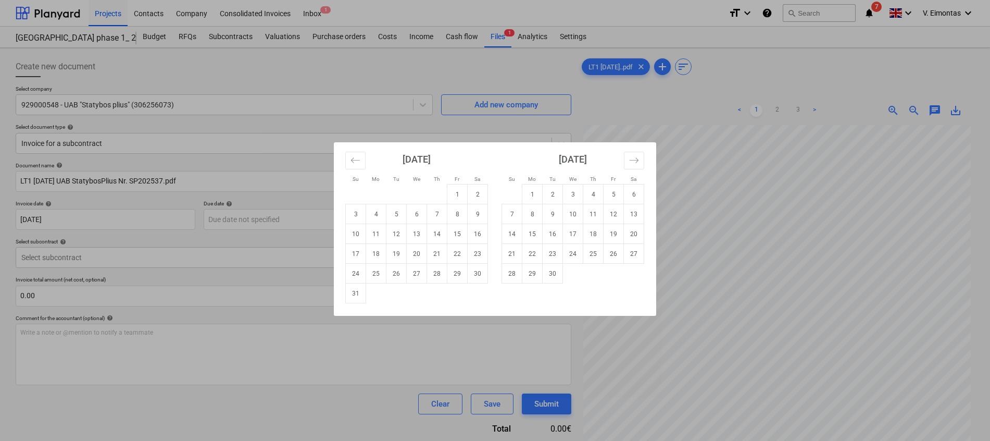
drag, startPoint x: 516, startPoint y: 240, endPoint x: 511, endPoint y: 238, distance: 5.3
click at [516, 238] on td "14" at bounding box center [512, 234] width 20 height 20
type input "[DATE]"
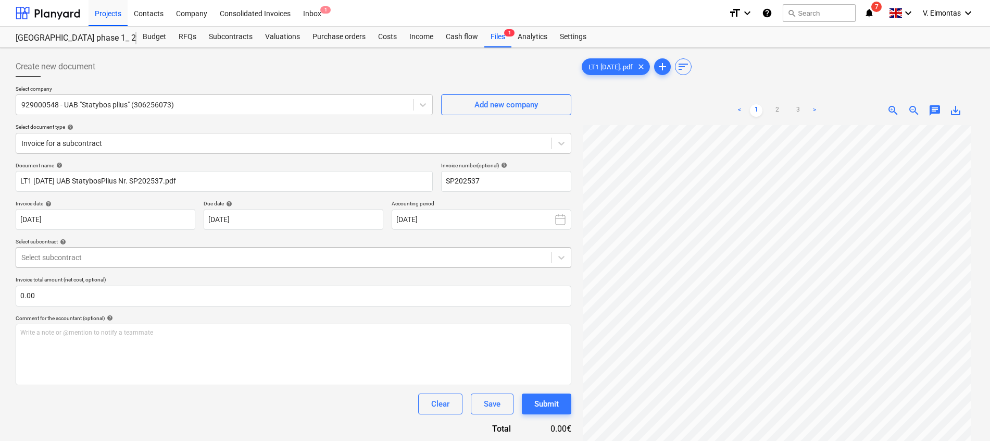
click at [113, 259] on div at bounding box center [283, 257] width 525 height 10
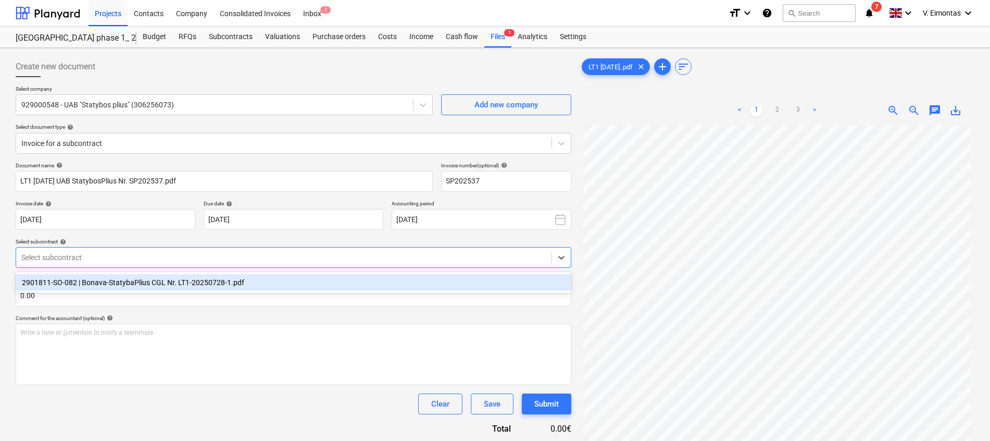
click at [110, 282] on div "2901811-SO-082 | Bonava-StatybaPlius CGL Nr. LT1-20250728-1.pdf" at bounding box center [294, 282] width 556 height 17
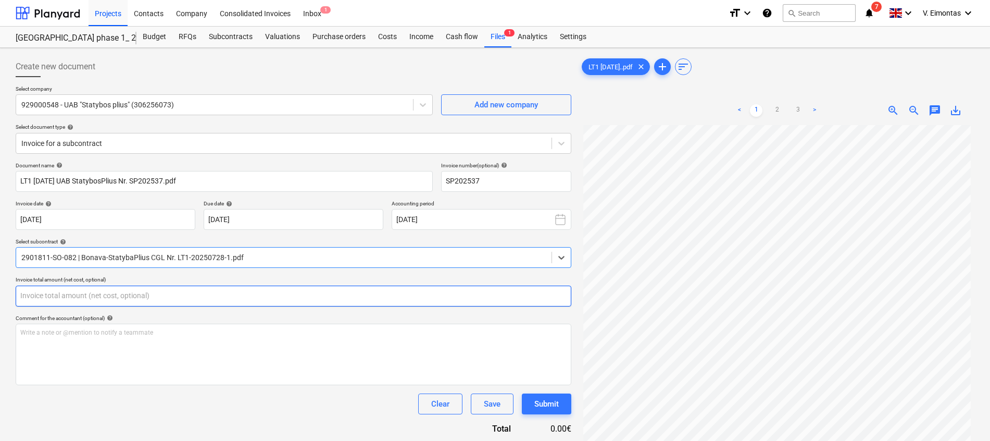
click at [106, 301] on input "text" at bounding box center [294, 295] width 556 height 21
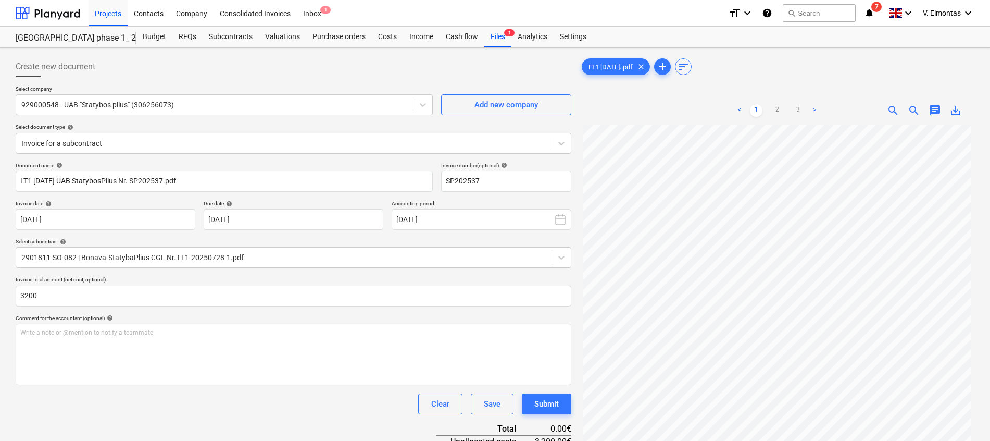
type input "3,200.00"
click at [111, 394] on div "Clear Save Submit" at bounding box center [294, 403] width 556 height 21
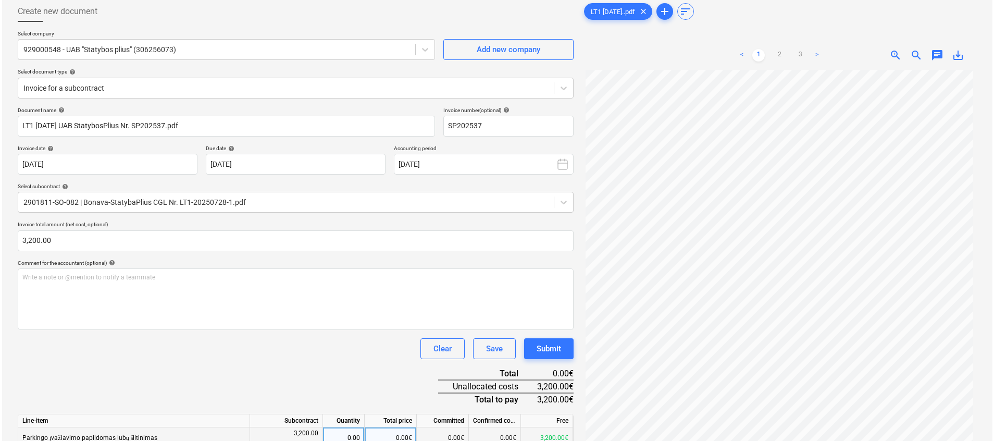
scroll to position [105, 0]
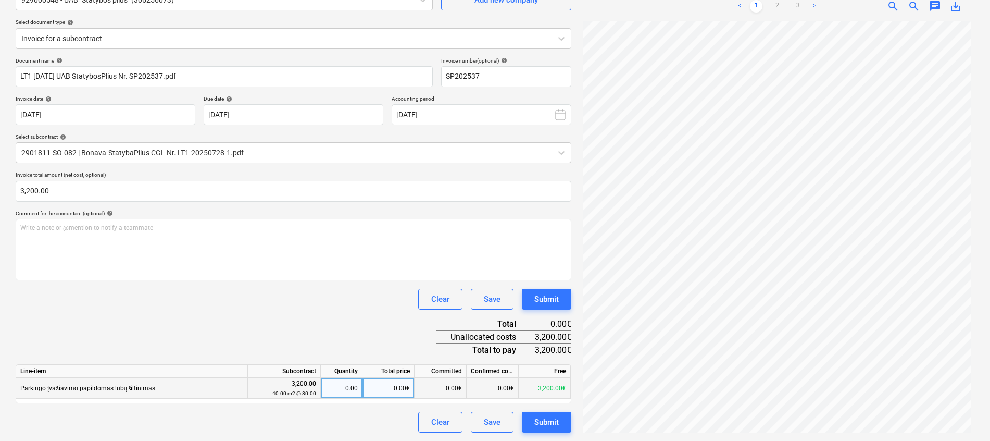
click at [335, 388] on div "0.00" at bounding box center [341, 388] width 33 height 21
type input "40"
click at [335, 300] on div "Clear Save Submit" at bounding box center [294, 298] width 556 height 21
click at [556, 418] on div "Submit" at bounding box center [546, 422] width 24 height 14
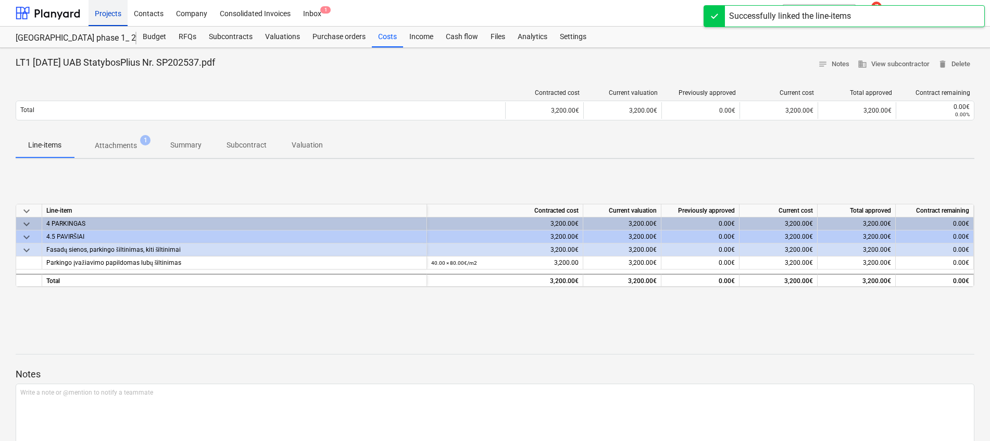
click at [97, 13] on div "Projects" at bounding box center [108, 12] width 39 height 27
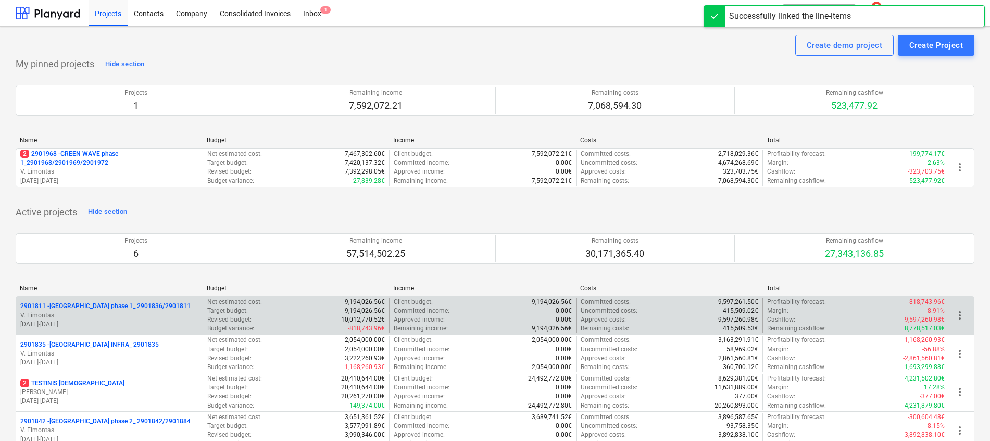
click at [111, 303] on p "2901811 - [GEOGRAPHIC_DATA] phase 1_ 2901836/2901811" at bounding box center [105, 305] width 170 height 9
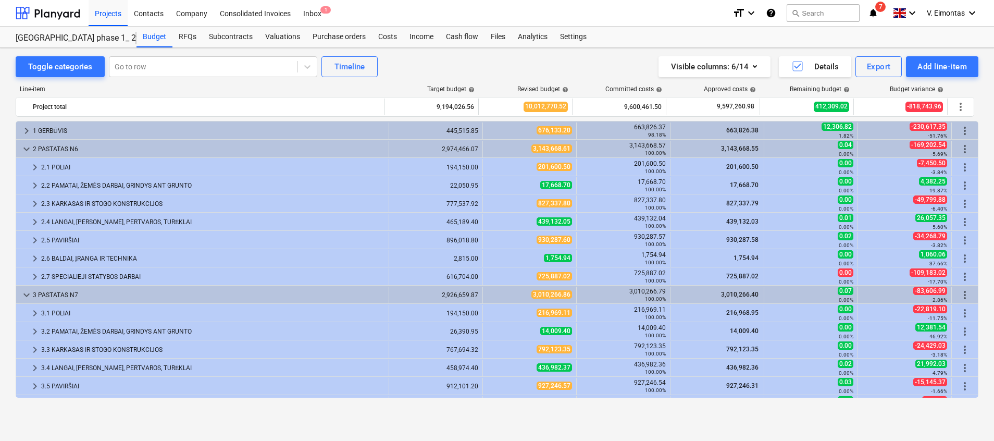
scroll to position [312, 0]
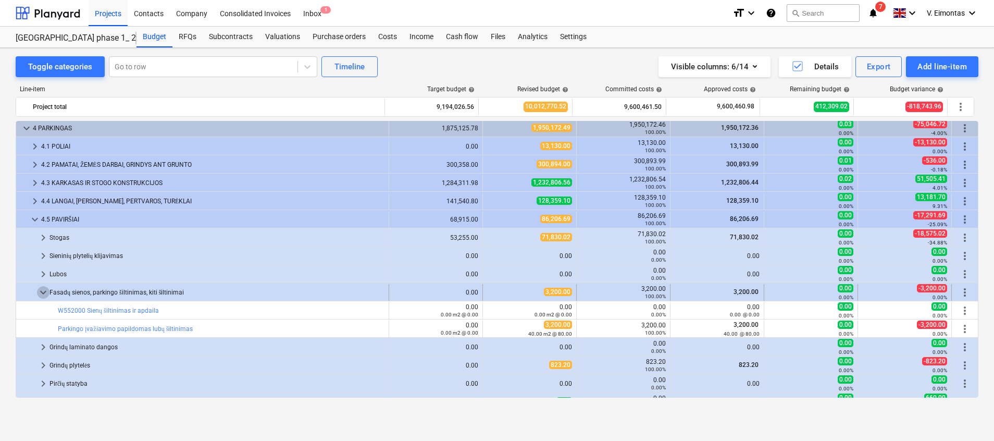
click at [44, 295] on span "keyboard_arrow_down" at bounding box center [43, 292] width 12 height 12
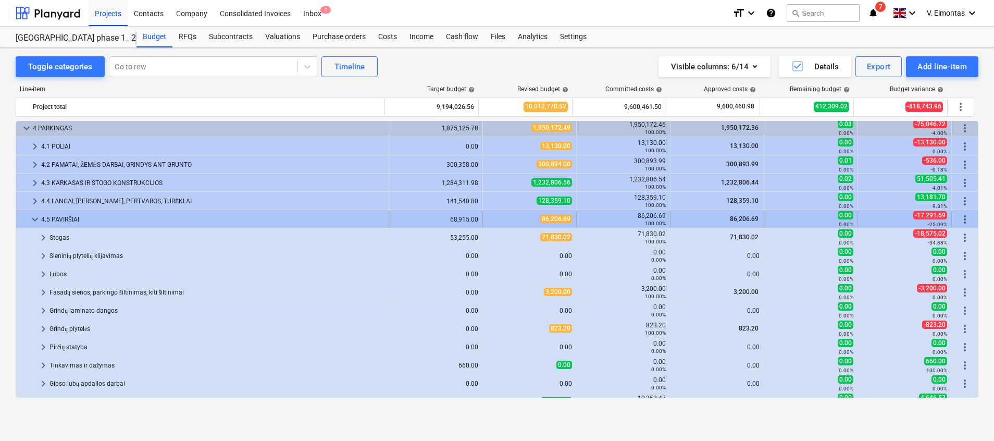
click at [35, 218] on span "keyboard_arrow_down" at bounding box center [35, 219] width 12 height 12
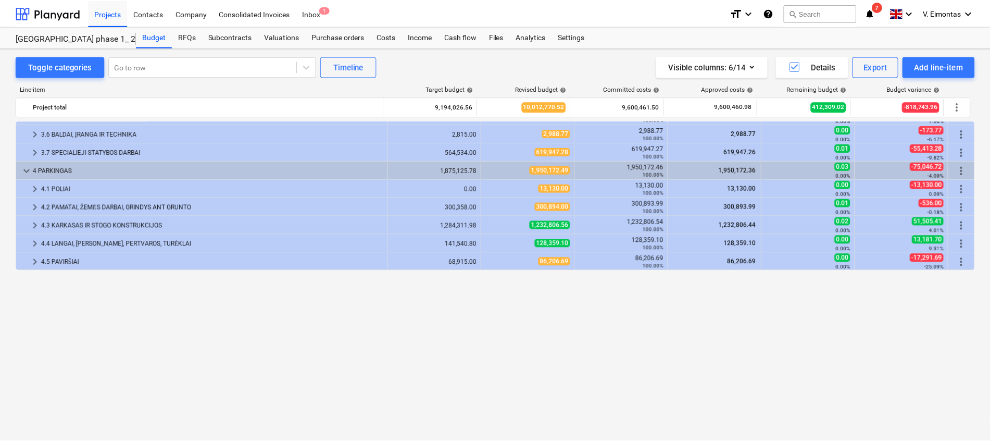
scroll to position [0, 0]
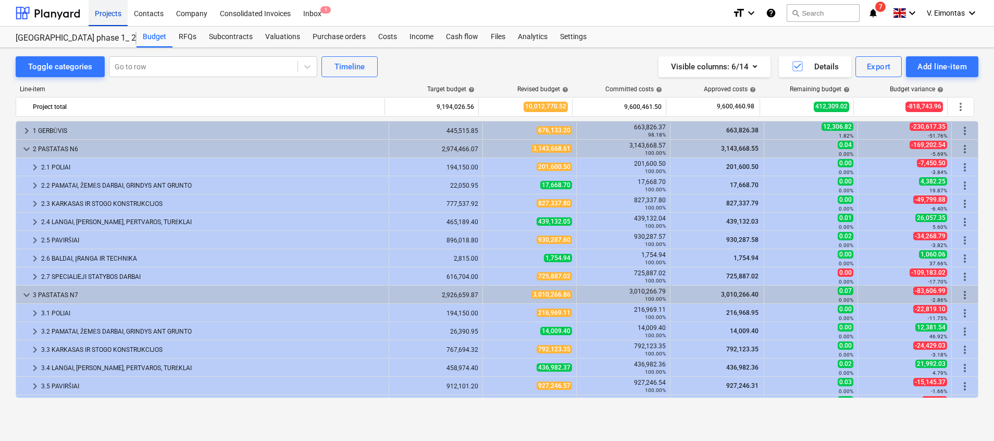
click at [120, 14] on div "Projects" at bounding box center [108, 12] width 39 height 27
